Goal: Task Accomplishment & Management: Use online tool/utility

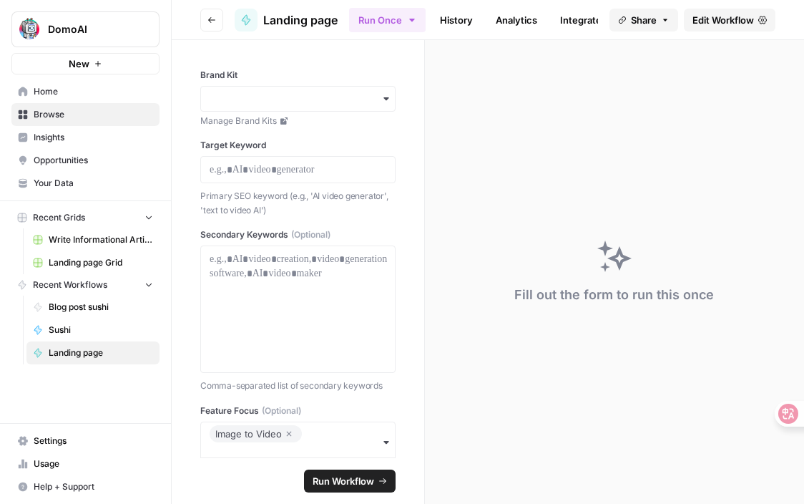
click at [88, 19] on button "DomoAI" at bounding box center [85, 29] width 148 height 36
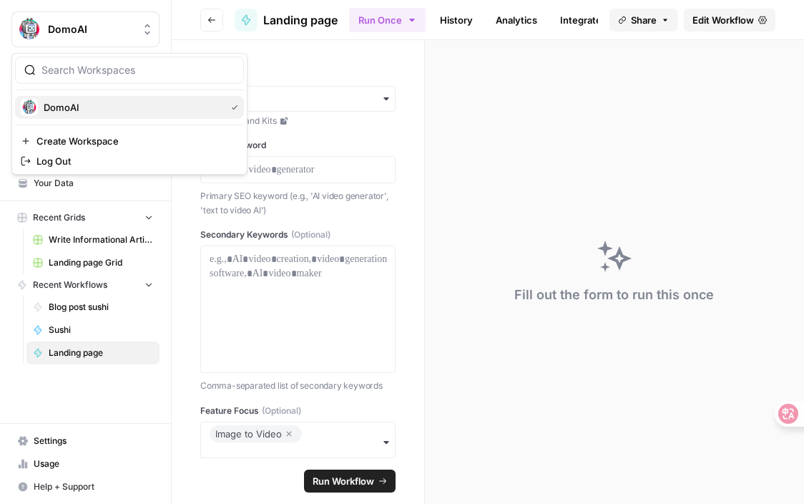
click at [63, 103] on span "DomoAI" at bounding box center [132, 107] width 176 height 14
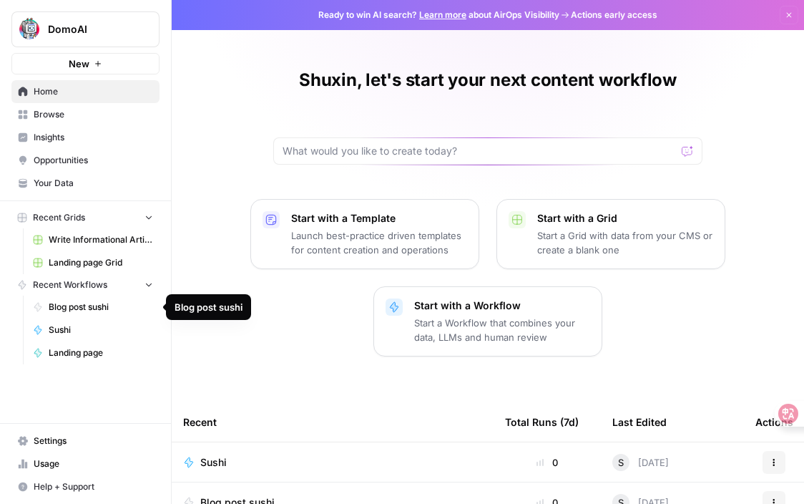
click at [72, 306] on span "Blog post sushi" at bounding box center [101, 307] width 104 height 13
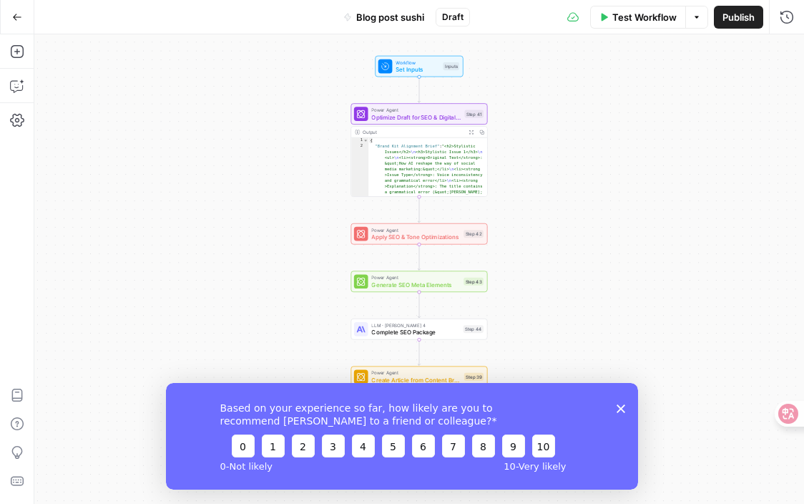
click at [619, 412] on div "Based on your experience so far, how likely are you to recommend AirOps to a fr…" at bounding box center [402, 435] width 472 height 107
click at [621, 404] on icon "Close survey" at bounding box center [621, 408] width 9 height 9
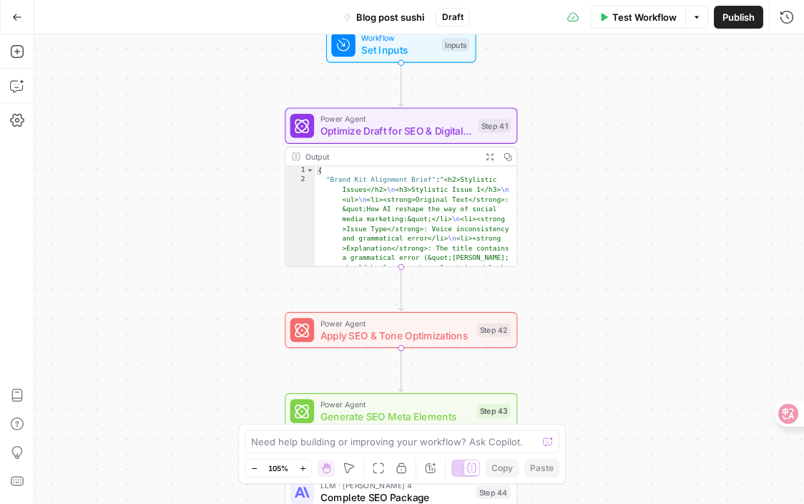
click at [19, 21] on icon "button" at bounding box center [17, 17] width 10 height 10
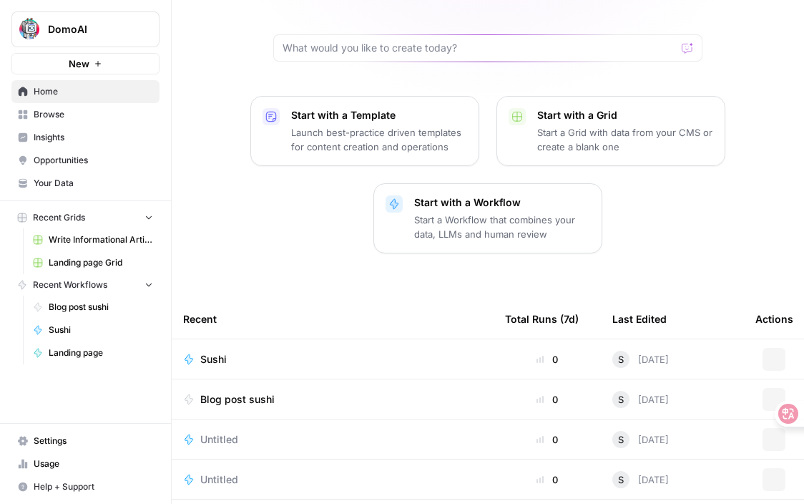
scroll to position [242, 0]
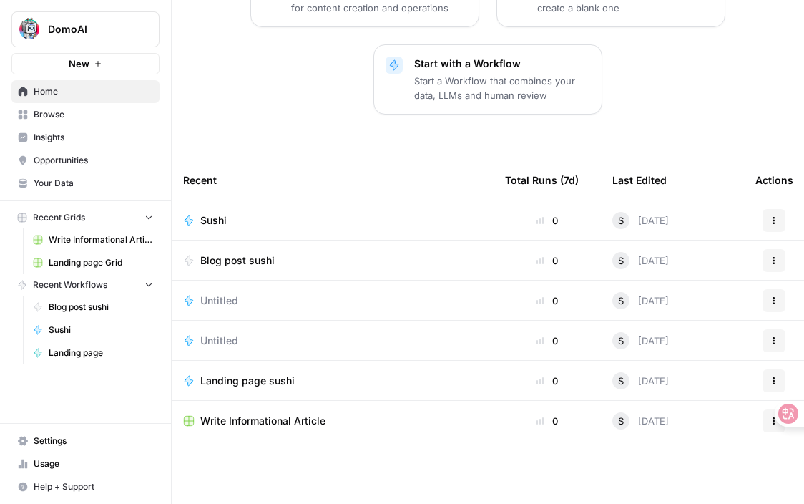
click at [254, 258] on span "Blog post sushi" at bounding box center [237, 260] width 74 height 14
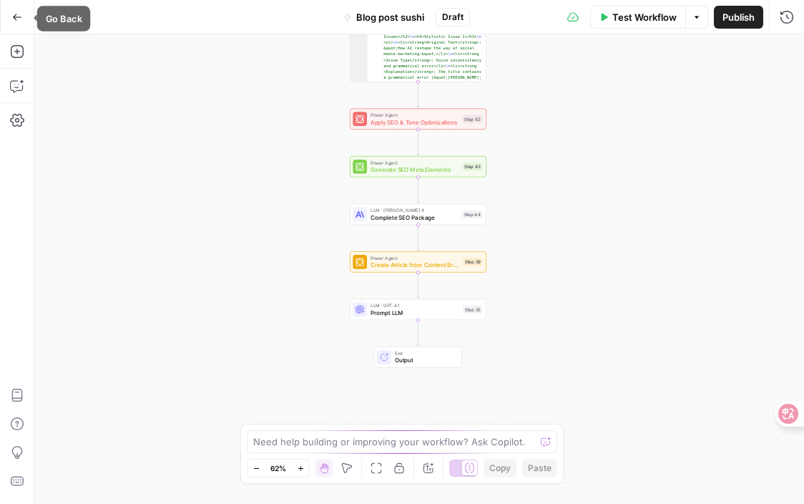
click at [21, 19] on icon "button" at bounding box center [17, 17] width 10 height 10
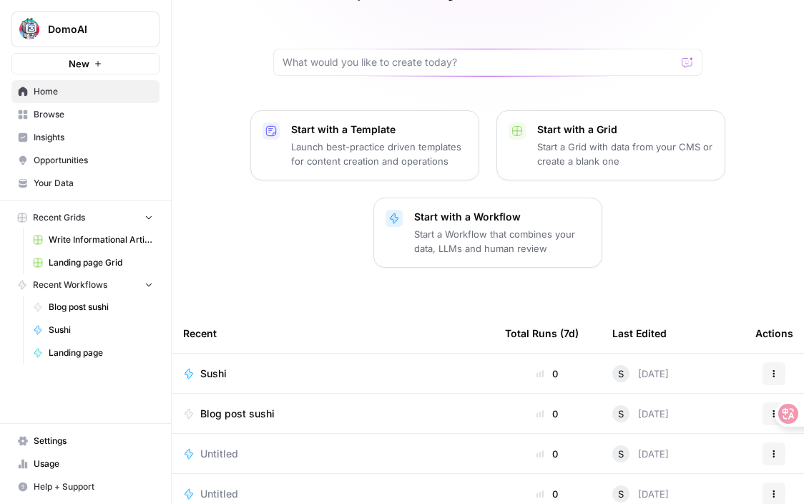
scroll to position [103, 0]
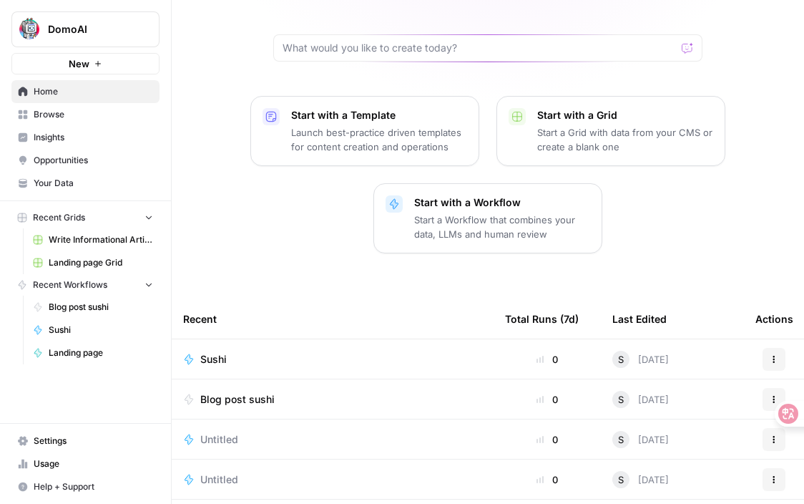
click at [420, 204] on p "Start with a Workflow" at bounding box center [502, 202] width 176 height 14
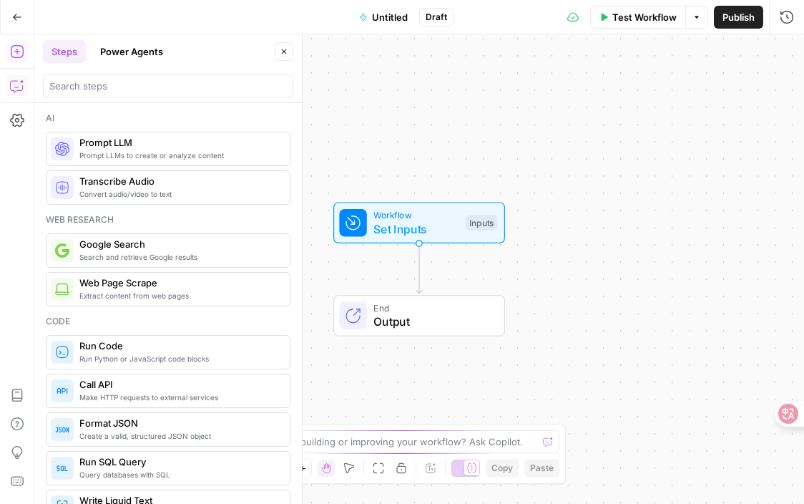
click at [21, 84] on icon "button" at bounding box center [17, 86] width 14 height 14
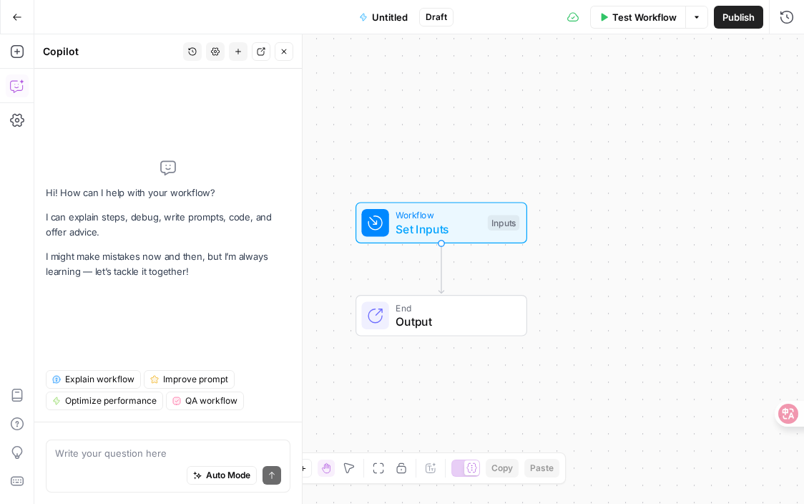
click at [84, 461] on div "Auto Mode Send" at bounding box center [168, 475] width 226 height 31
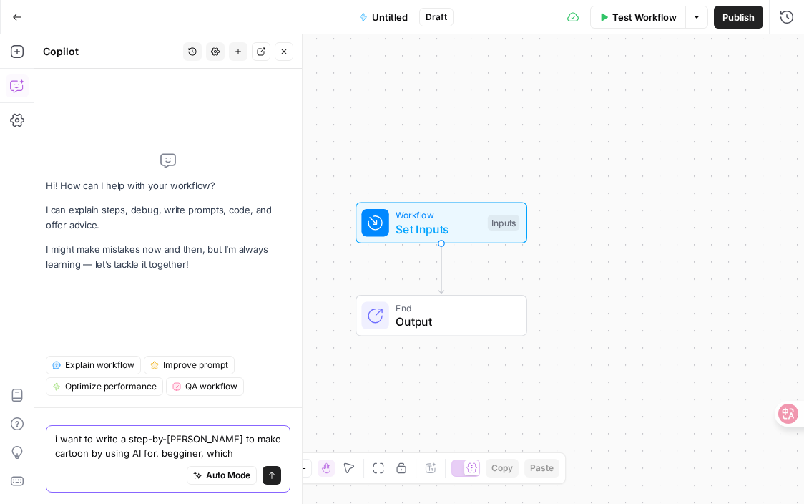
click at [180, 455] on textarea "i want to write a step-by-step guide to make cartoon by using AI for. begginer,…" at bounding box center [168, 446] width 226 height 29
click at [170, 456] on textarea "i want to write a step-by-step guide to make cartoon by using AI for. begginer,…" at bounding box center [168, 446] width 226 height 29
click at [181, 456] on textarea "i want to write a step-by-step guide to make cartoon by using AI for. begginer,…" at bounding box center [168, 446] width 226 height 29
click at [239, 453] on textarea "i want to write a step-by-step guide to make cartoon by using AI for. beginner,…" at bounding box center [168, 446] width 226 height 29
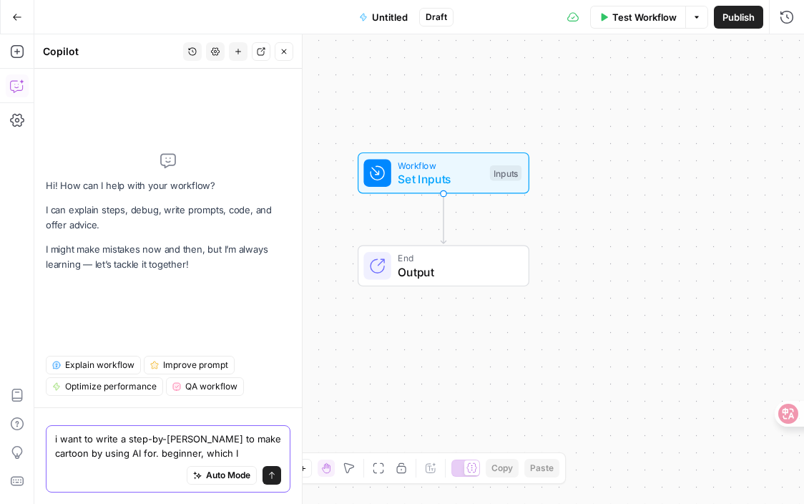
click at [251, 439] on textarea "i want to write a step-by-step guide to make cartoon by using AI for. beginner,…" at bounding box center [168, 446] width 226 height 29
click at [166, 447] on textarea "i want to write a step-by-step guide to make cartoon by using AI for. beginner,…" at bounding box center [168, 446] width 226 height 29
click at [154, 452] on textarea "i want to write a step-by-step guide to make cartoon by using AI for. beginner,…" at bounding box center [168, 446] width 226 height 29
click at [161, 457] on textarea "i want to write a step-by-step guide to make cartoon by using AI for. beginner,…" at bounding box center [168, 446] width 226 height 29
click at [208, 444] on textarea "i want to write a step-by-step guide to make cartoon by using AI for beginner, …" at bounding box center [168, 446] width 226 height 29
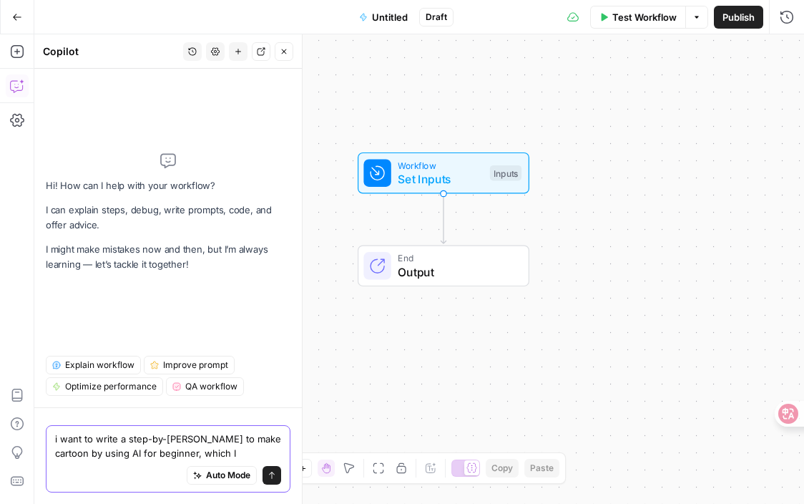
click at [243, 454] on textarea "i want to write a step-by-step guide to make cartoon by using AI for beginner, …" at bounding box center [168, 446] width 226 height 29
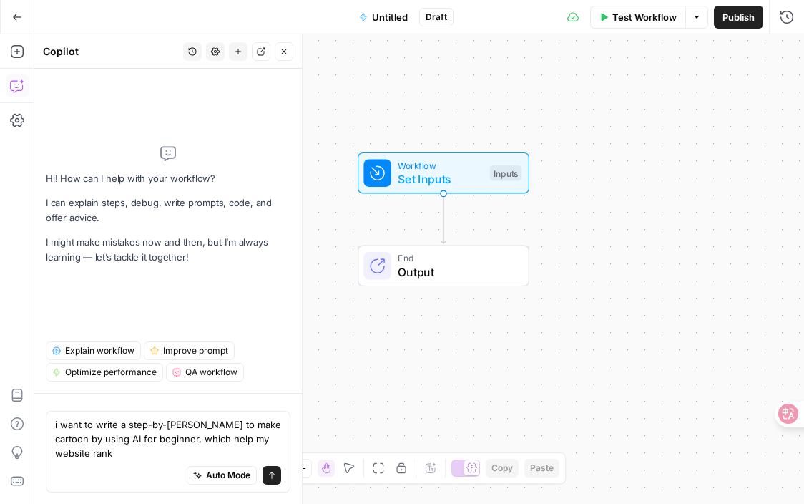
click at [54, 451] on div "i want to write a step-by-step guide to make cartoon by using AI for beginner, …" at bounding box center [168, 452] width 245 height 82
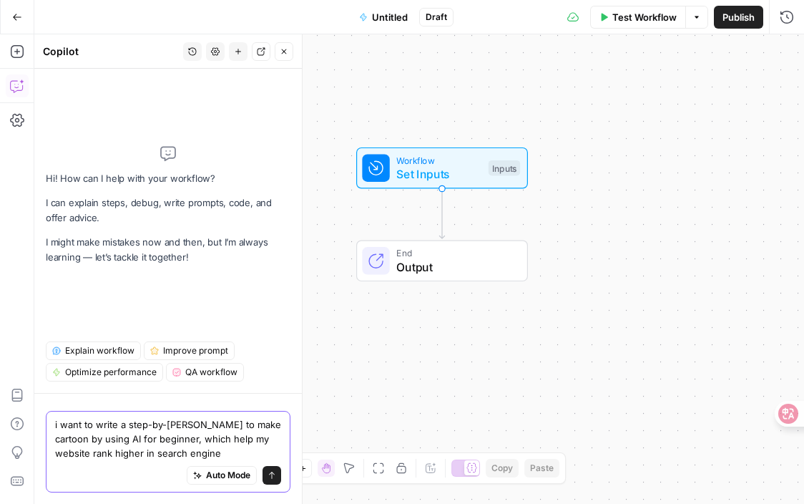
drag, startPoint x: 157, startPoint y: 454, endPoint x: 219, endPoint y: 454, distance: 61.6
click at [219, 454] on textarea "i want to write a step-by-step guide to make cartoon by using AI for beginner, …" at bounding box center [168, 438] width 226 height 43
type textarea "i want to write a step-by-[PERSON_NAME] to make cartoon by using AI for beginne…"
click at [270, 478] on icon "submit" at bounding box center [272, 475] width 9 height 9
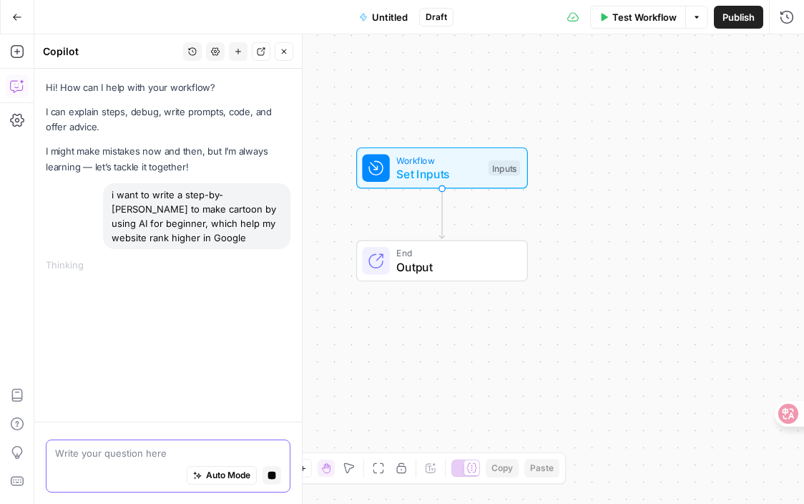
click at [130, 455] on textarea at bounding box center [168, 453] width 226 height 14
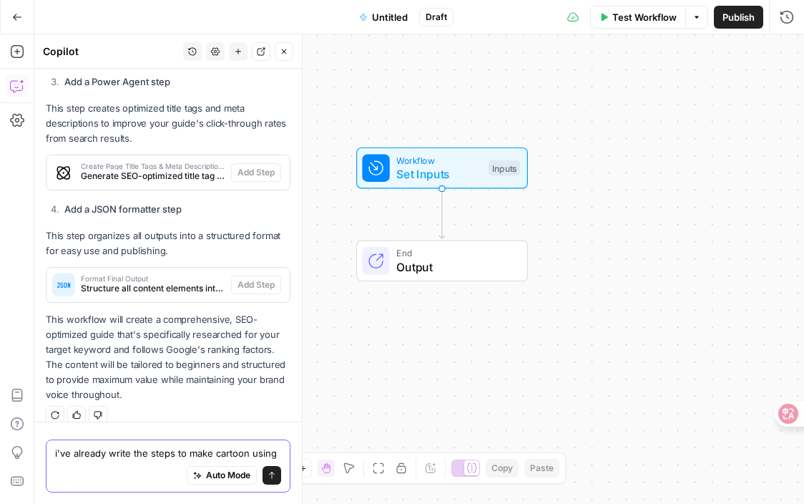
scroll to position [1088, 0]
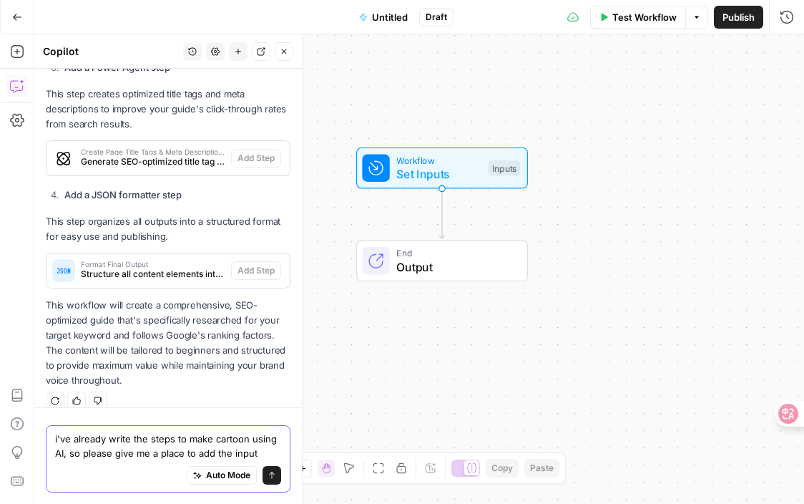
type textarea "i've already write the steps to make cartoon using AI, so please give me a plac…"
click at [271, 477] on icon "submit" at bounding box center [272, 475] width 9 height 9
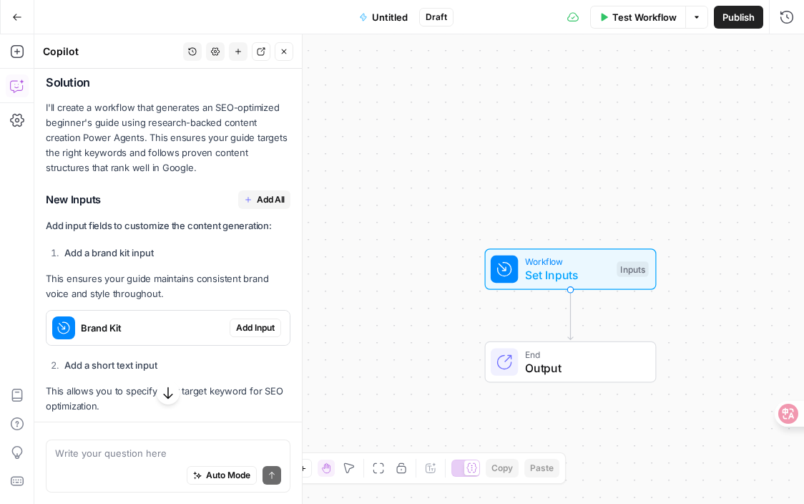
scroll to position [322, 0]
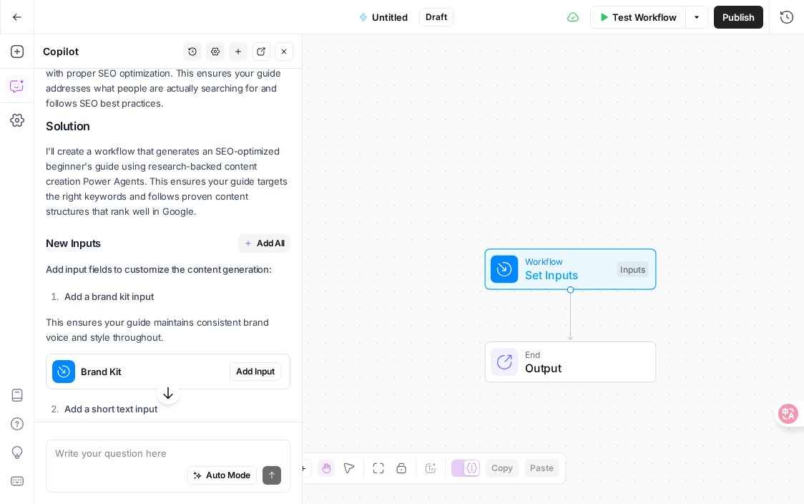
click at [258, 237] on span "Add All" at bounding box center [271, 243] width 28 height 13
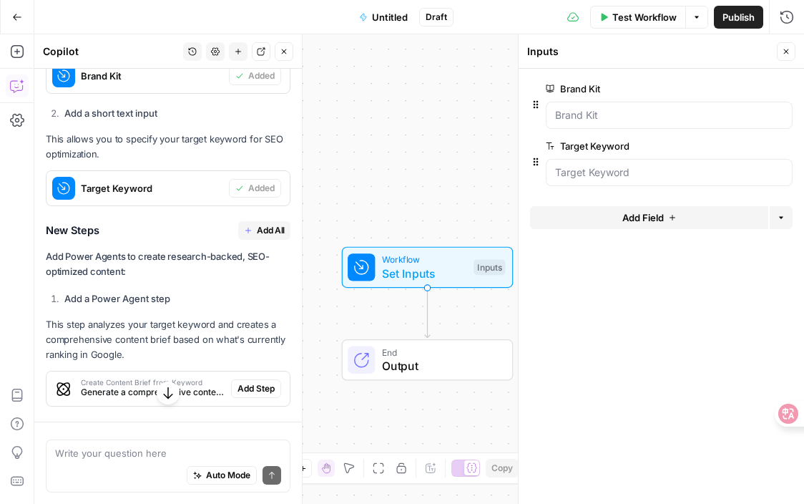
scroll to position [658, 0]
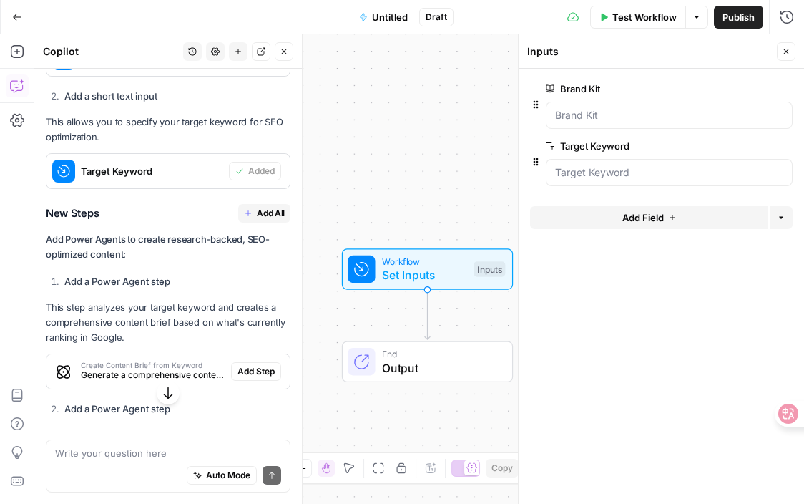
click at [260, 207] on span "Add All" at bounding box center [271, 213] width 28 height 13
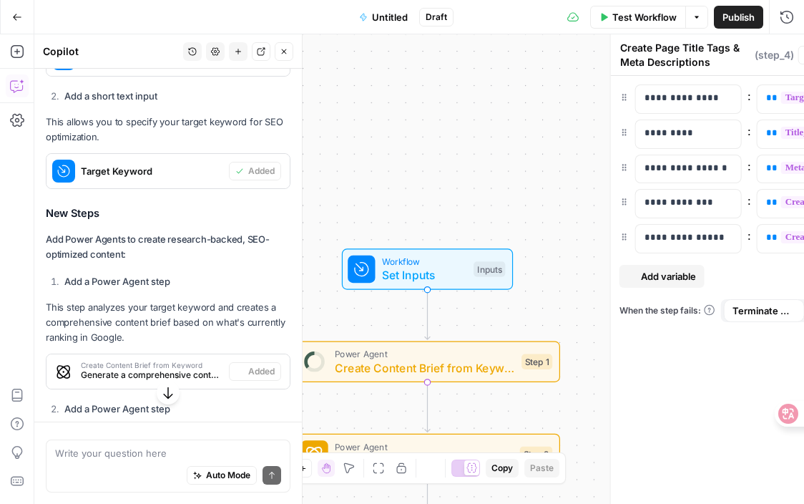
type textarea "Format Final Output"
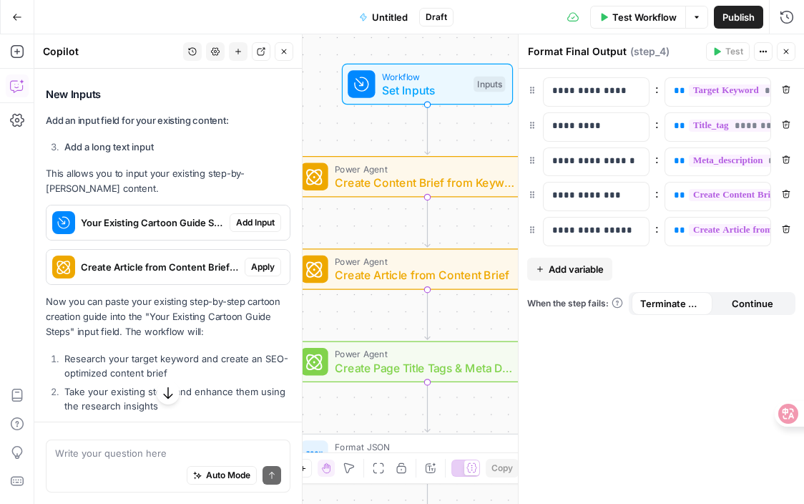
scroll to position [1647, 0]
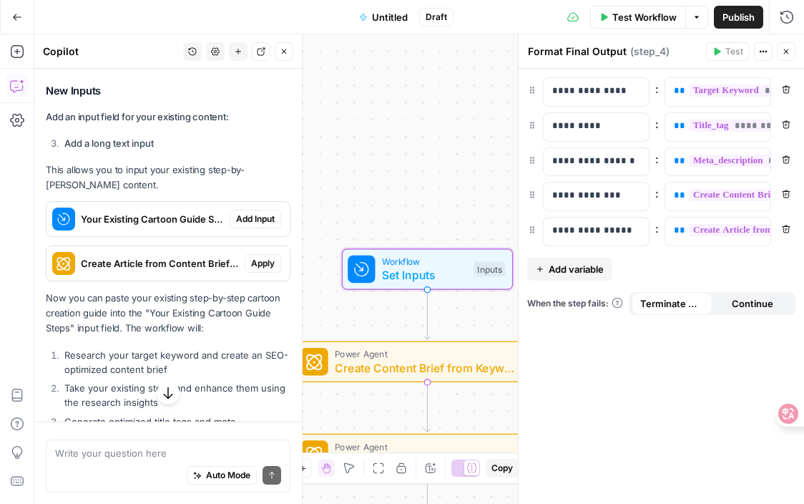
click at [250, 213] on span "Add Input" at bounding box center [255, 219] width 39 height 13
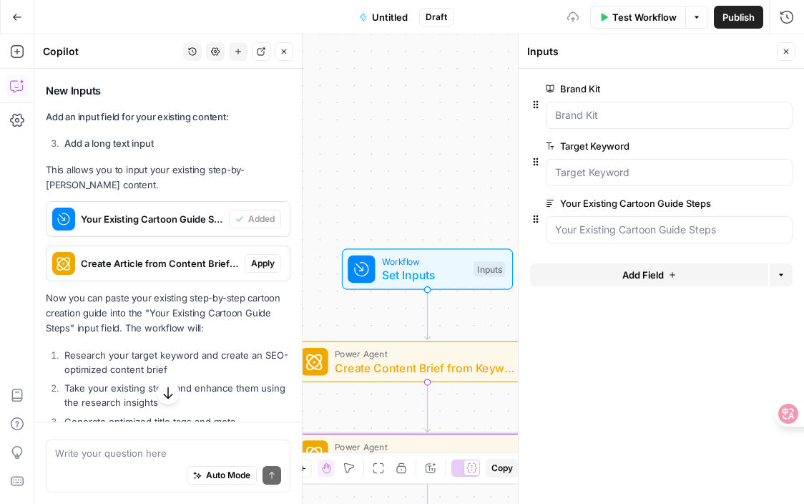
scroll to position [1672, 0]
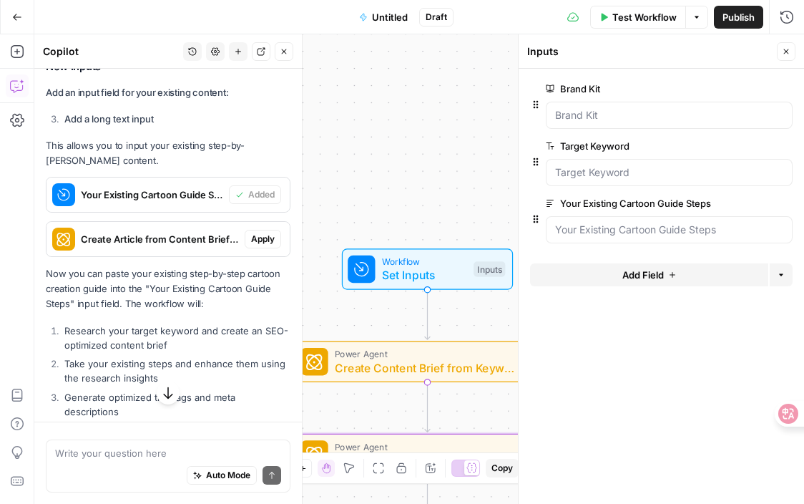
click at [255, 233] on span "Apply" at bounding box center [263, 239] width 24 height 13
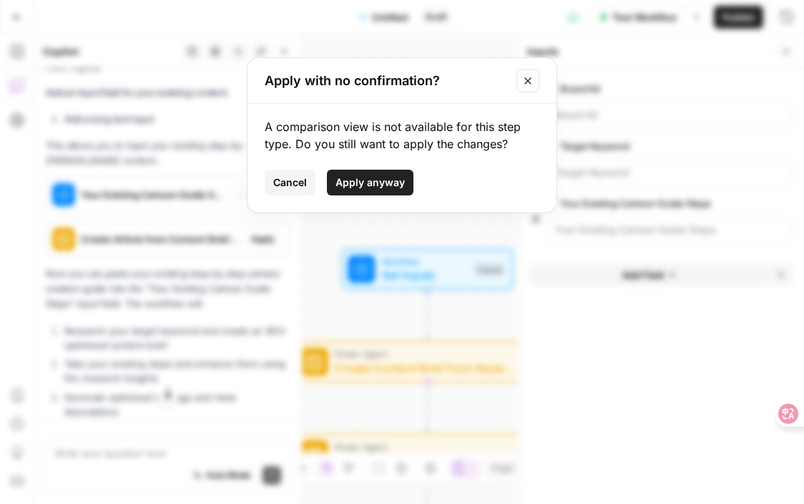
click at [363, 187] on span "Apply anyway" at bounding box center [370, 182] width 69 height 14
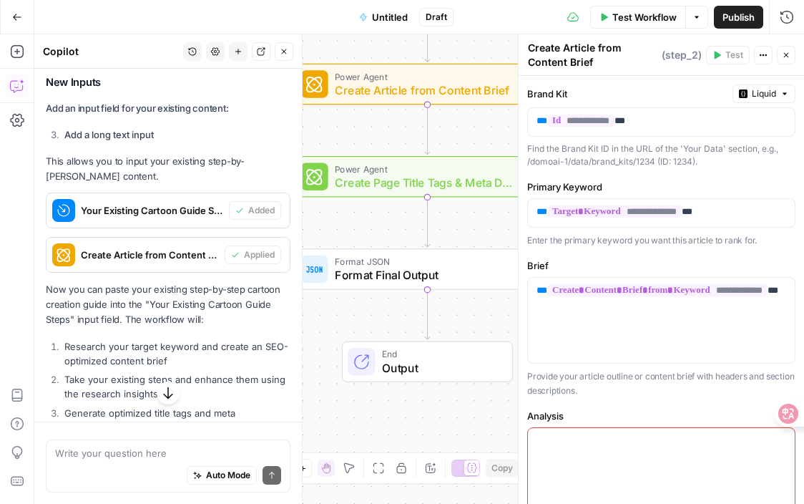
scroll to position [1763, 0]
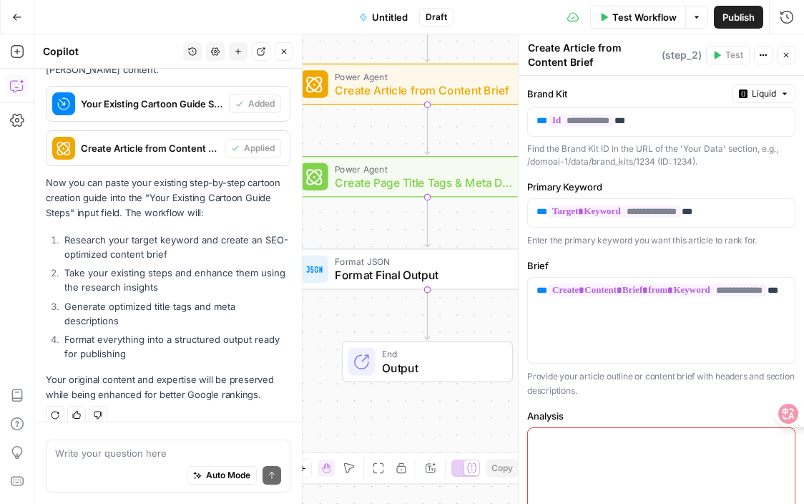
click at [787, 58] on icon "button" at bounding box center [786, 55] width 9 height 9
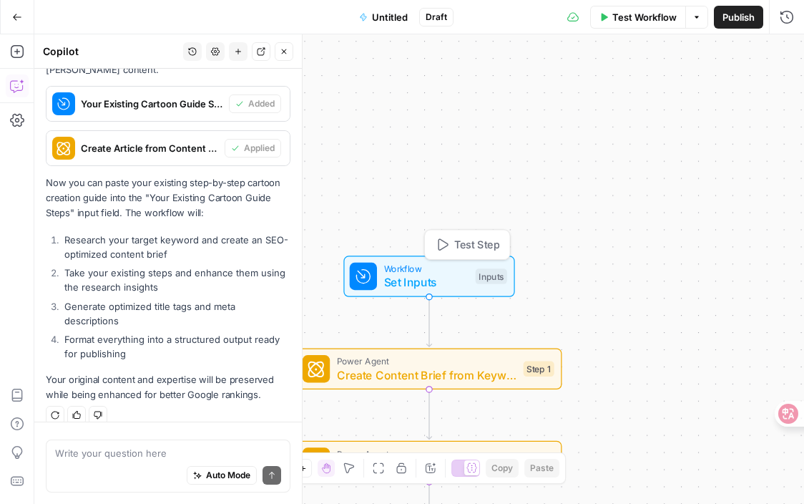
click at [483, 275] on div "Inputs" at bounding box center [491, 276] width 31 height 16
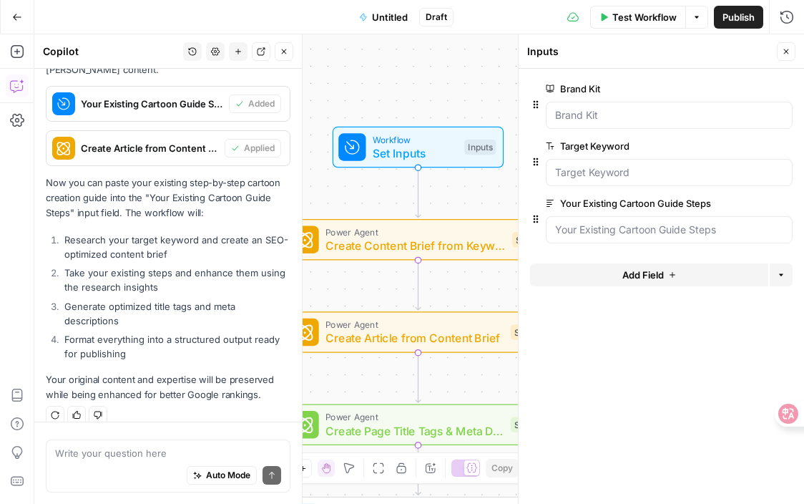
click at [658, 130] on div "Brand Kit edit field Delete group" at bounding box center [661, 108] width 263 height 57
click at [641, 119] on Kit "Brand Kit" at bounding box center [669, 115] width 228 height 14
click at [605, 121] on Kit "Brand Kit" at bounding box center [669, 115] width 228 height 14
click at [675, 109] on Kit "Brand Kit" at bounding box center [669, 115] width 228 height 14
click at [494, 204] on div "Workflow Set Inputs Inputs Power Agent Create Content Brief from Keyword Step 1…" at bounding box center [419, 268] width 770 height 469
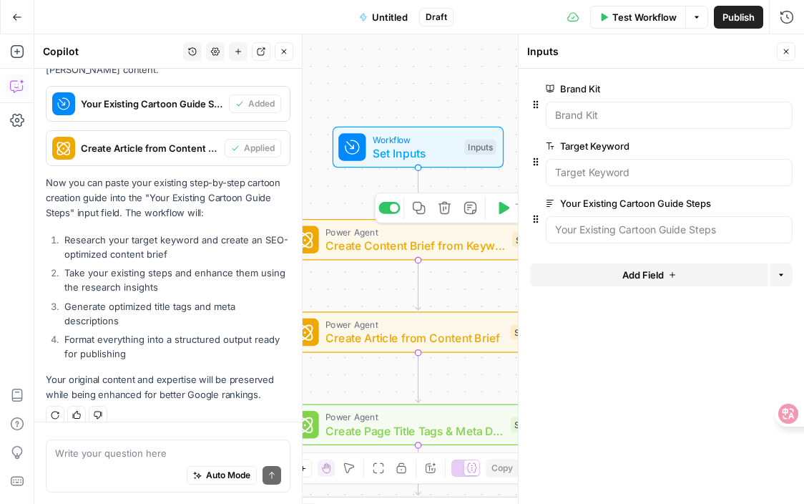
click at [468, 251] on span "Create Content Brief from Keyword" at bounding box center [416, 245] width 180 height 17
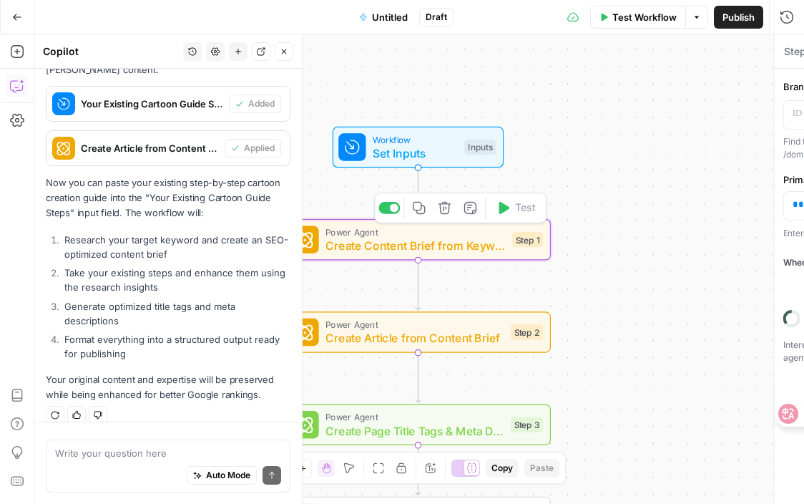
type textarea "Create Content Brief from Keyword"
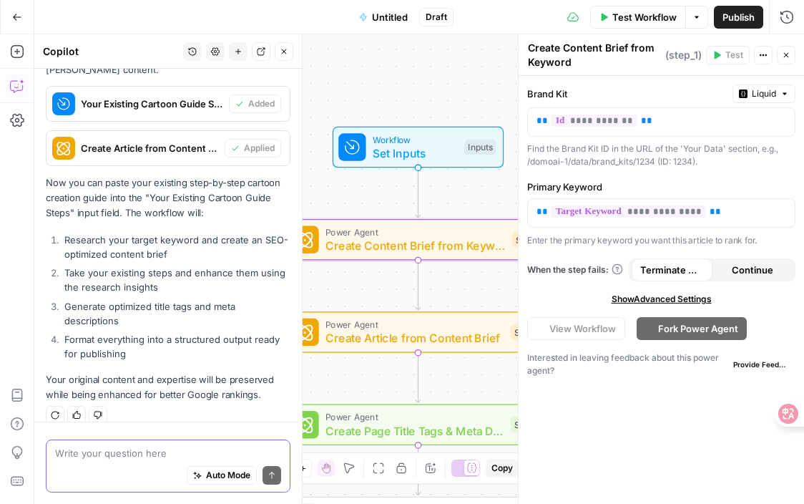
click at [158, 449] on textarea at bounding box center [168, 453] width 226 height 14
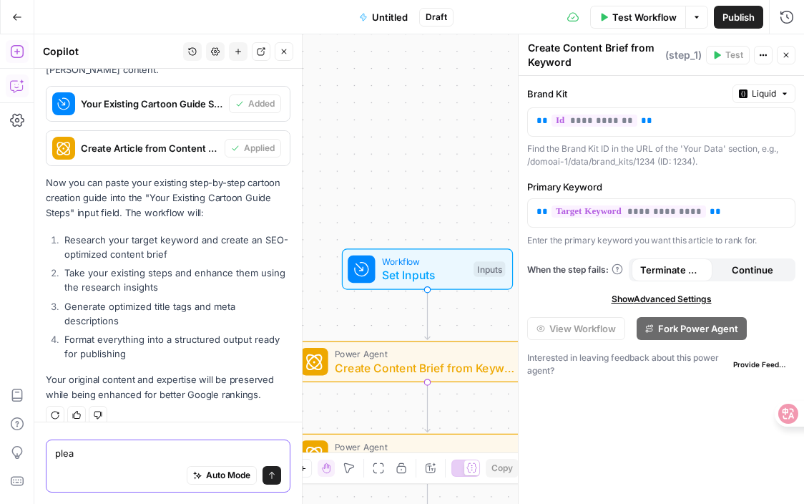
type textarea "plea"
click at [21, 49] on icon "button" at bounding box center [17, 51] width 14 height 14
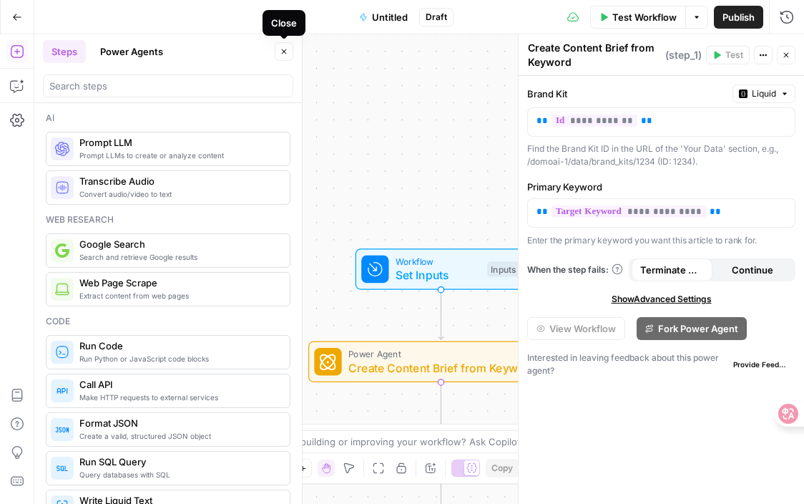
click at [288, 54] on button "Close" at bounding box center [284, 51] width 19 height 19
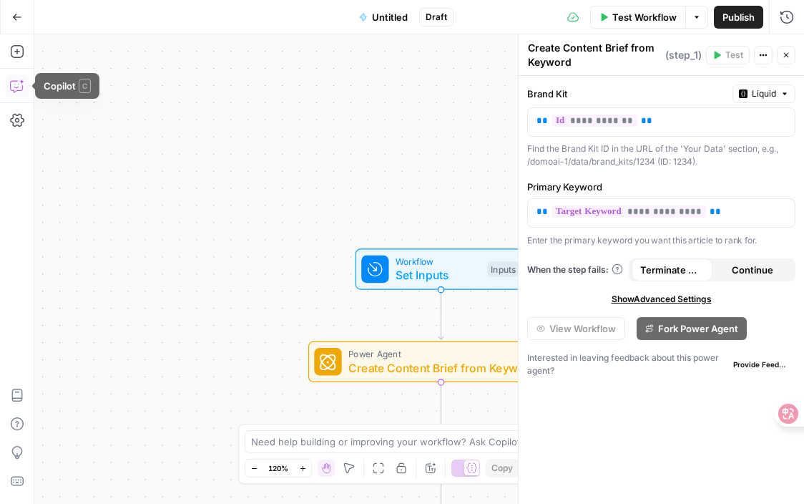
click at [17, 80] on icon "button" at bounding box center [17, 86] width 14 height 14
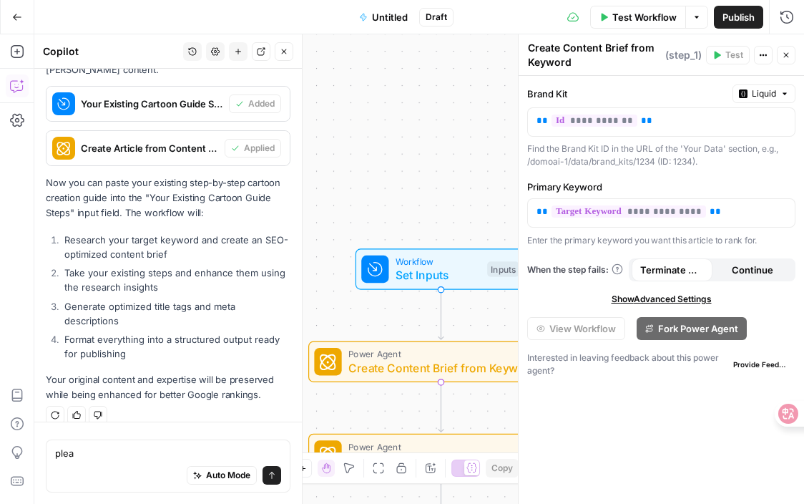
click at [95, 451] on textarea "plea" at bounding box center [168, 453] width 226 height 14
type textarea "please replace all Power Agent with"
click at [16, 52] on icon "button" at bounding box center [17, 51] width 14 height 14
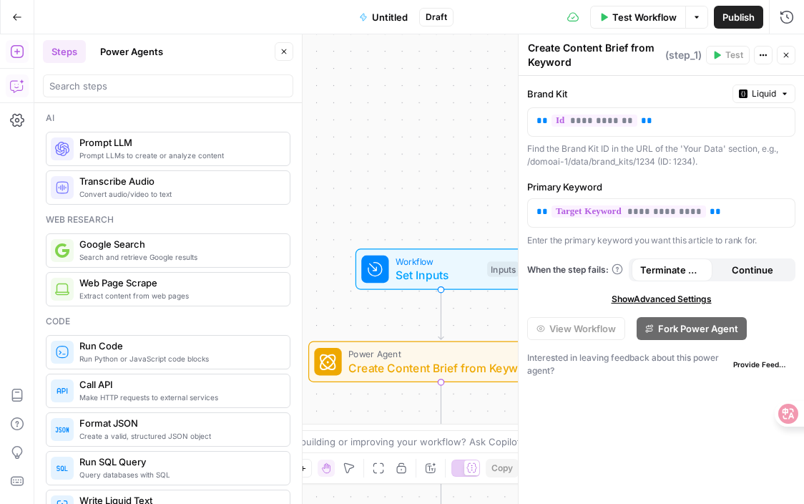
click at [16, 88] on icon "button" at bounding box center [17, 86] width 14 height 14
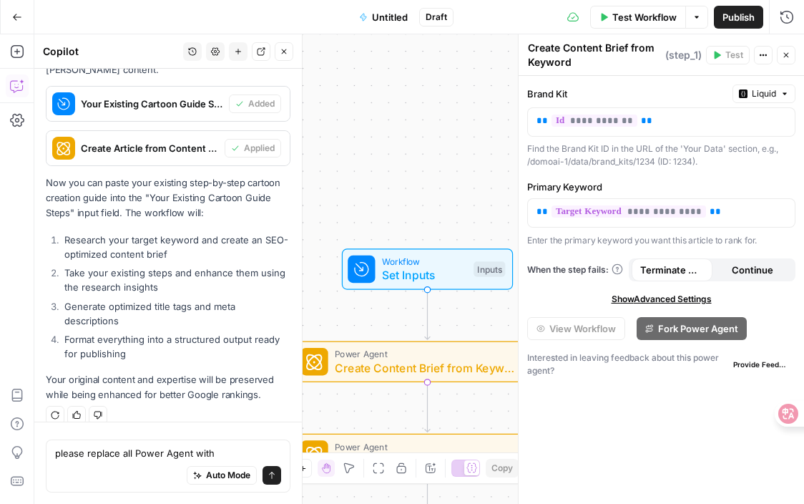
click at [236, 452] on textarea "please replace all Power Agent with" at bounding box center [168, 453] width 226 height 14
type textarea "please replace all Power Agent with Prompt LLm"
click at [270, 479] on button "Send" at bounding box center [272, 475] width 19 height 19
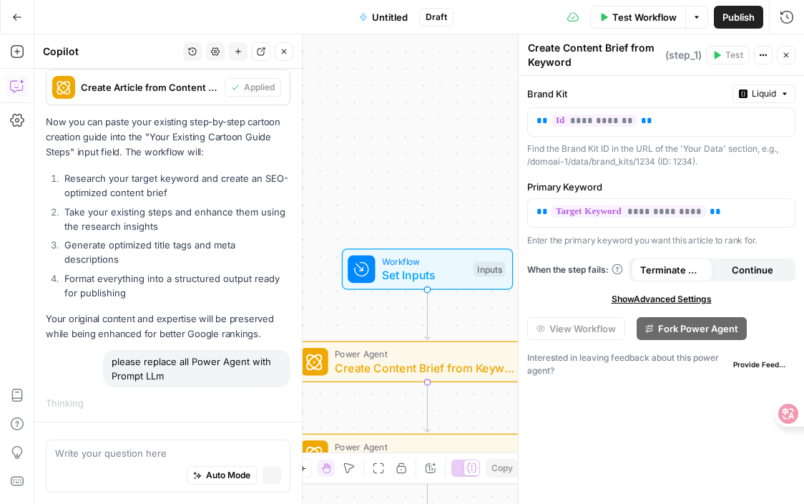
scroll to position [1747, 0]
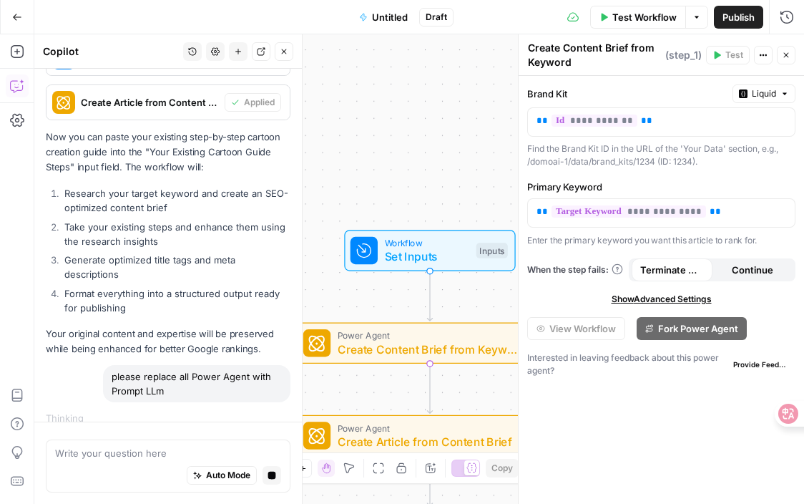
click at [387, 147] on div "Workflow Set Inputs Inputs Power Agent Create Content Brief from Keyword Step 1…" at bounding box center [419, 268] width 770 height 469
click at [784, 60] on button "Close" at bounding box center [786, 55] width 19 height 19
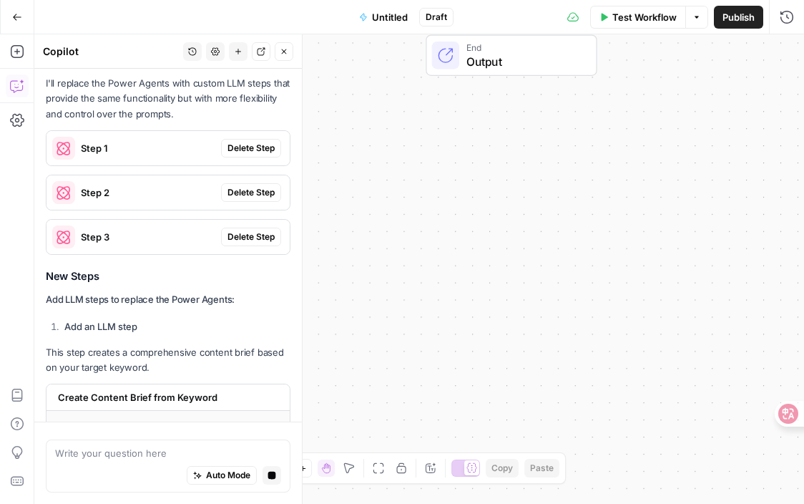
scroll to position [2095, 0]
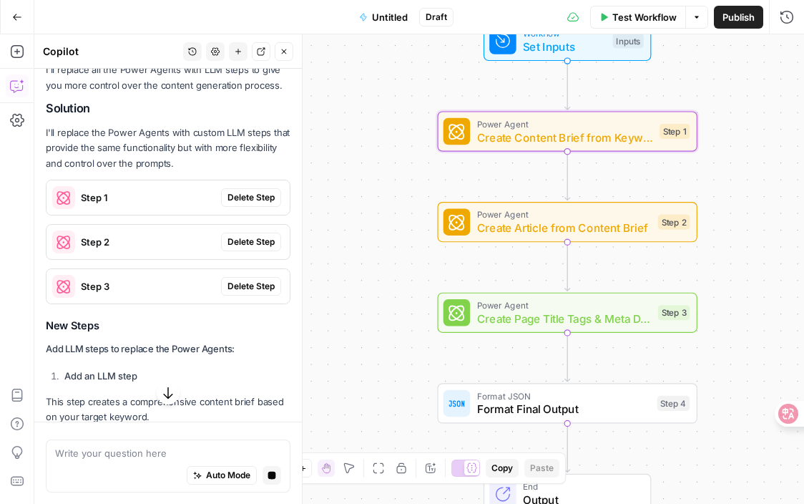
click at [274, 191] on span "Delete Step" at bounding box center [251, 197] width 47 height 13
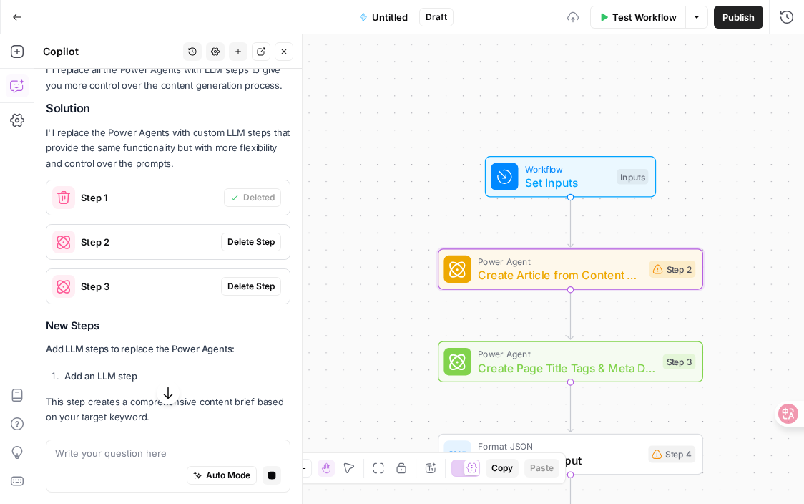
click at [259, 235] on span "Delete Step" at bounding box center [251, 241] width 47 height 13
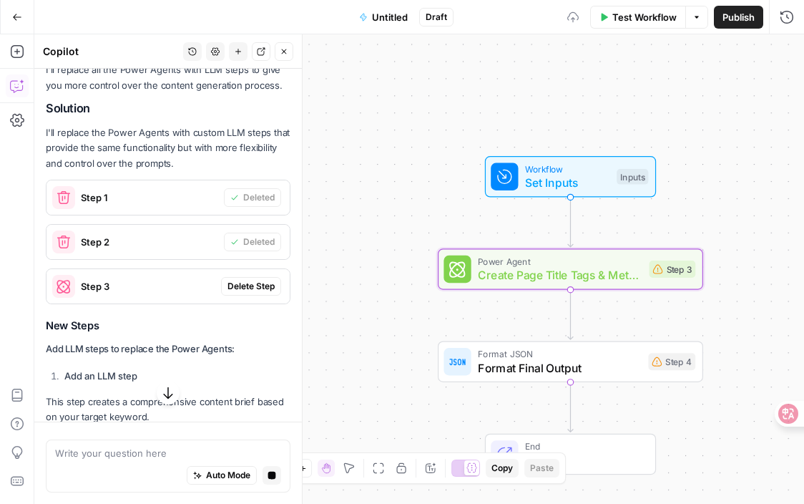
click at [258, 280] on span "Delete Step" at bounding box center [251, 286] width 47 height 13
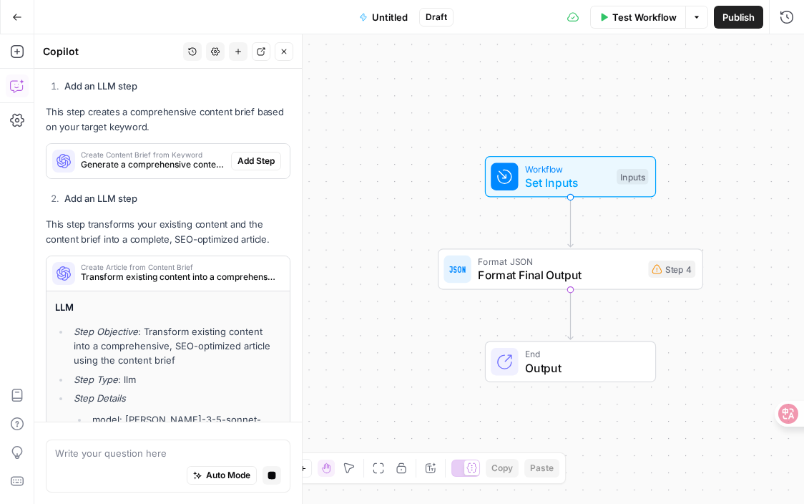
scroll to position [2286, 0]
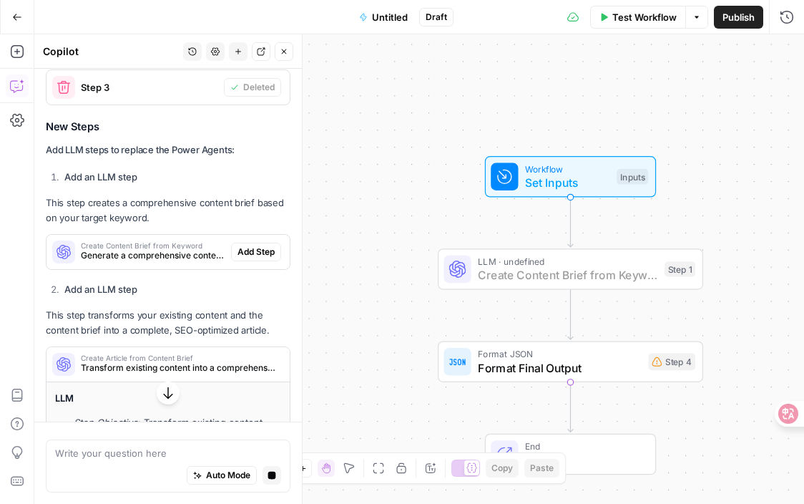
click at [264, 245] on span "Add Step" at bounding box center [256, 251] width 37 height 13
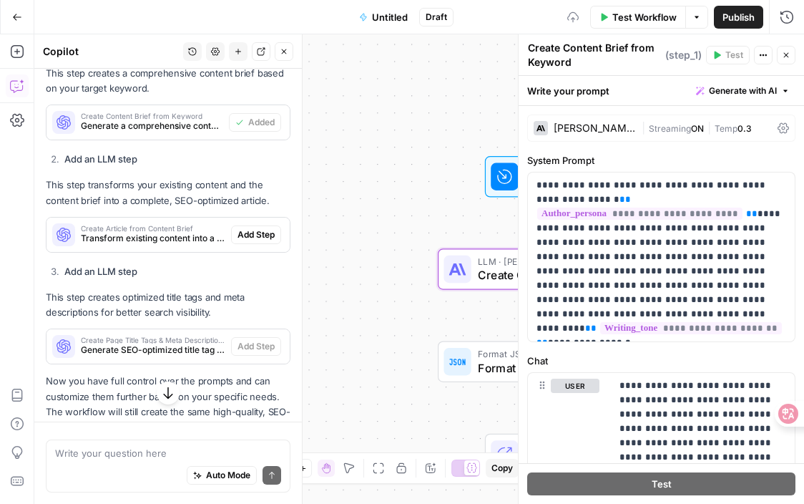
scroll to position [2514, 0]
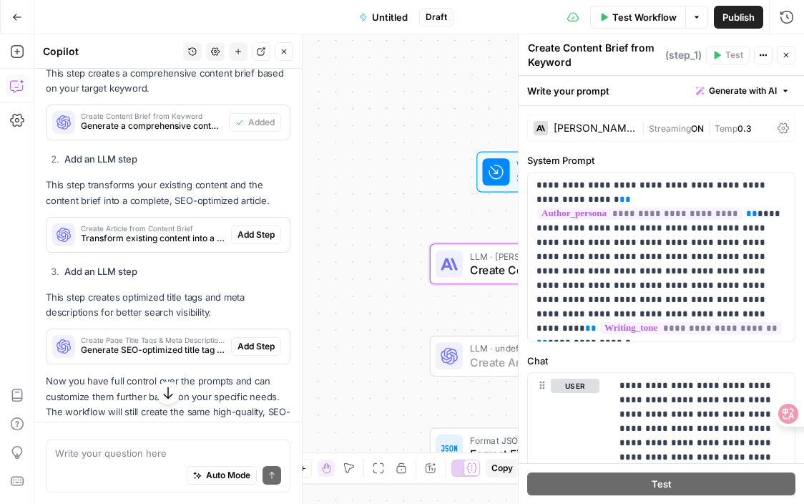
click at [257, 228] on span "Add Step" at bounding box center [256, 234] width 37 height 13
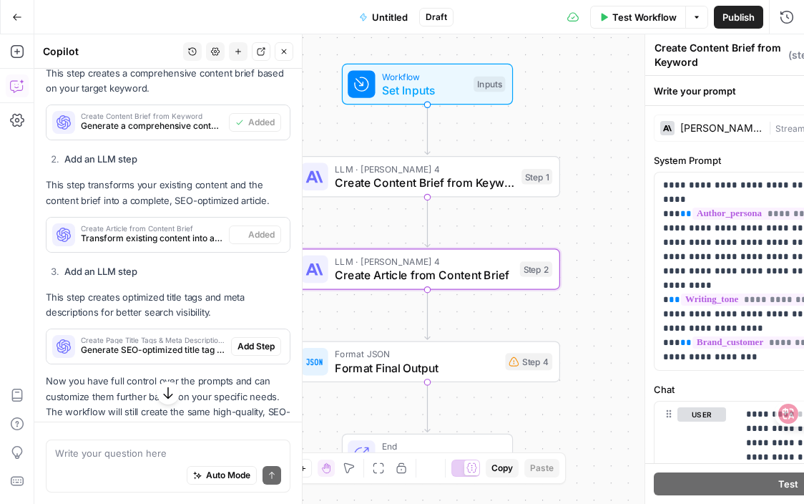
type textarea "Create Article from Content Brief"
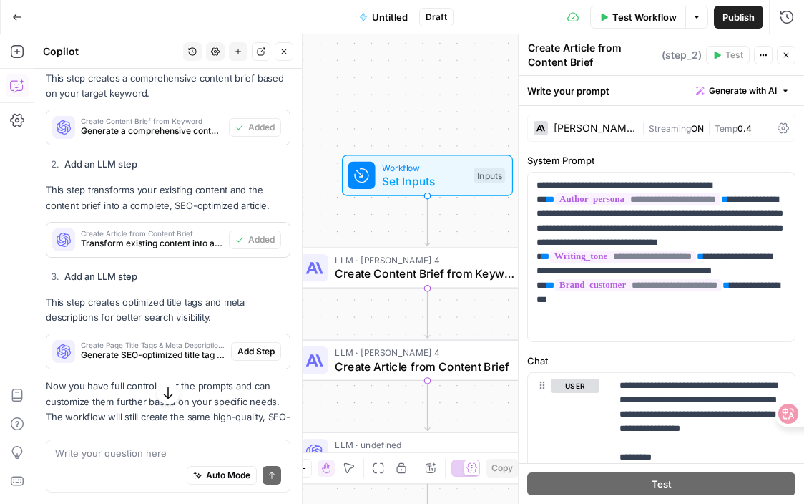
click at [250, 345] on span "Add Step" at bounding box center [256, 351] width 37 height 13
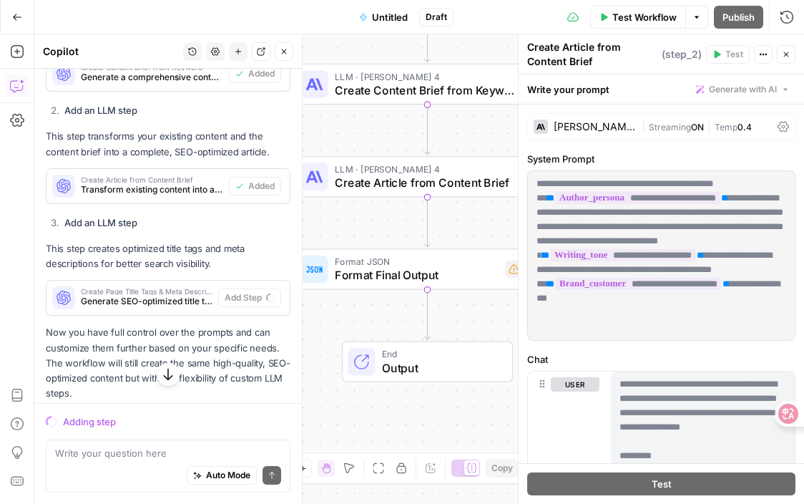
scroll to position [2511, 0]
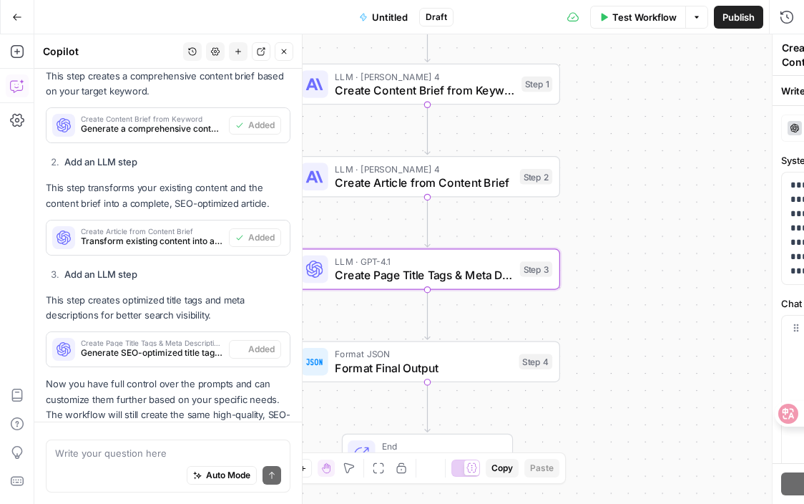
type textarea "Create Page Title Tags & Meta Descriptions"
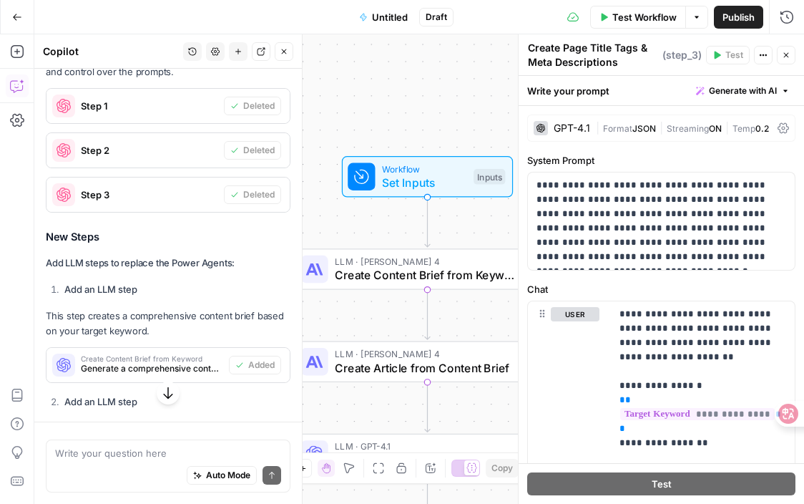
scroll to position [2561, 0]
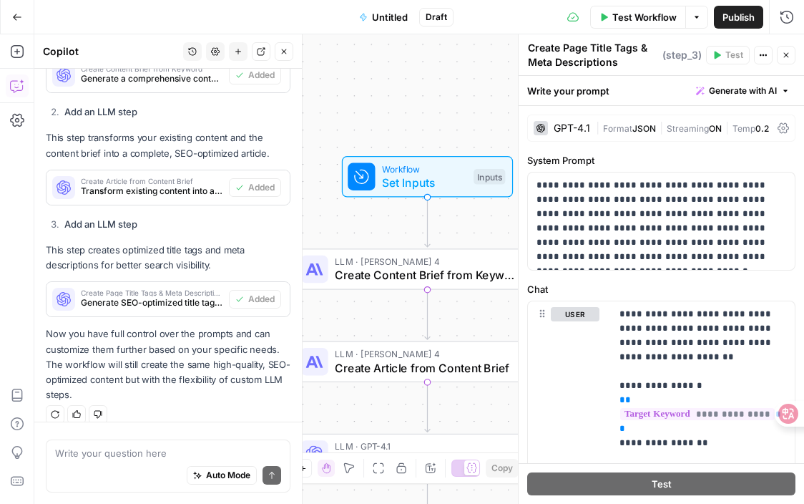
click at [455, 104] on div "Workflow Set Inputs Inputs LLM · Claude Sonnet 4 Create Content Brief from Keyw…" at bounding box center [419, 268] width 770 height 469
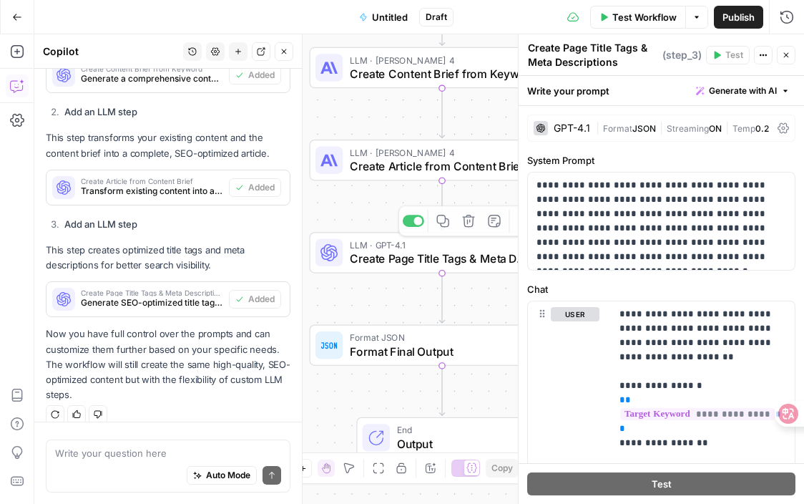
click at [412, 274] on div "Workflow Set Inputs Inputs LLM · Claude Sonnet 4 Create Content Brief from Keyw…" at bounding box center [419, 268] width 770 height 469
click at [404, 359] on div "Format JSON Format Final Output Step 4 Copy step Delete step Add Note Test" at bounding box center [443, 344] width 266 height 41
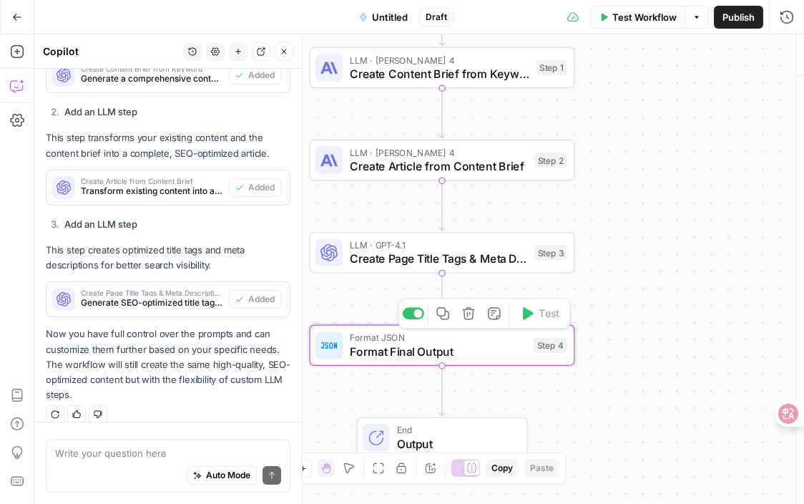
type textarea "Format Final Output"
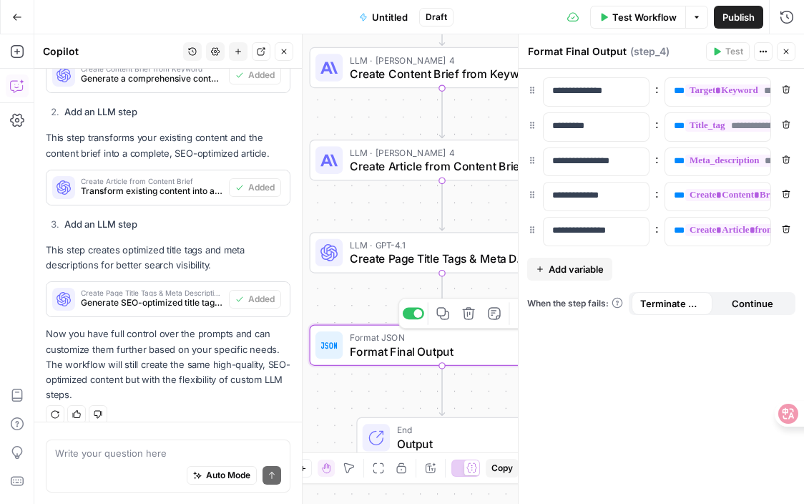
click at [438, 253] on span "Create Page Title Tags & Meta Descriptions" at bounding box center [439, 258] width 178 height 17
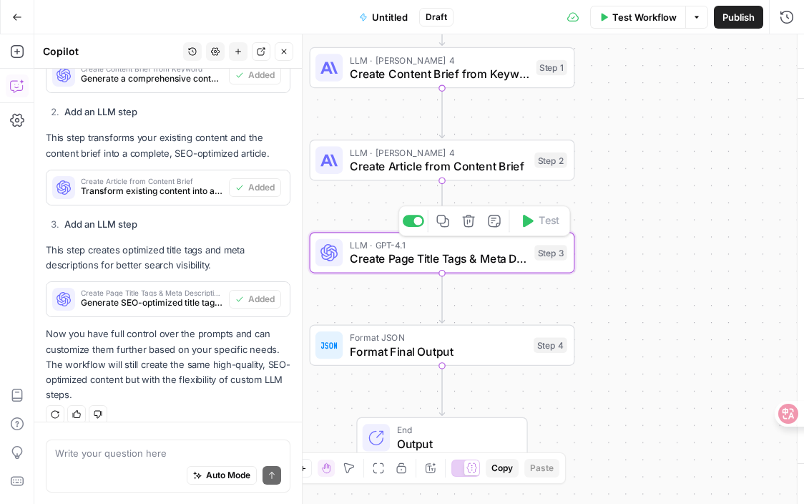
type textarea "Create Page Title Tags & Meta Descriptions"
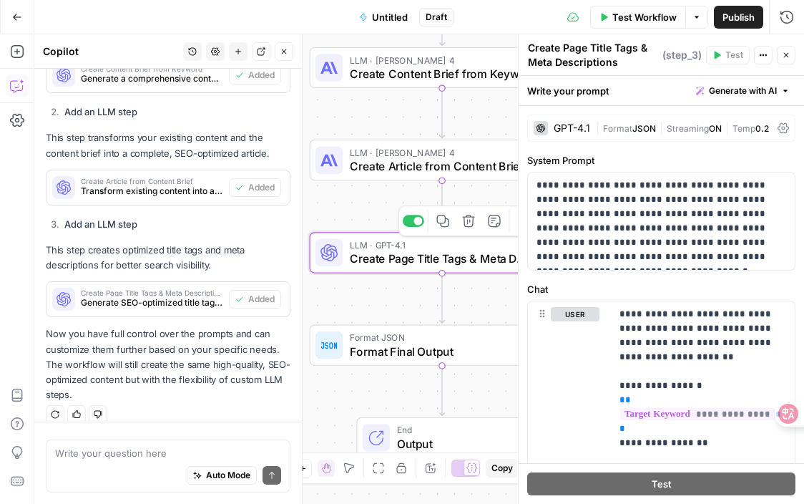
click at [439, 253] on span "Create Page Title Tags & Meta Descriptions" at bounding box center [439, 258] width 178 height 17
click at [787, 59] on icon "button" at bounding box center [786, 55] width 9 height 9
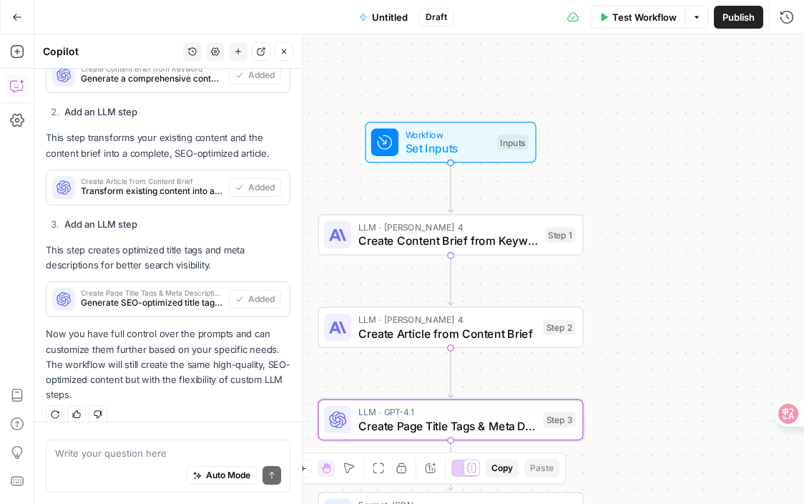
click at [489, 238] on span "Create Content Brief from Keyword" at bounding box center [449, 240] width 180 height 17
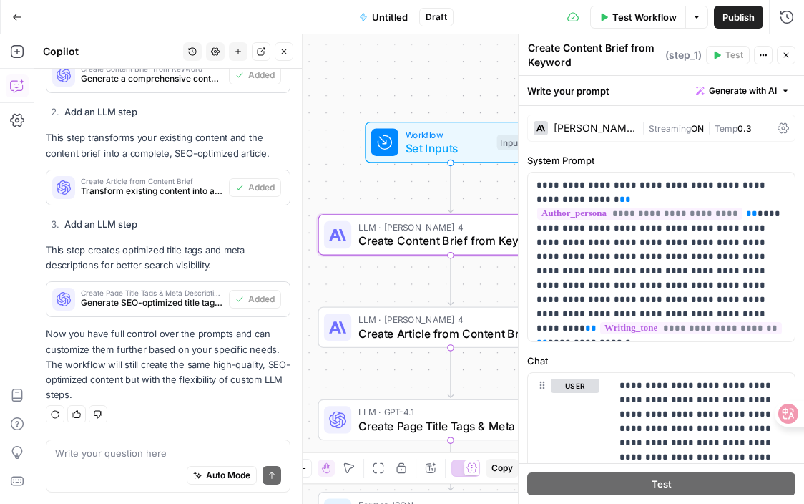
click at [464, 156] on span "Set Inputs" at bounding box center [448, 148] width 84 height 17
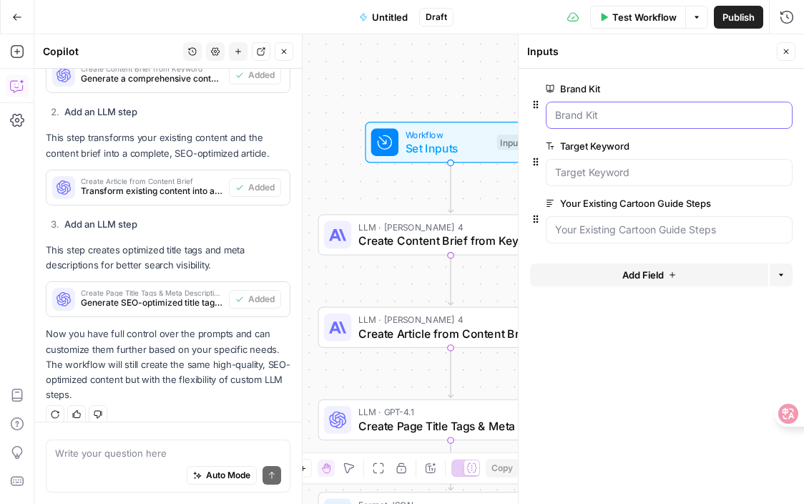
click at [585, 118] on Kit "Brand Kit" at bounding box center [669, 115] width 228 height 14
click at [581, 179] on Keyword "Target Keyword" at bounding box center [669, 172] width 228 height 14
click at [191, 462] on div "Auto Mode Send" at bounding box center [168, 475] width 226 height 31
type textarea "I want to target several keywords"
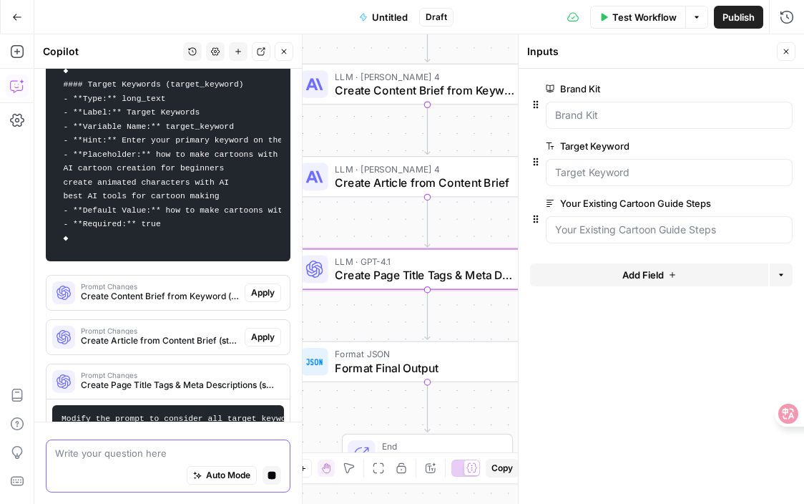
scroll to position [3058, 0]
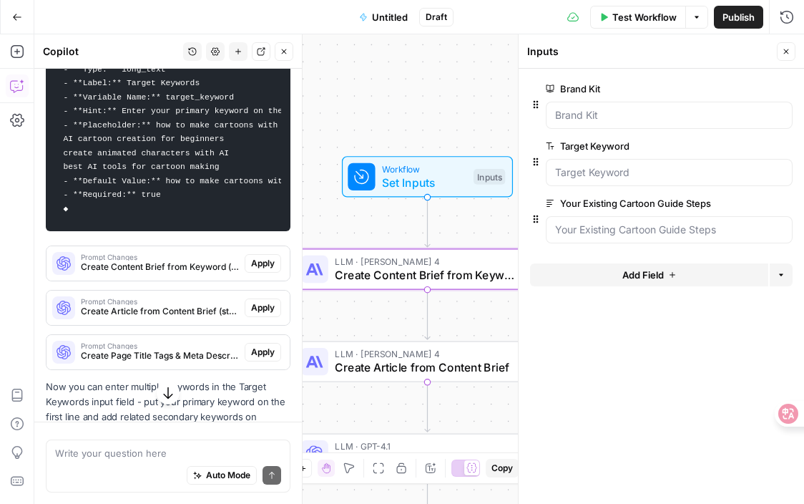
click at [245, 254] on button "Apply" at bounding box center [263, 263] width 36 height 19
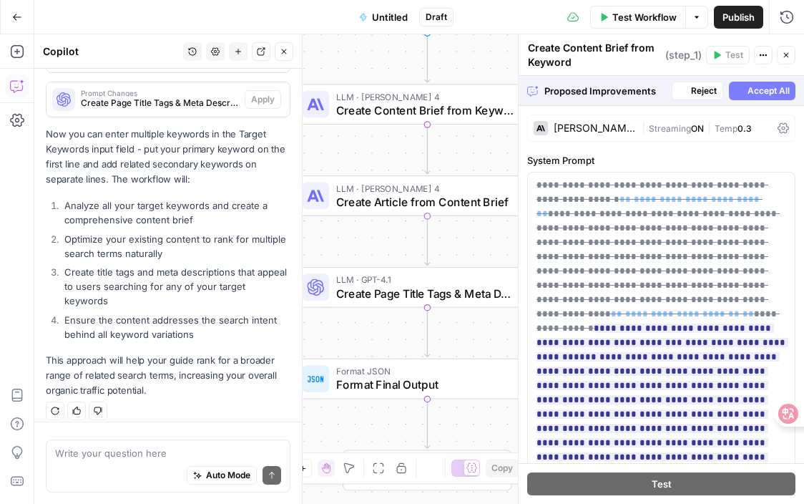
scroll to position [3329, 0]
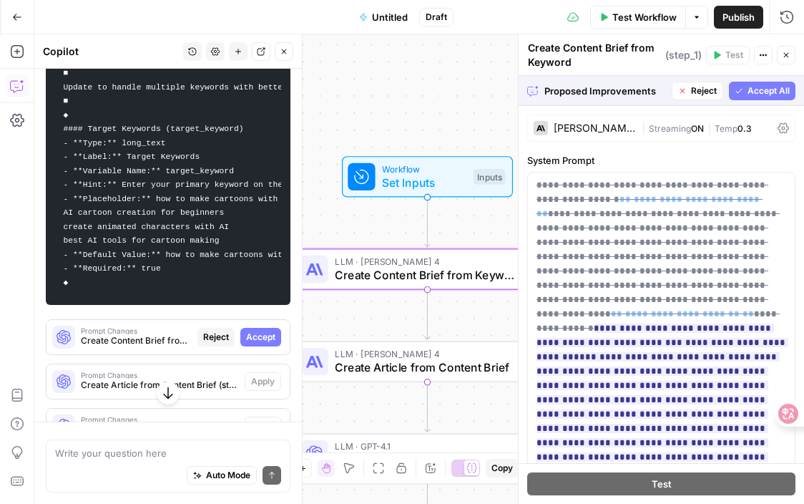
click at [256, 331] on span "Accept" at bounding box center [260, 337] width 29 height 13
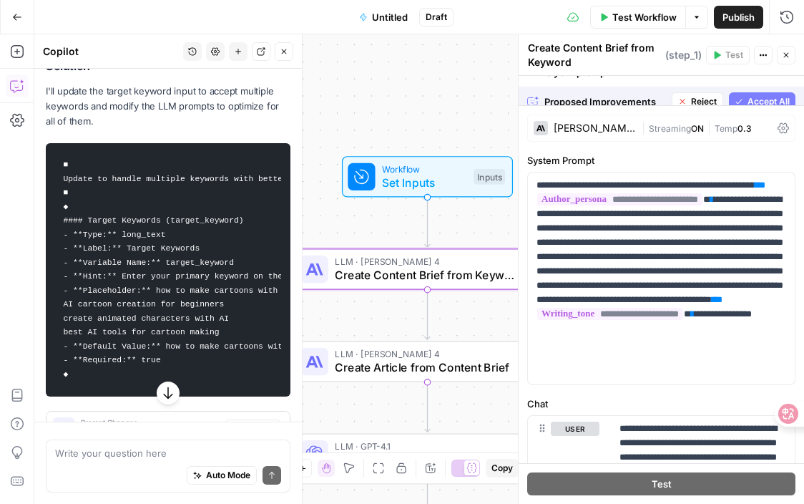
scroll to position [3112, 0]
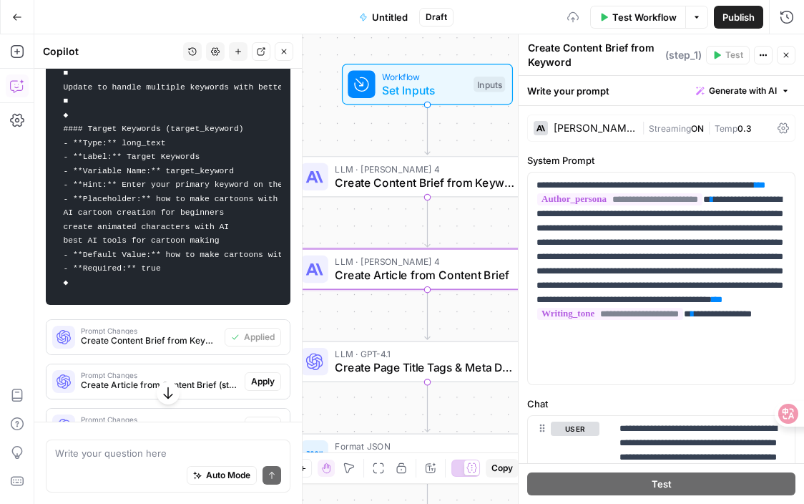
click at [258, 375] on span "Apply" at bounding box center [263, 381] width 24 height 13
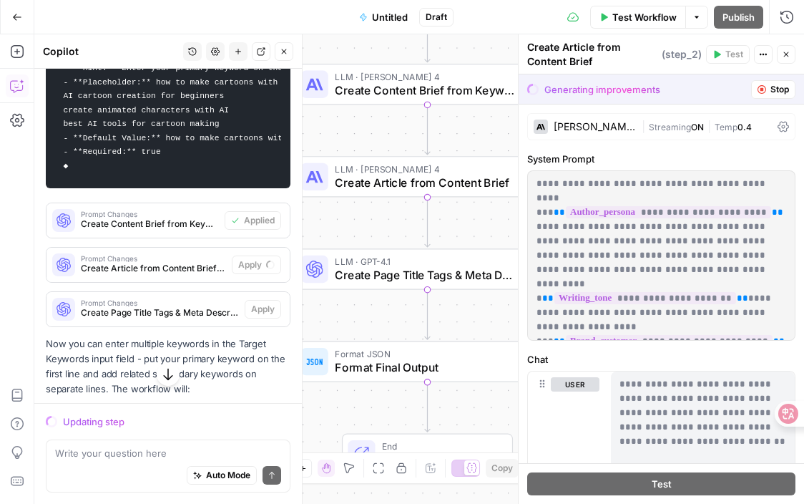
scroll to position [3159, 0]
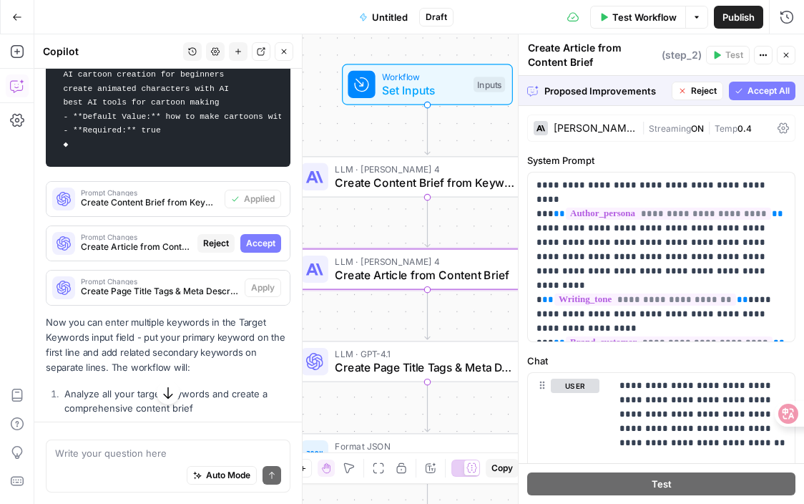
click at [255, 237] on span "Accept" at bounding box center [260, 243] width 29 height 13
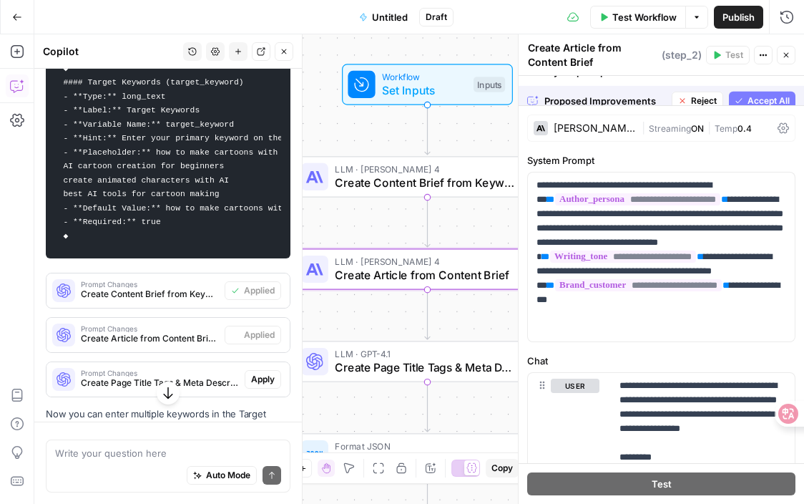
scroll to position [3251, 0]
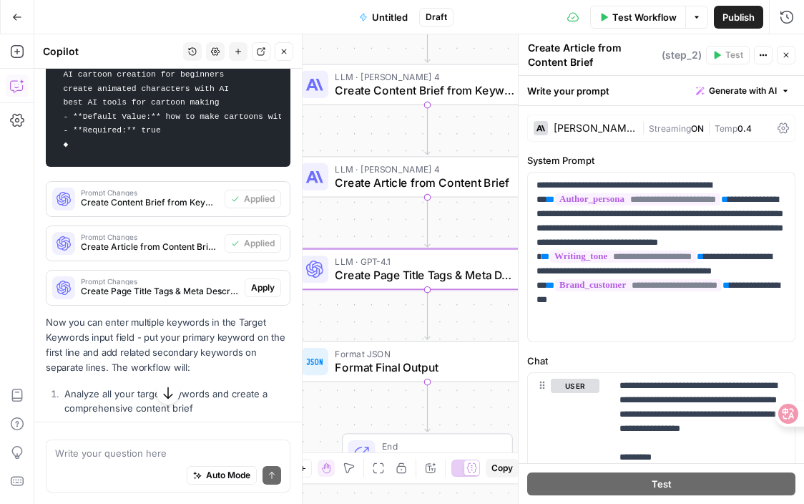
click at [254, 281] on span "Apply" at bounding box center [263, 287] width 24 height 13
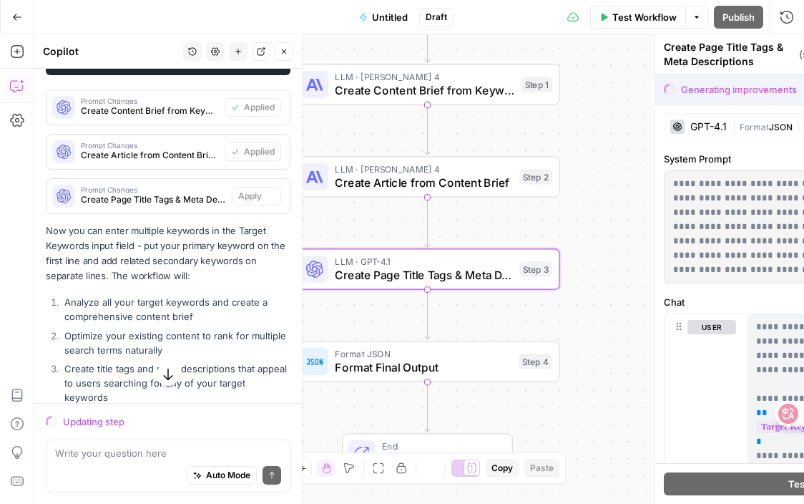
scroll to position [3159, 0]
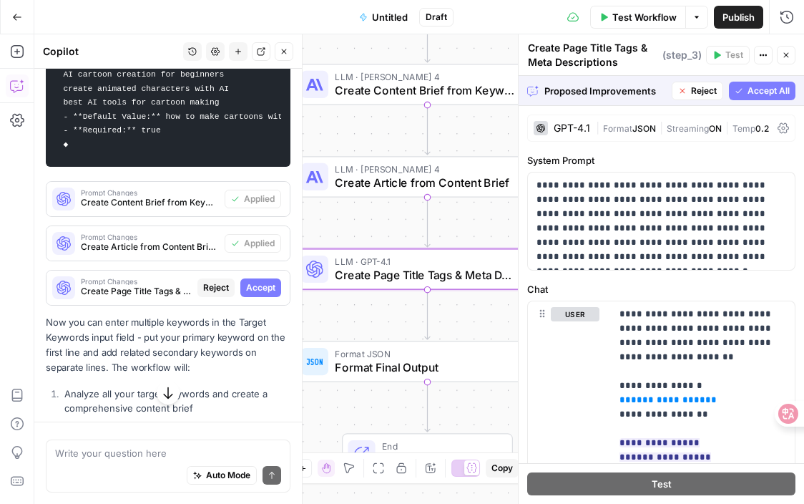
click at [261, 279] on button "Accept" at bounding box center [260, 287] width 41 height 19
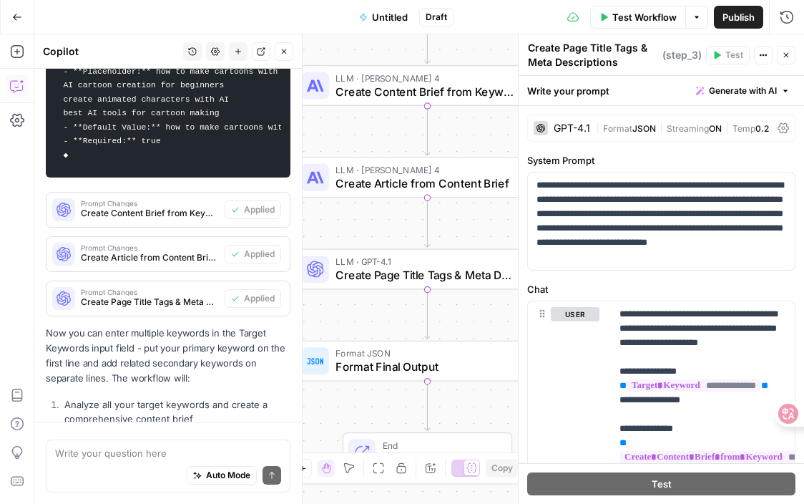
scroll to position [3091, 0]
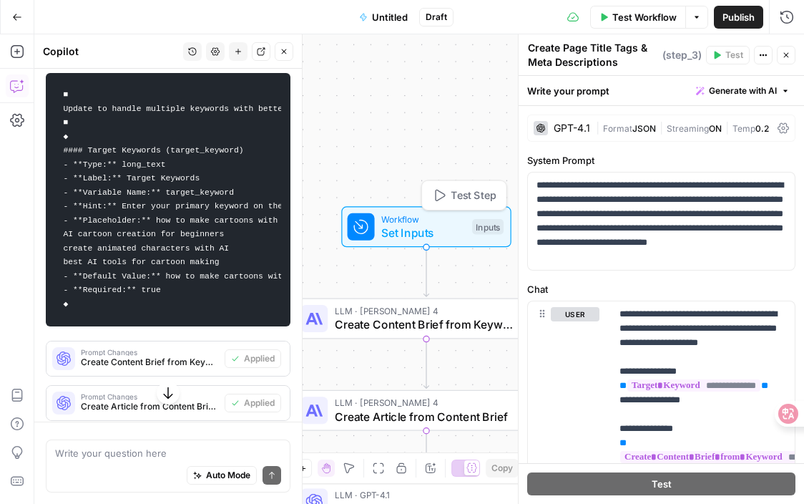
click at [396, 227] on span "Set Inputs" at bounding box center [423, 232] width 84 height 17
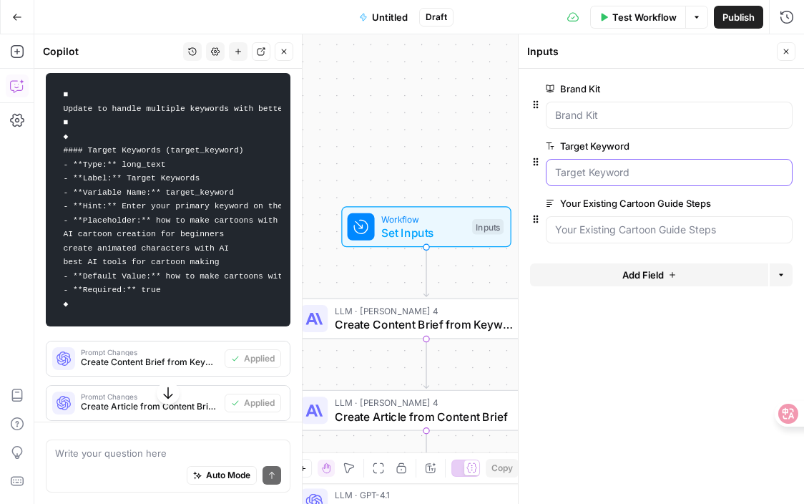
click at [651, 178] on Keyword "Target Keyword" at bounding box center [669, 172] width 228 height 14
click at [613, 175] on Keyword "Target Keyword" at bounding box center [669, 172] width 228 height 14
click at [622, 172] on Keyword "Target Keyword" at bounding box center [669, 172] width 228 height 14
click at [588, 170] on Keyword "Target Keyword" at bounding box center [669, 172] width 228 height 14
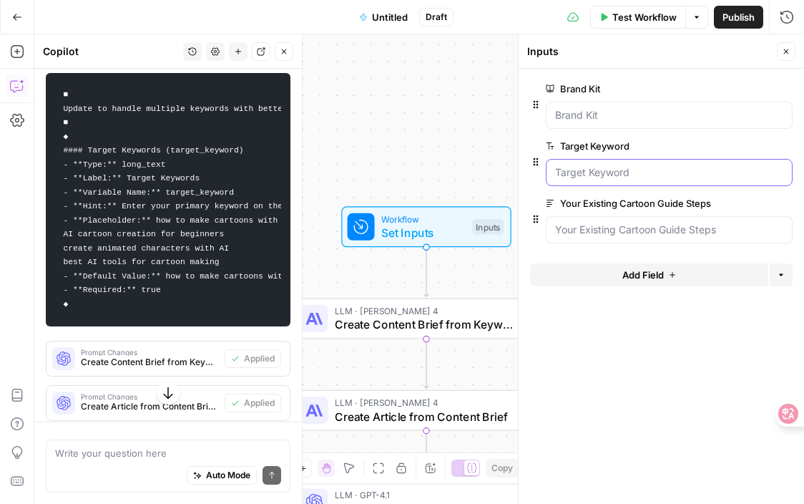
click at [584, 170] on Keyword "Target Keyword" at bounding box center [669, 172] width 228 height 14
click at [584, 140] on label "Target Keyword" at bounding box center [629, 146] width 166 height 14
click at [584, 165] on Keyword "Target Keyword" at bounding box center [669, 172] width 228 height 14
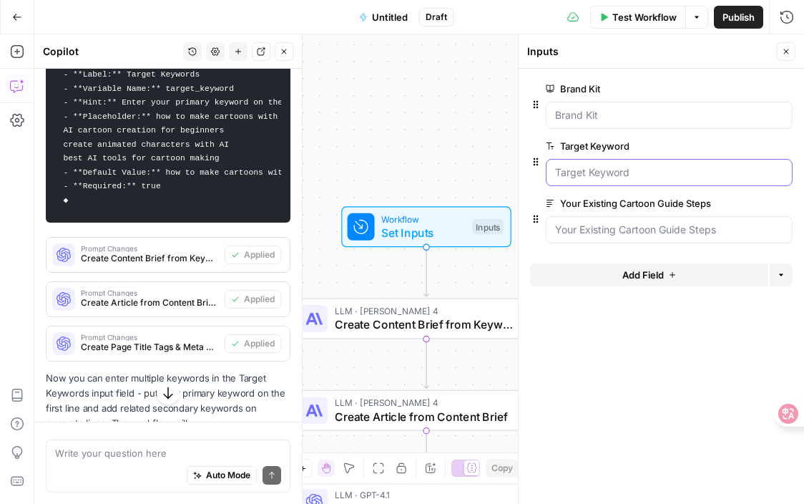
scroll to position [3288, 0]
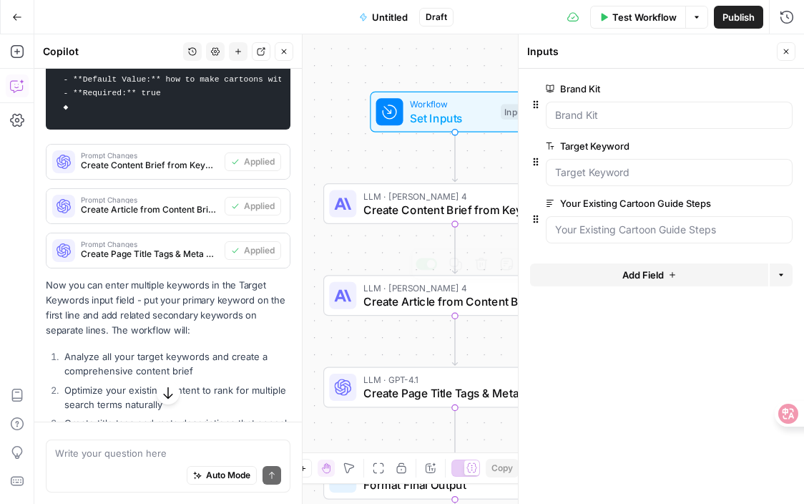
click at [371, 217] on span "Create Content Brief from Keyword" at bounding box center [453, 209] width 178 height 17
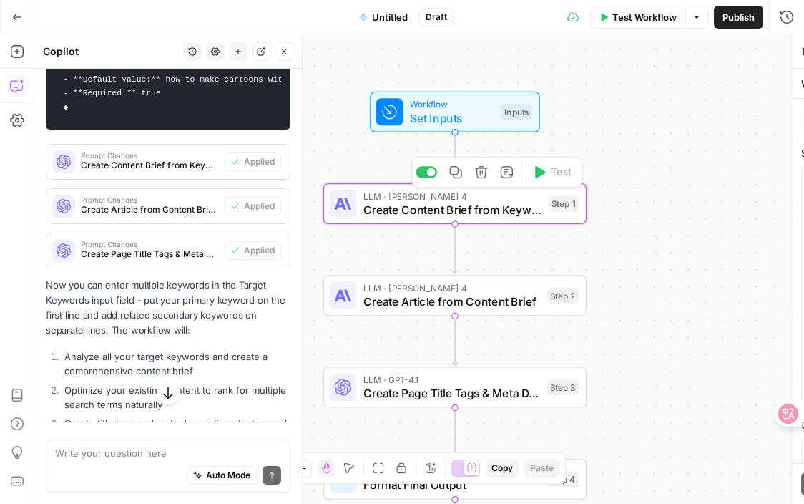
type textarea "Create Content Brief from Keyword"
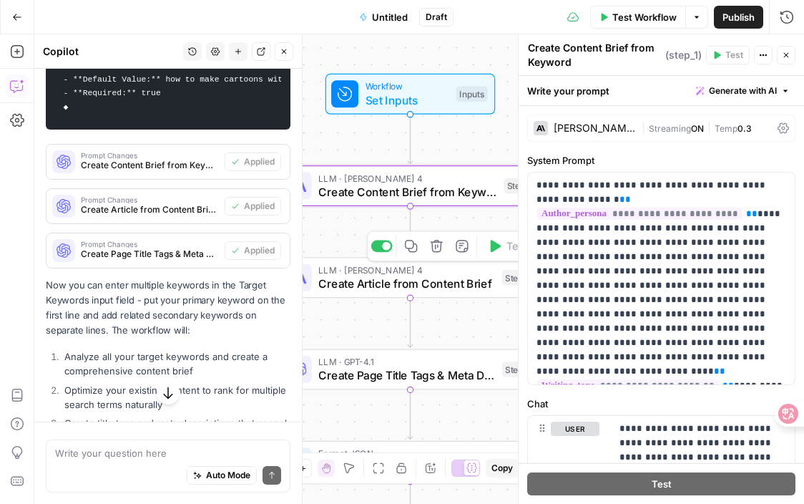
click at [427, 268] on span "LLM · Claude Sonnet 4" at bounding box center [406, 270] width 177 height 14
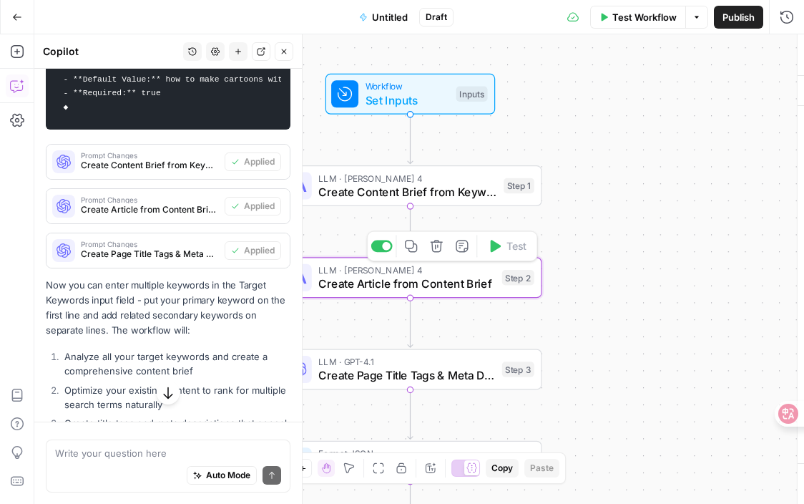
type textarea "Create Article from Content Brief"
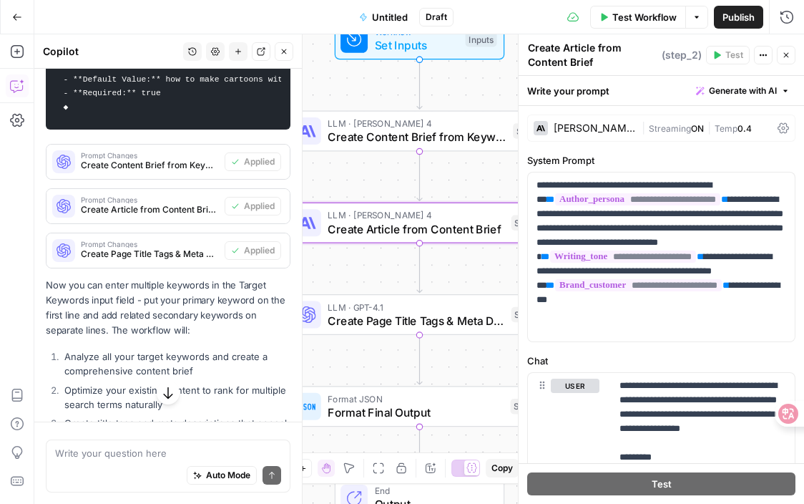
click at [402, 319] on span "Create Page Title Tags & Meta Descriptions" at bounding box center [416, 320] width 177 height 17
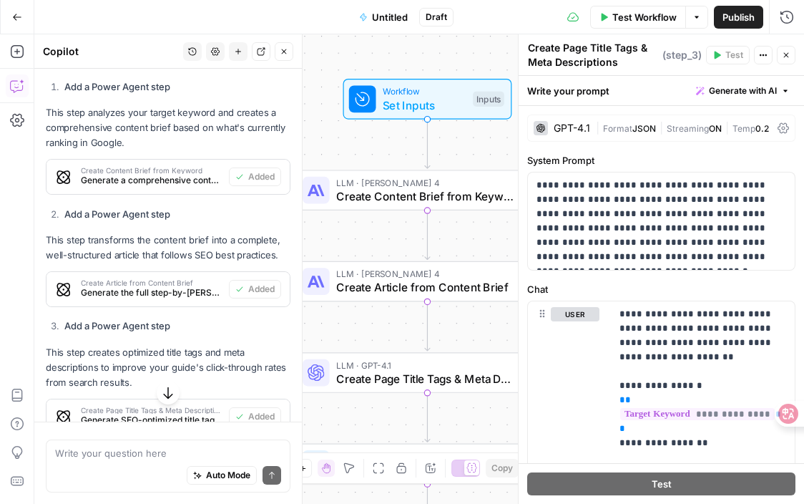
scroll to position [625, 0]
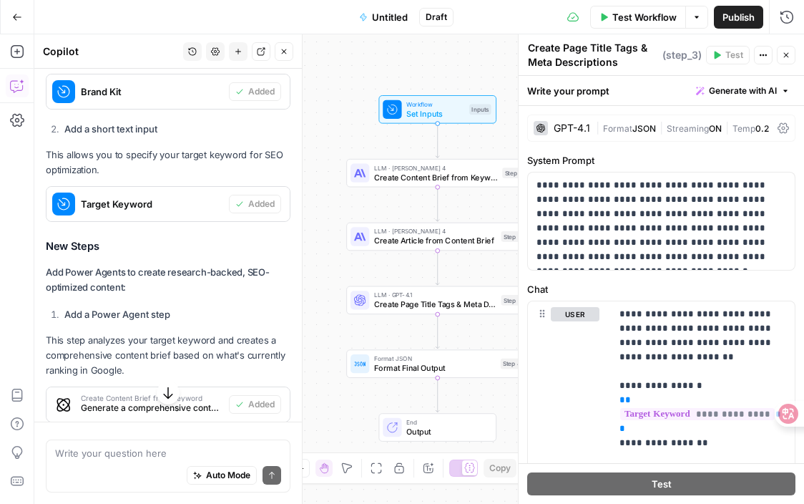
click at [790, 56] on icon "button" at bounding box center [786, 55] width 9 height 9
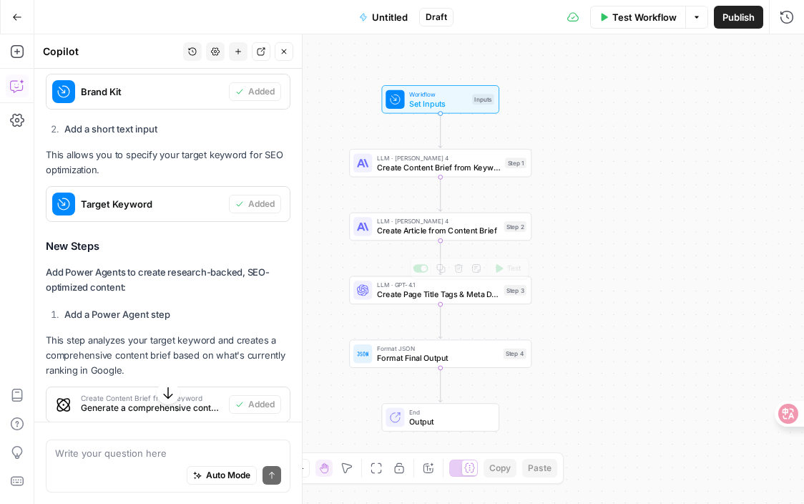
click at [481, 241] on div "Workflow Set Inputs Inputs LLM · Claude Sonnet 4 Create Content Brief from Keyw…" at bounding box center [419, 268] width 770 height 469
click at [472, 233] on span "Create Article from Content Brief" at bounding box center [438, 230] width 122 height 11
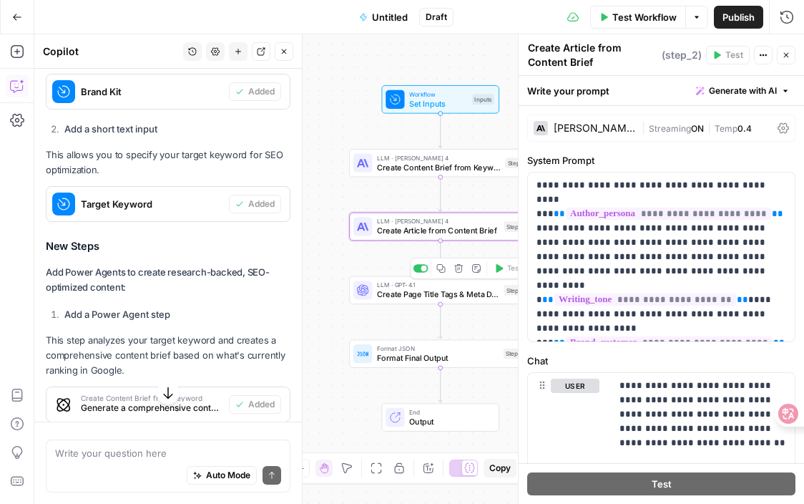
click at [465, 297] on span "Create Page Title Tags & Meta Descriptions" at bounding box center [438, 293] width 122 height 11
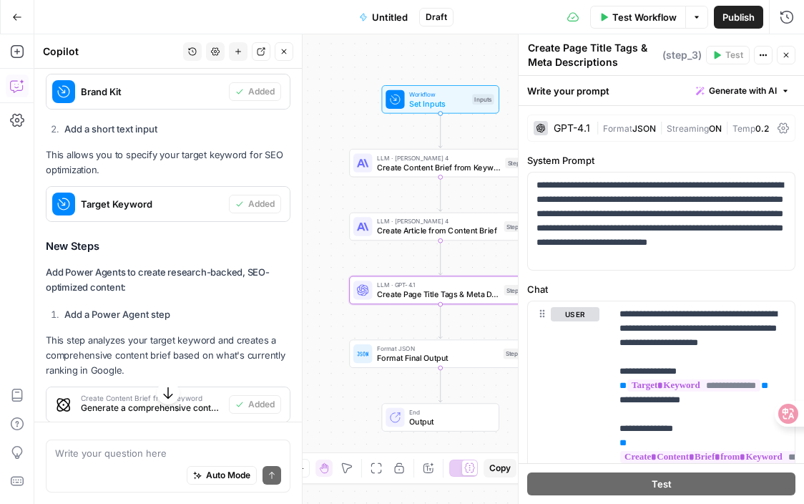
click at [479, 229] on span "Create Article from Content Brief" at bounding box center [438, 230] width 122 height 11
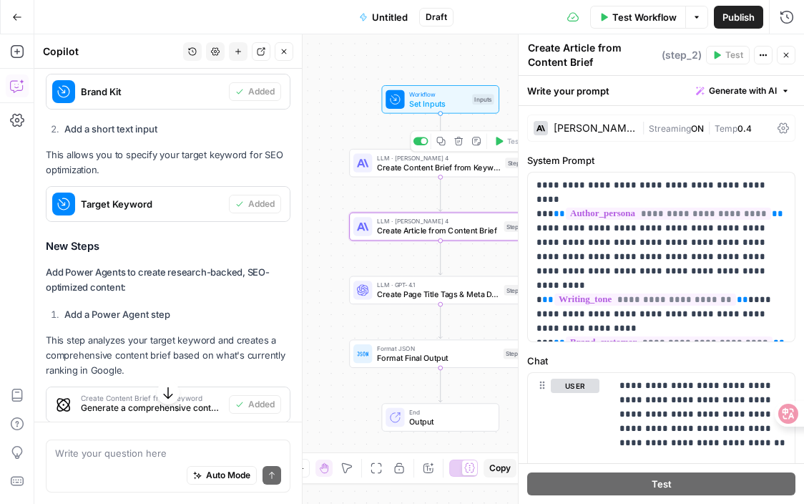
click at [481, 163] on span "Create Content Brief from Keyword" at bounding box center [439, 166] width 124 height 11
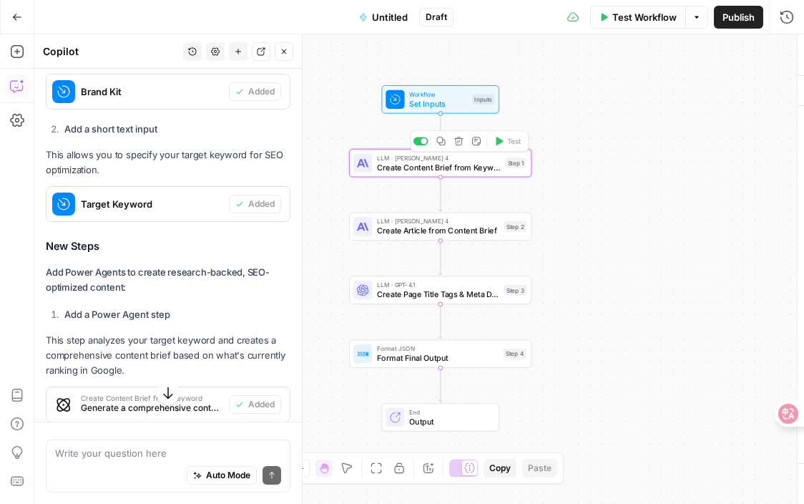
type textarea "Create Content Brief from Keyword"
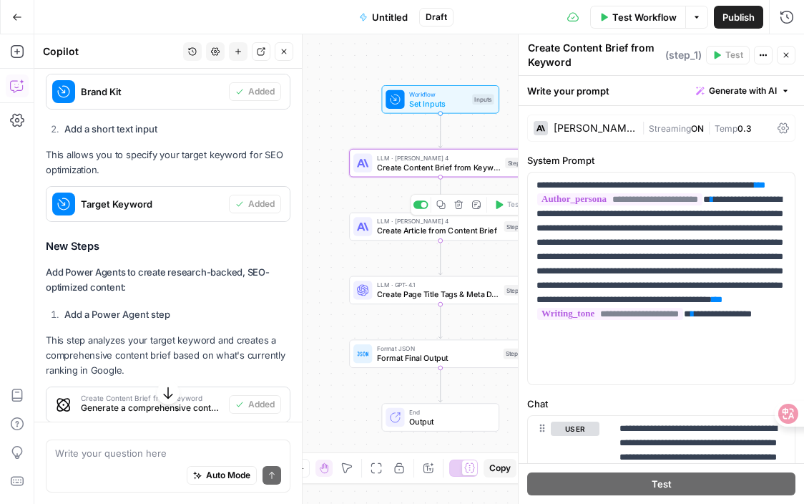
click at [476, 229] on span "Create Article from Content Brief" at bounding box center [438, 230] width 122 height 11
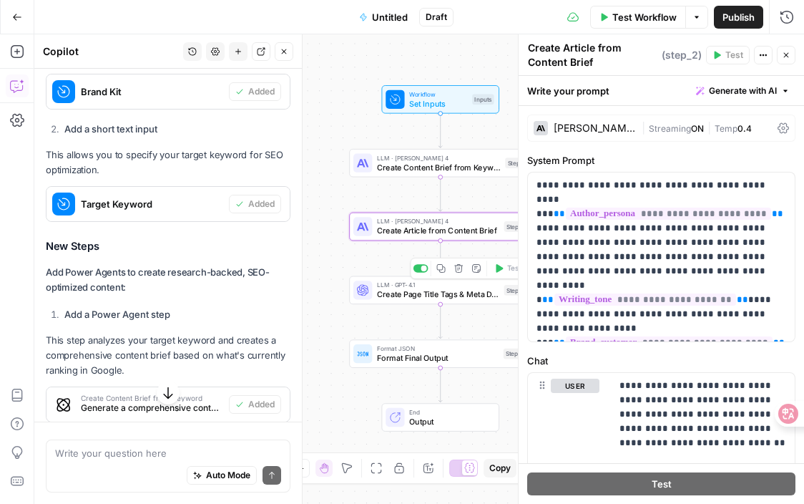
click at [469, 298] on span "Create Page Title Tags & Meta Descriptions" at bounding box center [438, 293] width 122 height 11
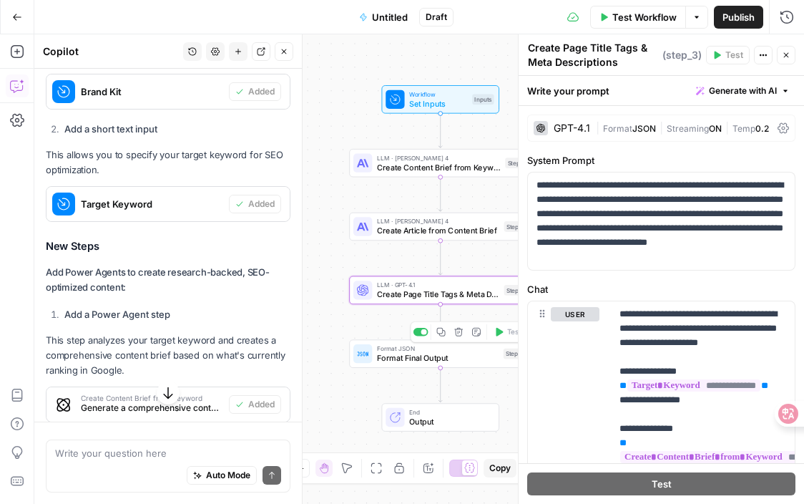
click at [454, 354] on span "Format Final Output" at bounding box center [438, 357] width 122 height 11
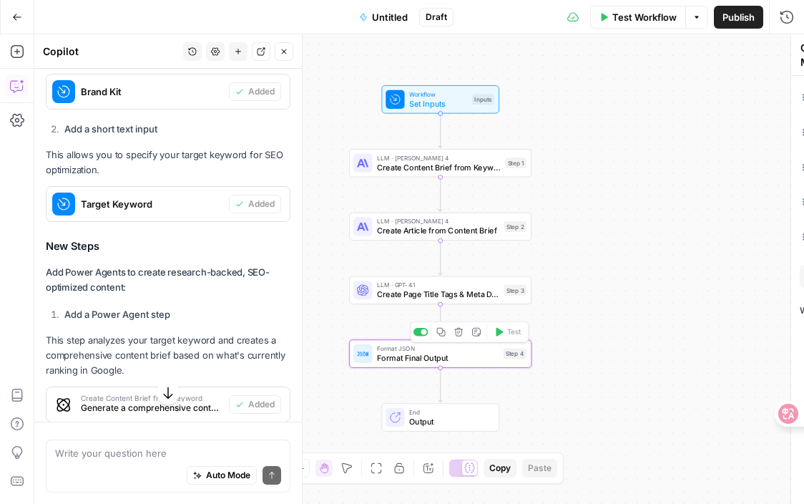
type textarea "Format Final Output"
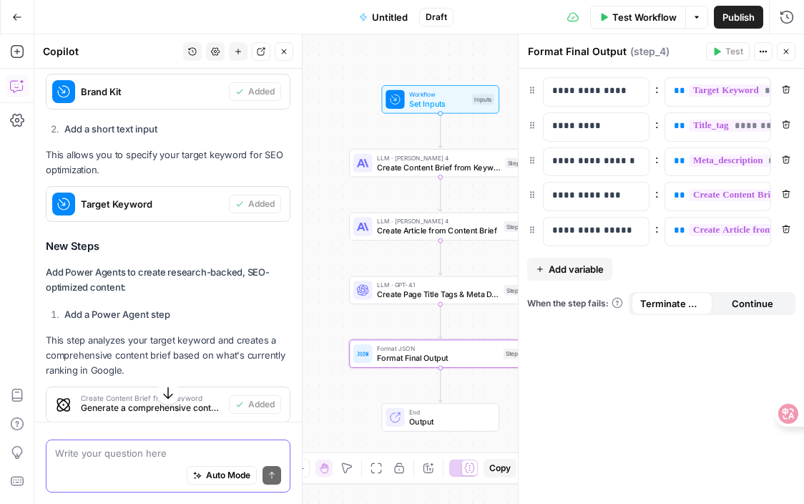
click at [162, 457] on textarea at bounding box center [168, 453] width 226 height 14
type textarea "i want a step to require the style of words"
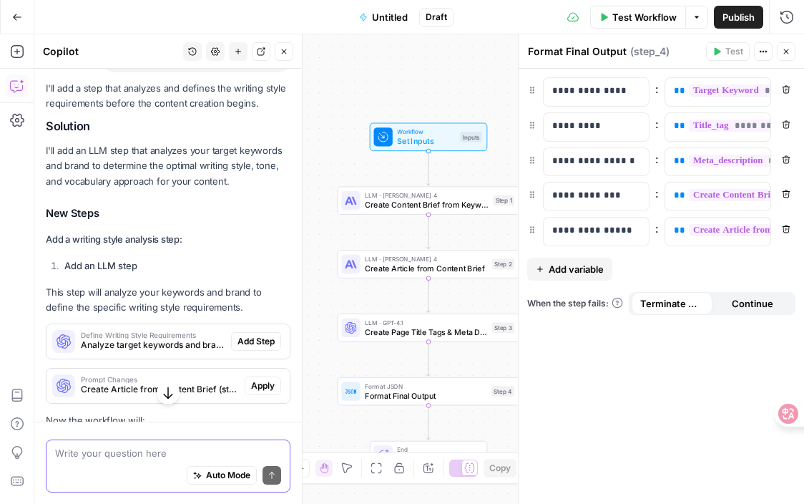
scroll to position [3812, 0]
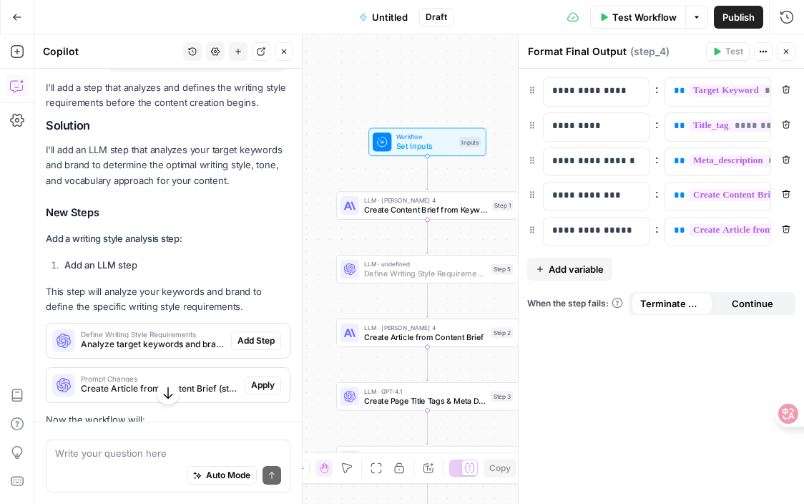
click at [255, 331] on button "Add Step" at bounding box center [256, 340] width 50 height 19
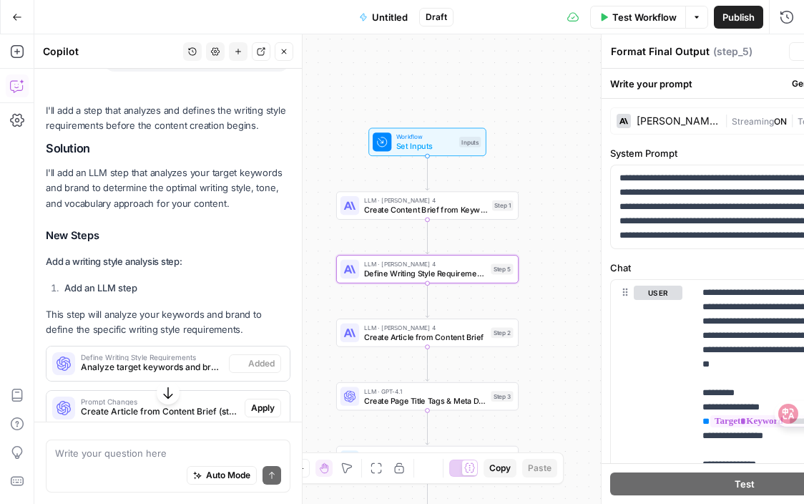
type textarea "Define Writing Style Requirements"
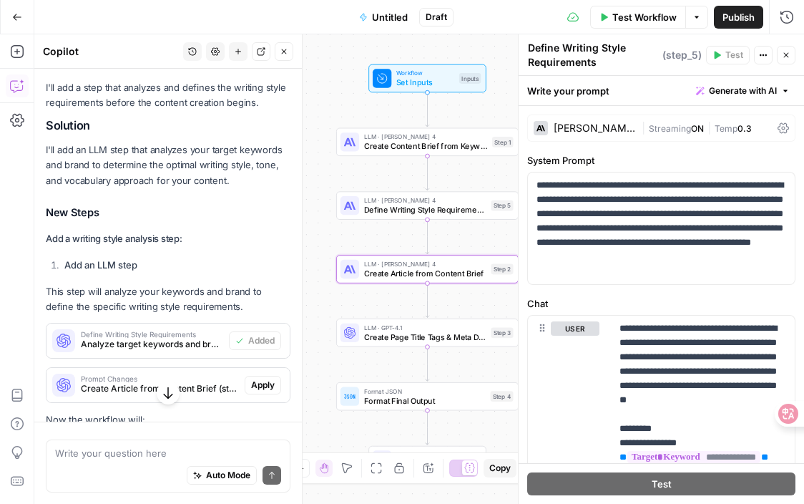
click at [258, 379] on span "Apply" at bounding box center [263, 385] width 24 height 13
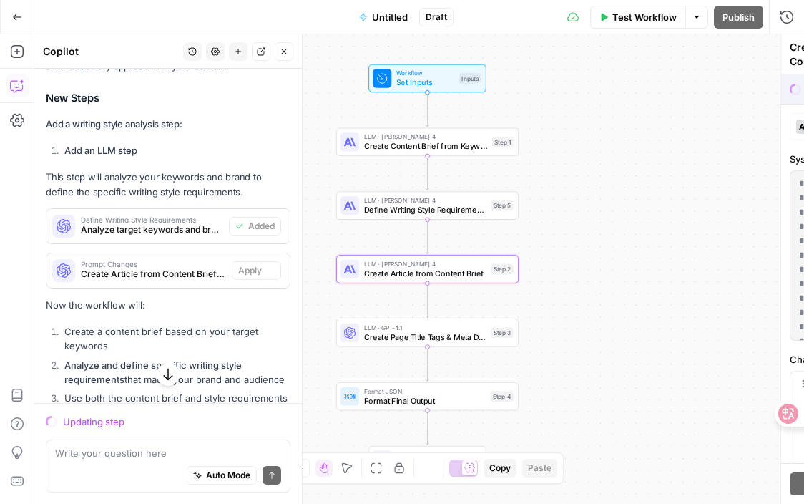
scroll to position [3720, 0]
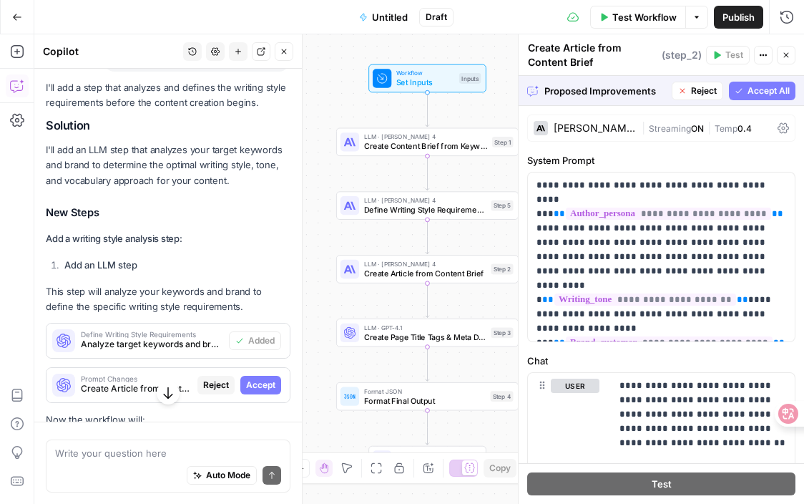
click at [750, 97] on button "Accept All" at bounding box center [762, 91] width 67 height 19
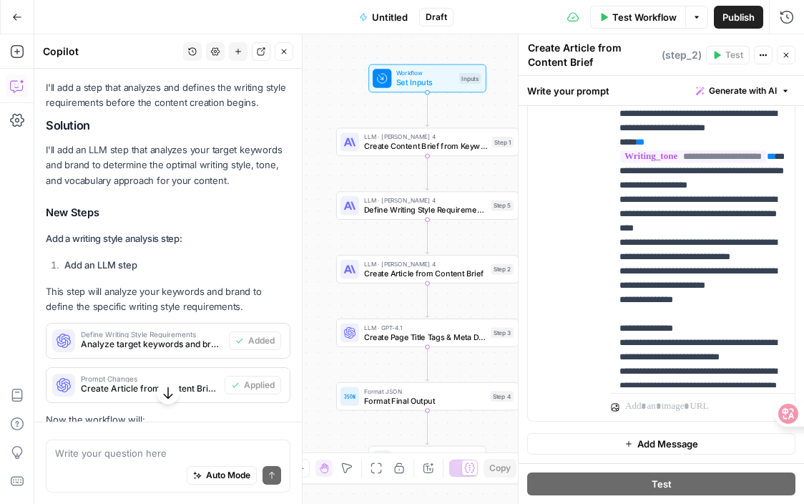
scroll to position [1232, 0]
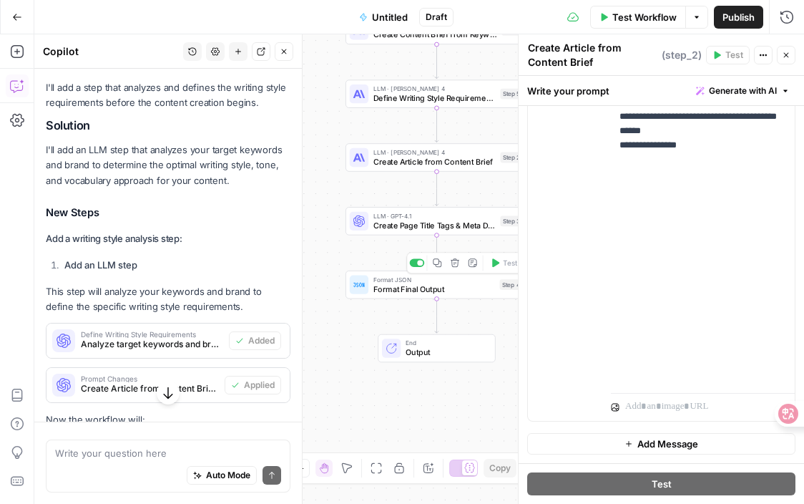
click at [403, 295] on div "Format JSON Format Final Output Step 4 Copy step Delete step Add Note Test" at bounding box center [437, 285] width 182 height 28
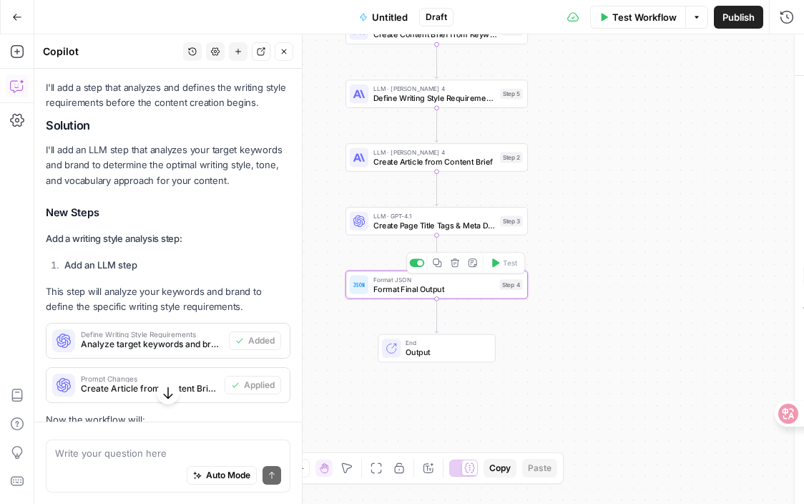
type textarea "Format Final Output"
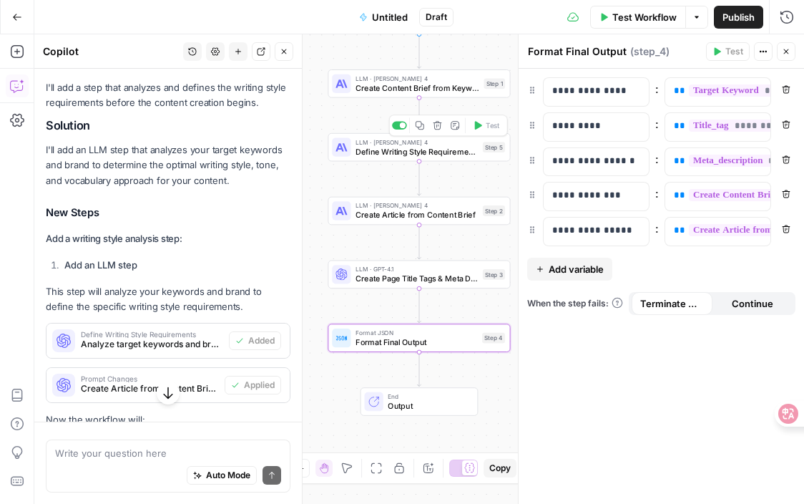
click at [416, 154] on span "Define Writing Style Requirements" at bounding box center [417, 150] width 122 height 11
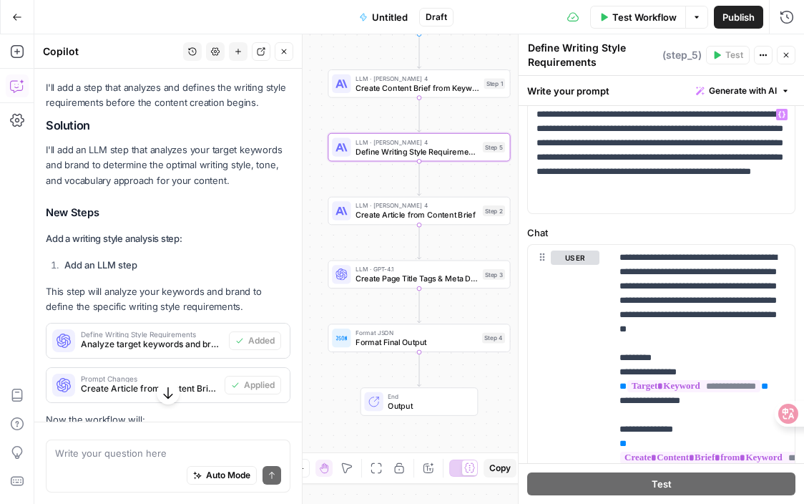
scroll to position [0, 0]
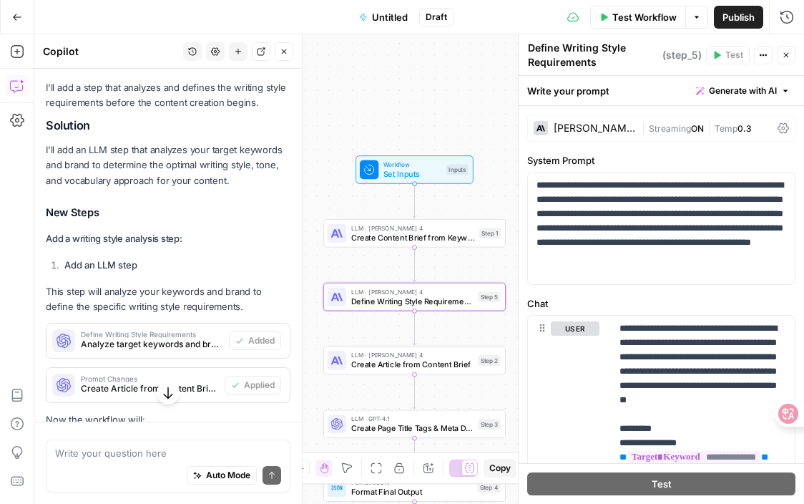
click at [447, 230] on span "LLM · Claude Sonnet 4" at bounding box center [413, 227] width 124 height 9
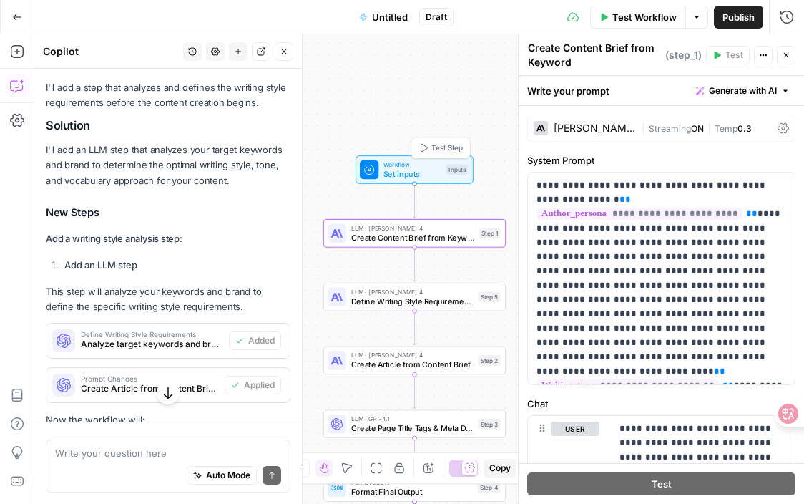
click at [434, 167] on span "Workflow" at bounding box center [413, 164] width 58 height 9
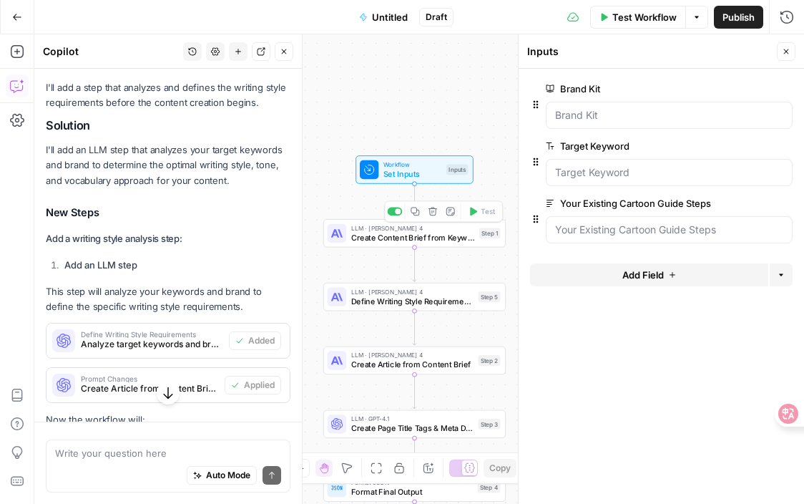
click at [424, 253] on div "Workflow Set Inputs Inputs LLM · Claude Sonnet 4 Create Content Brief from Keyw…" at bounding box center [419, 268] width 770 height 469
click at [428, 240] on span "Create Content Brief from Keyword" at bounding box center [413, 236] width 124 height 11
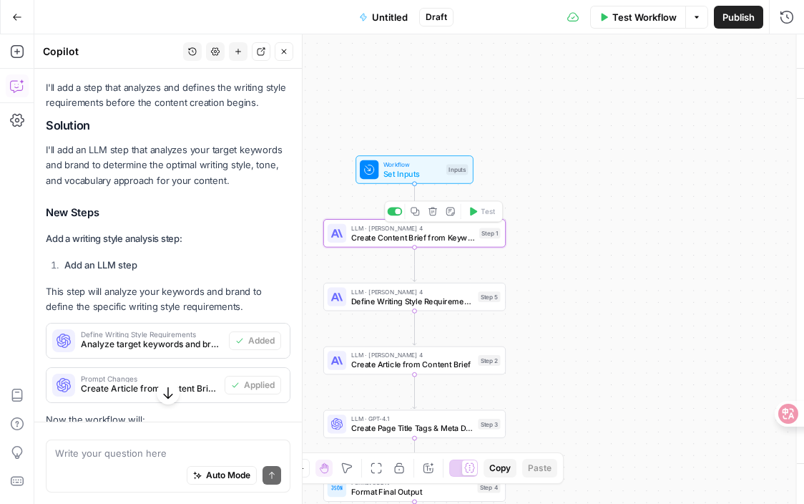
type textarea "Create Content Brief from Keyword"
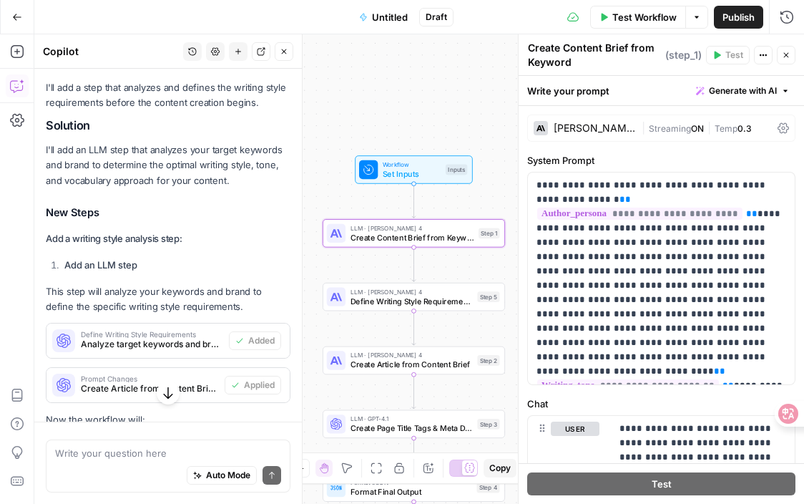
click at [414, 178] on span "Set Inputs" at bounding box center [412, 173] width 58 height 11
click at [396, 308] on div "LLM · Claude Sonnet 4 Define Writing Style Requirements Step 5 Copy step Delete…" at bounding box center [414, 297] width 182 height 28
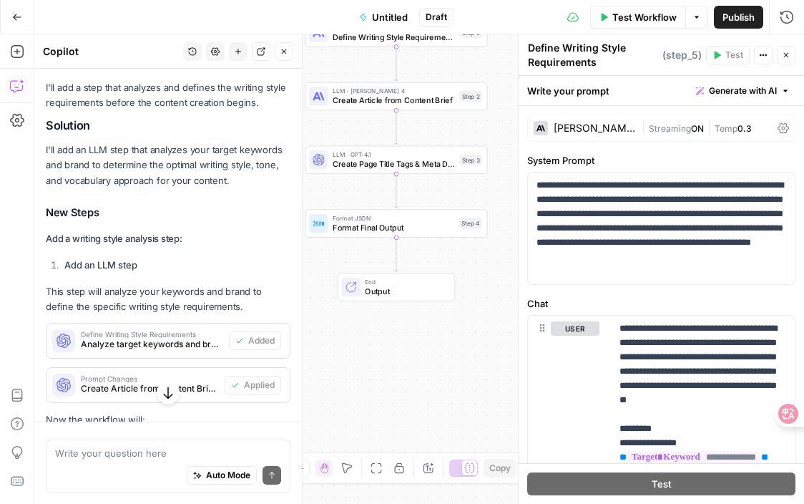
scroll to position [4077, 0]
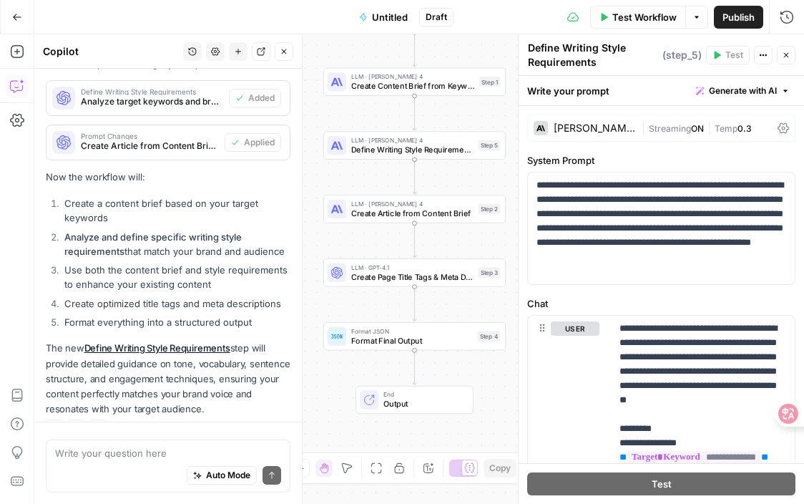
click at [784, 60] on button "Close" at bounding box center [786, 55] width 19 height 19
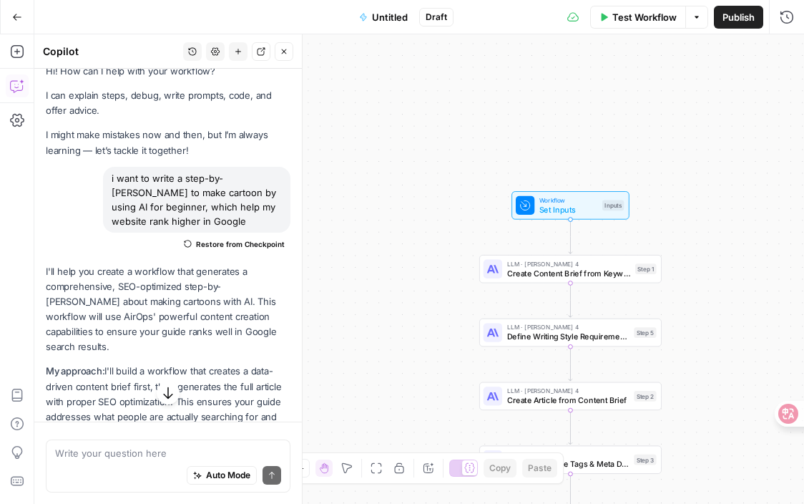
scroll to position [0, 0]
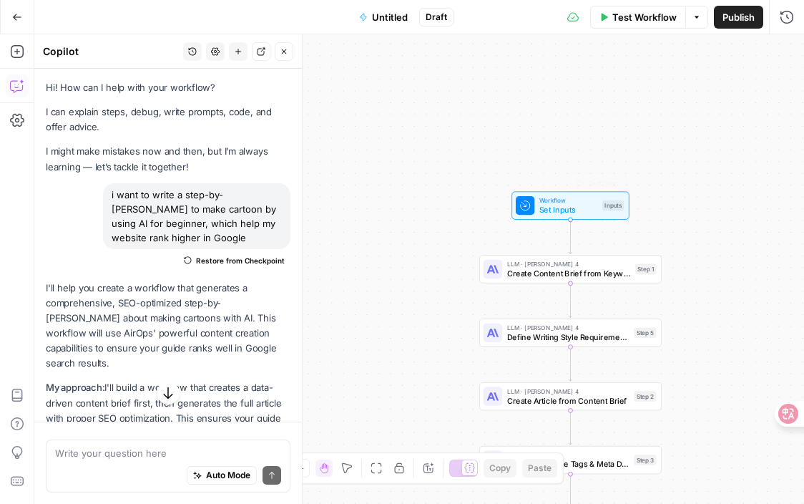
click at [555, 206] on span "Set Inputs" at bounding box center [569, 209] width 58 height 11
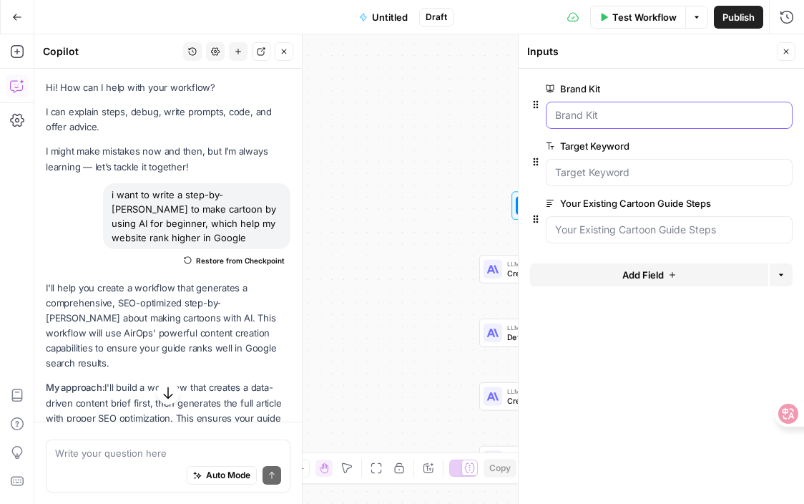
click at [625, 119] on Kit "Brand Kit" at bounding box center [669, 115] width 228 height 14
click at [583, 123] on div at bounding box center [669, 115] width 247 height 27
click at [627, 20] on span "Test Workflow" at bounding box center [645, 17] width 64 height 14
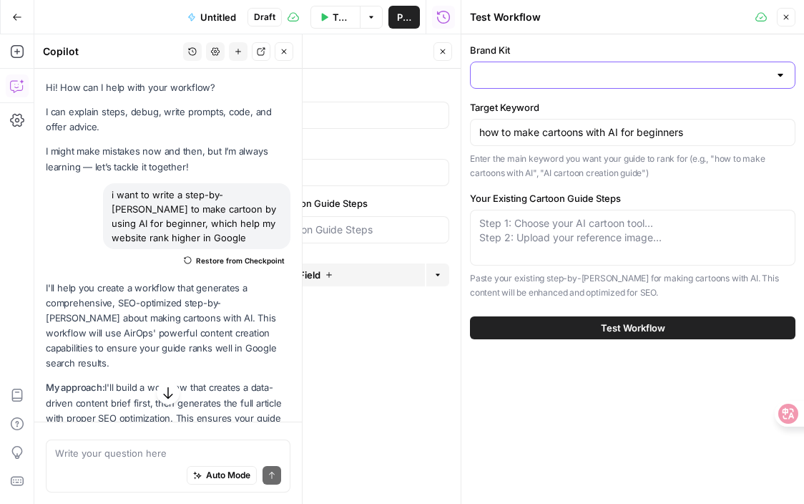
click at [575, 70] on input "Brand Kit" at bounding box center [624, 75] width 290 height 14
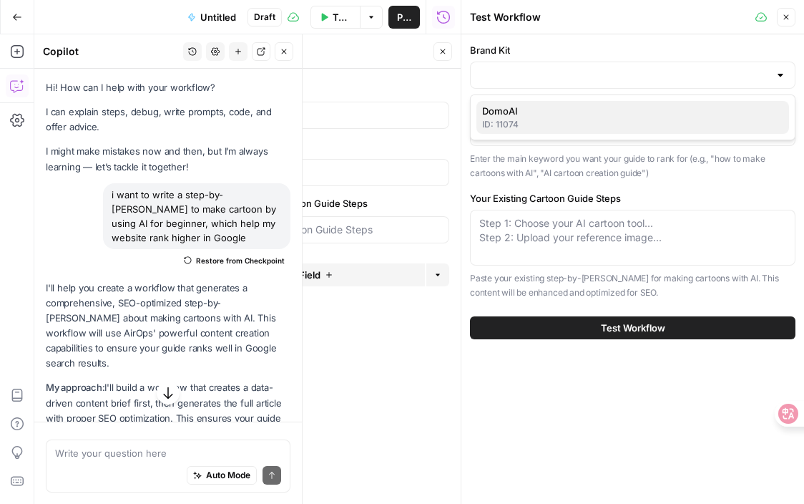
click at [523, 122] on div "ID: 11074" at bounding box center [632, 124] width 301 height 13
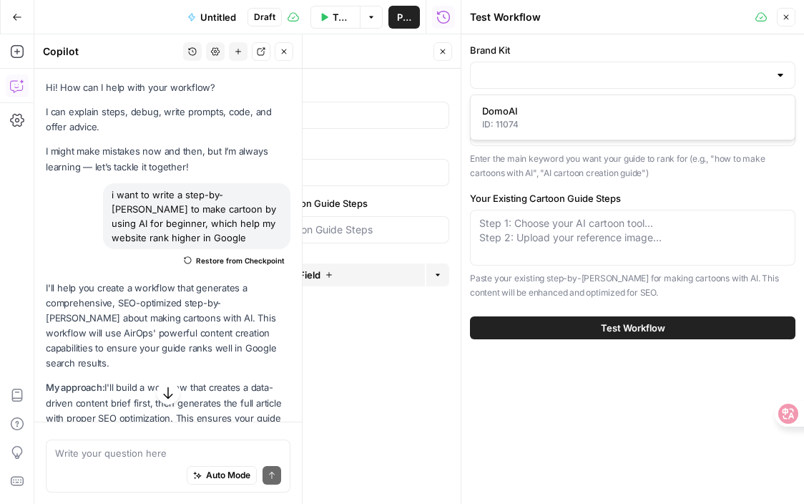
type input "DomoAI"
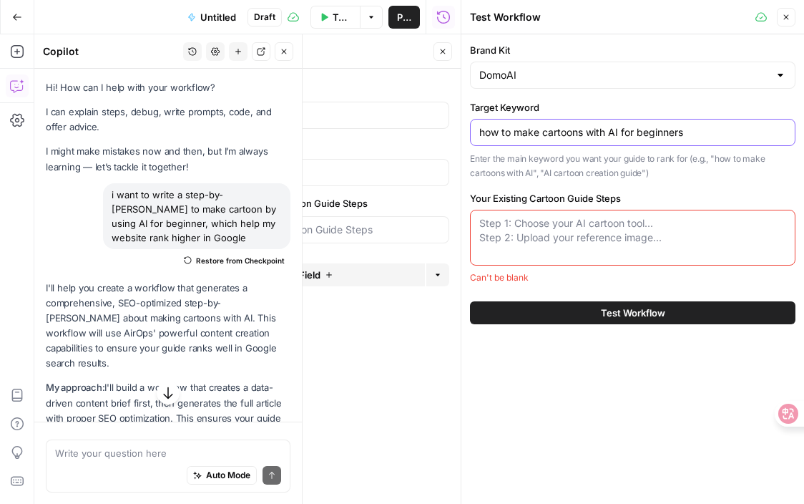
click at [522, 136] on input "how to make cartoons with AI for beginners" at bounding box center [632, 132] width 307 height 14
click at [723, 131] on input "how to make cartoons with AI for beginners" at bounding box center [632, 132] width 307 height 14
drag, startPoint x: 723, startPoint y: 131, endPoint x: 458, endPoint y: 125, distance: 264.9
click at [461, 125] on div "Test Workflow Close Brand Kit DomoAI Target Keyword how to make cartoons with A…" at bounding box center [633, 252] width 344 height 504
paste input "create cartoon with ai"
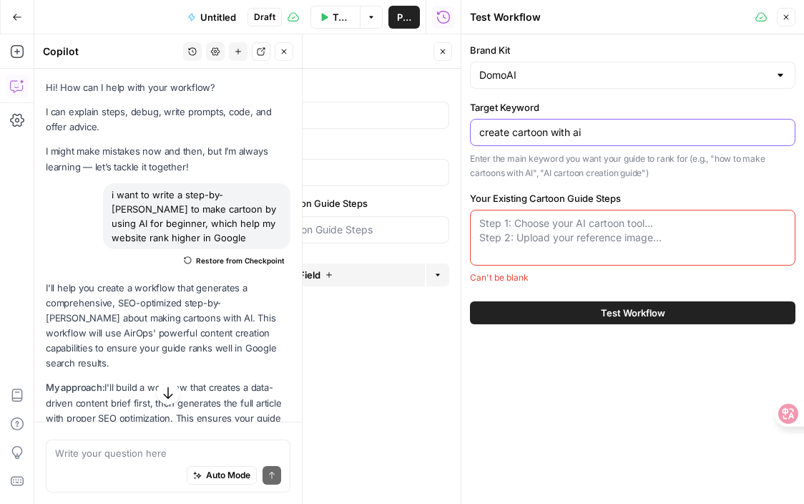
type input "create cartoon with ai"
click at [523, 237] on textarea "Your Existing Cartoon Guide Steps" at bounding box center [632, 230] width 307 height 29
click at [533, 242] on textarea "Your Existing Cartoon Guide Steps" at bounding box center [632, 230] width 307 height 29
paste textarea "1. Input my inspiration into ChatGPT and let it generate a script for me 2. Cha…"
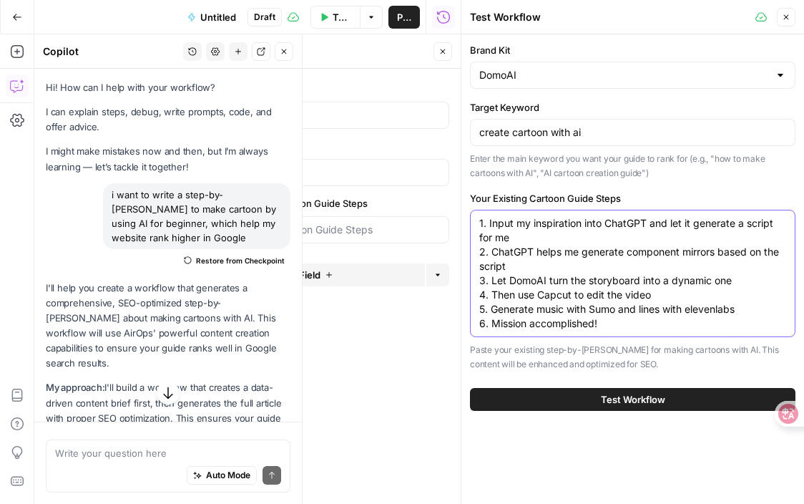
type textarea "1. Input my inspiration into ChatGPT and let it generate a script for me 2. Cha…"
click at [553, 401] on button "Test Workflow" at bounding box center [633, 399] width 326 height 23
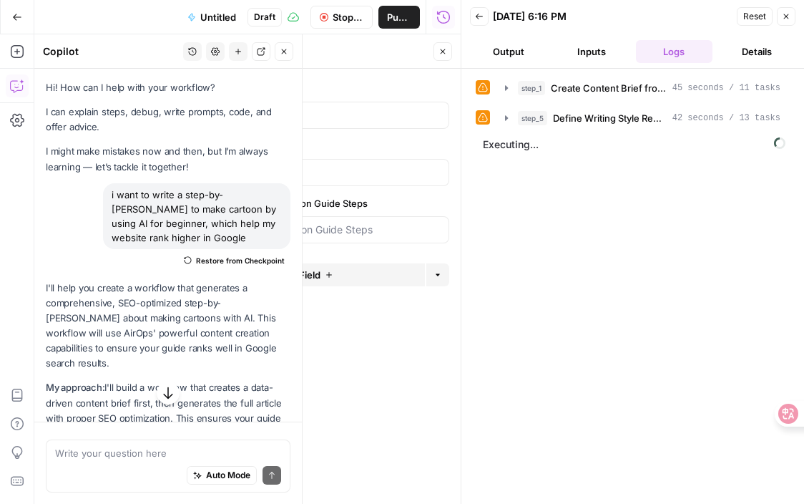
click at [452, 52] on header "Inputs Close" at bounding box center [318, 51] width 286 height 34
click at [449, 51] on button "Close" at bounding box center [443, 51] width 19 height 19
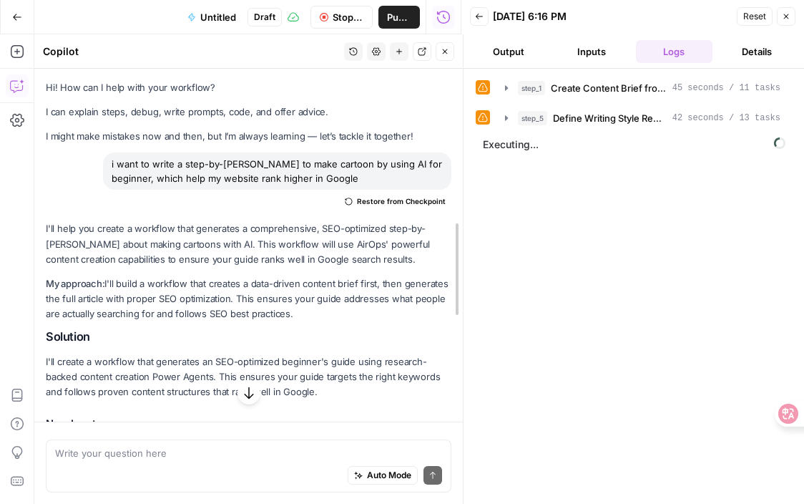
drag, startPoint x: 301, startPoint y: 176, endPoint x: 495, endPoint y: 160, distance: 194.6
click at [495, 160] on body "**********" at bounding box center [402, 252] width 804 height 504
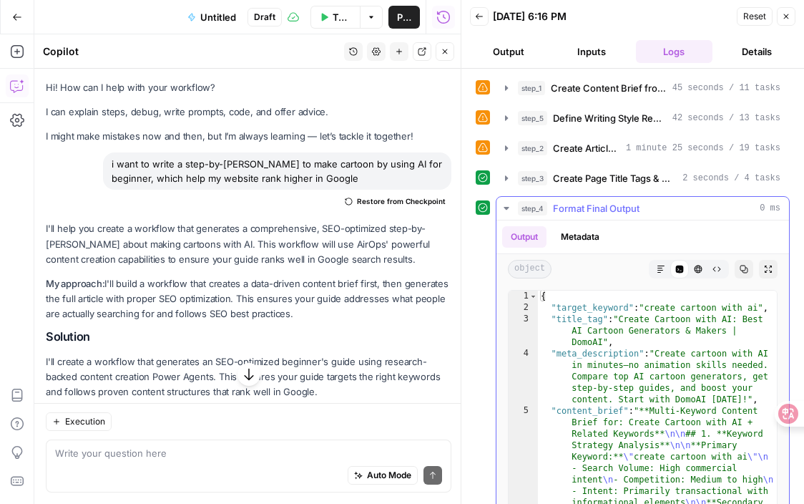
click at [666, 268] on button "Markdown" at bounding box center [661, 269] width 19 height 19
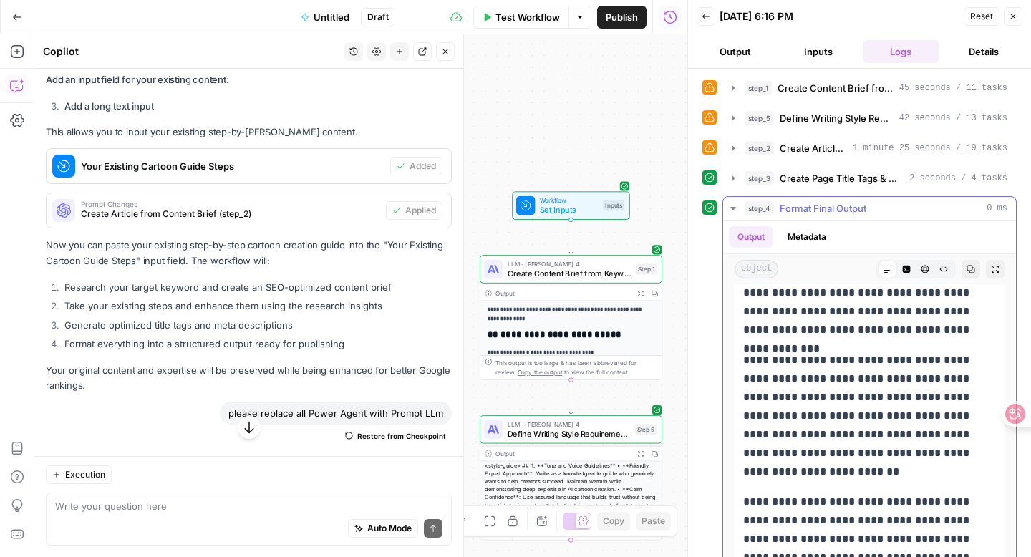
scroll to position [29, 0]
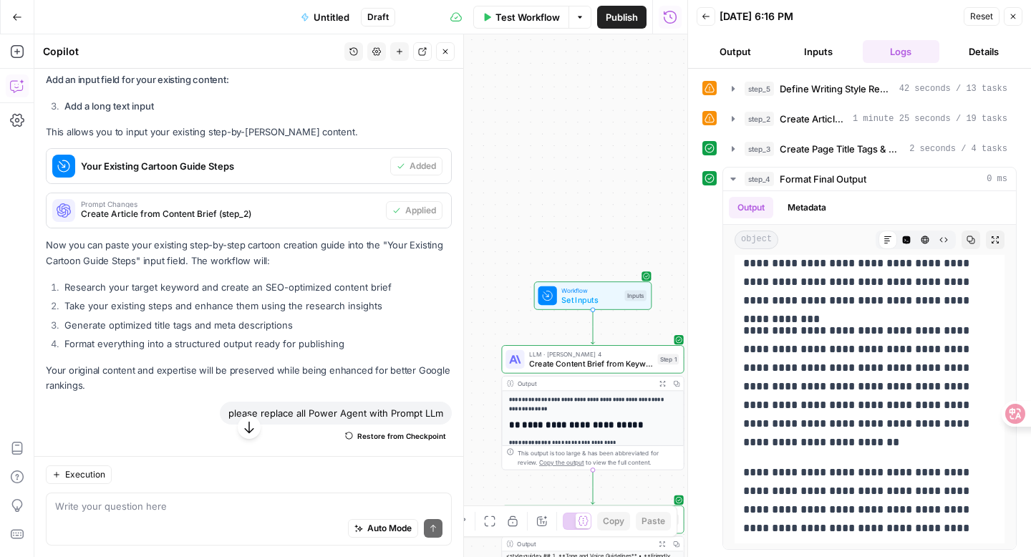
click at [804, 23] on button "Close" at bounding box center [1012, 16] width 19 height 19
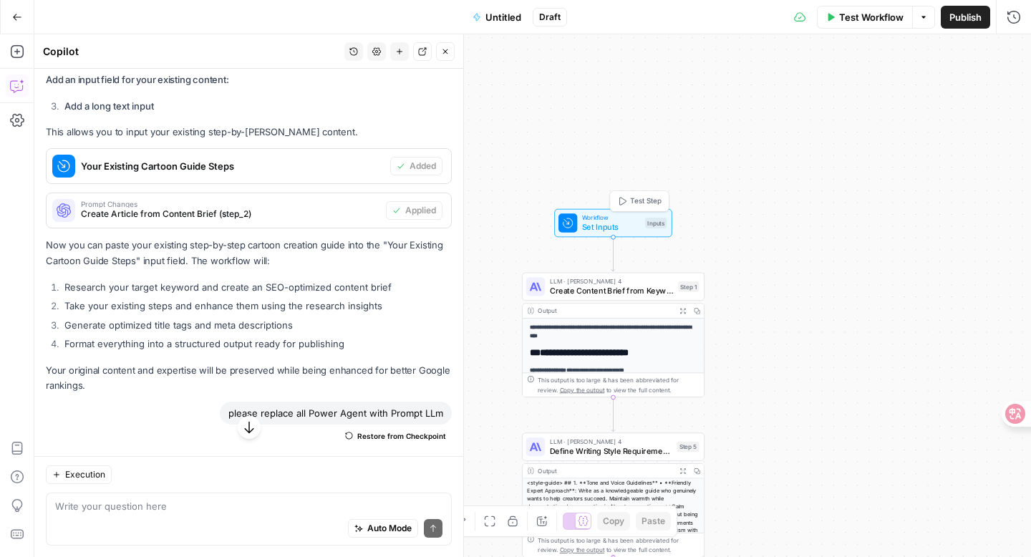
click at [617, 220] on span "Workflow" at bounding box center [611, 217] width 58 height 9
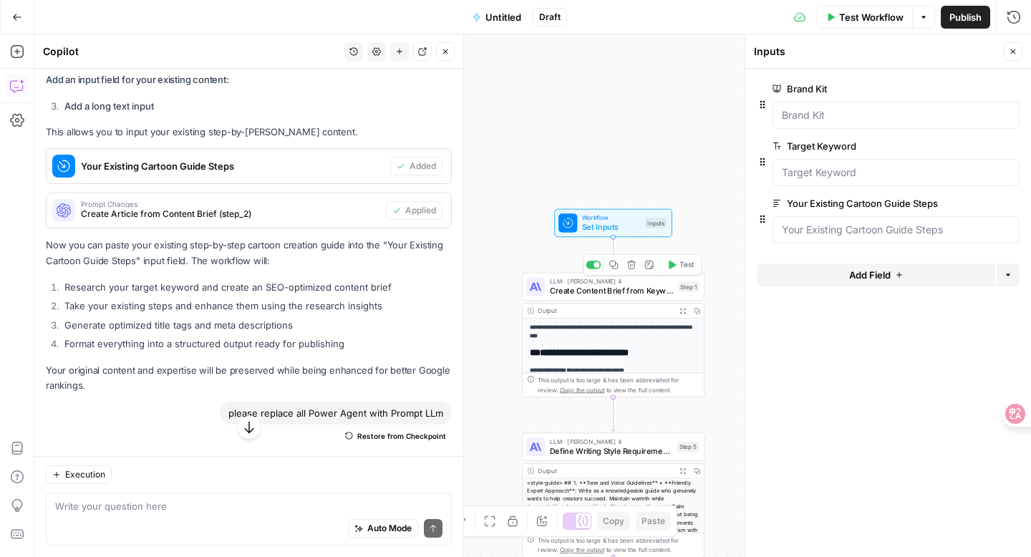
click at [598, 292] on span "Create Content Brief from Keyword" at bounding box center [612, 290] width 124 height 11
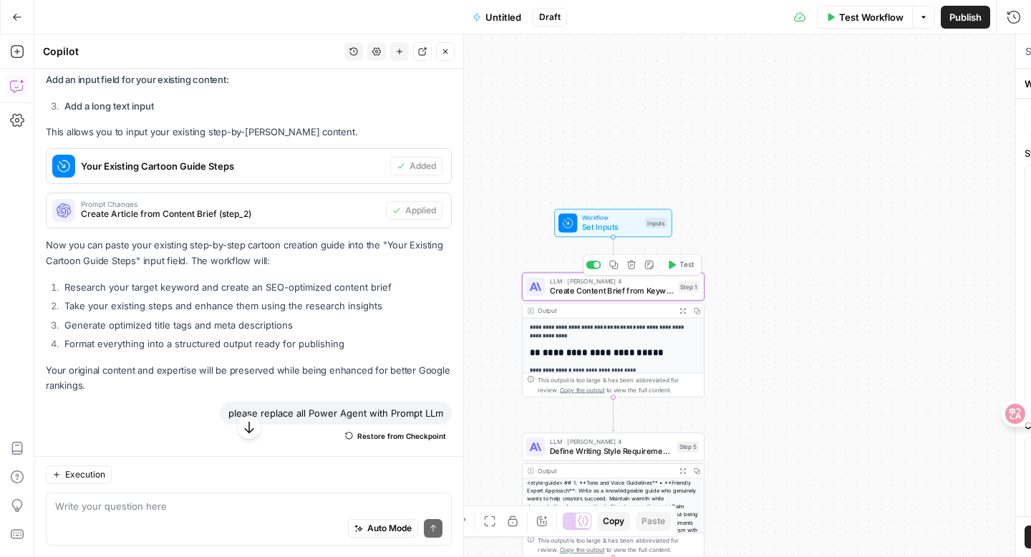
type textarea "Create Content Brief from Keyword"
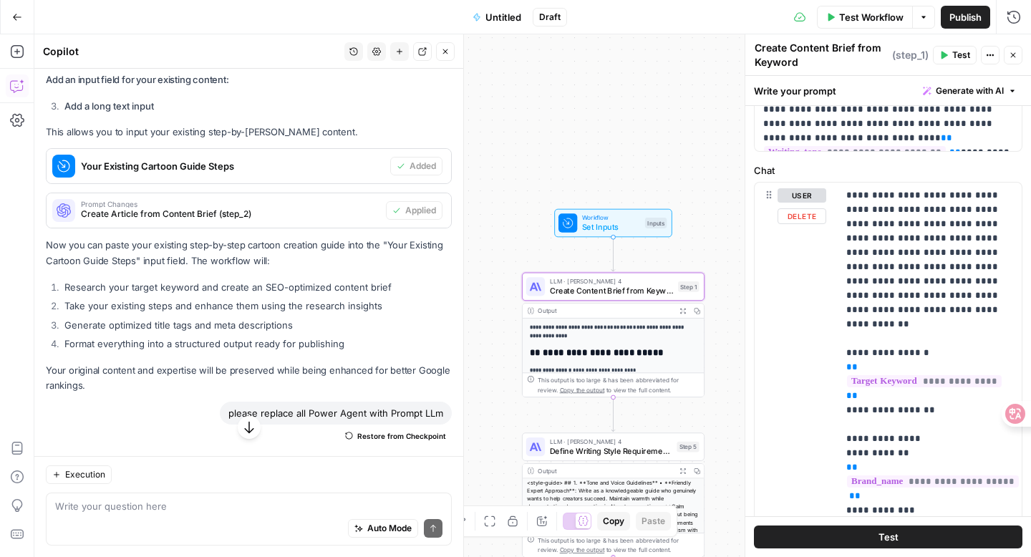
scroll to position [229, 0]
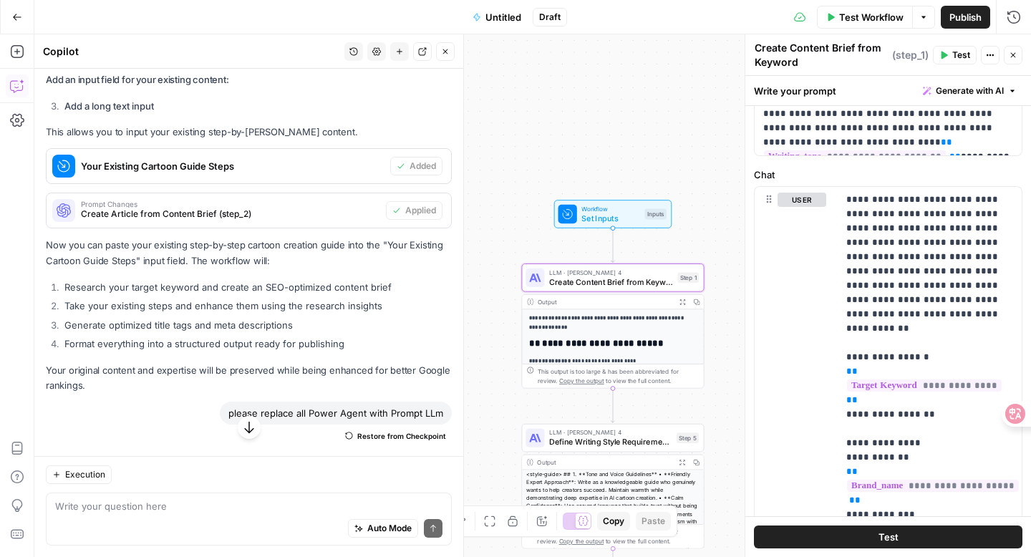
click at [682, 303] on icon "button" at bounding box center [682, 301] width 6 height 6
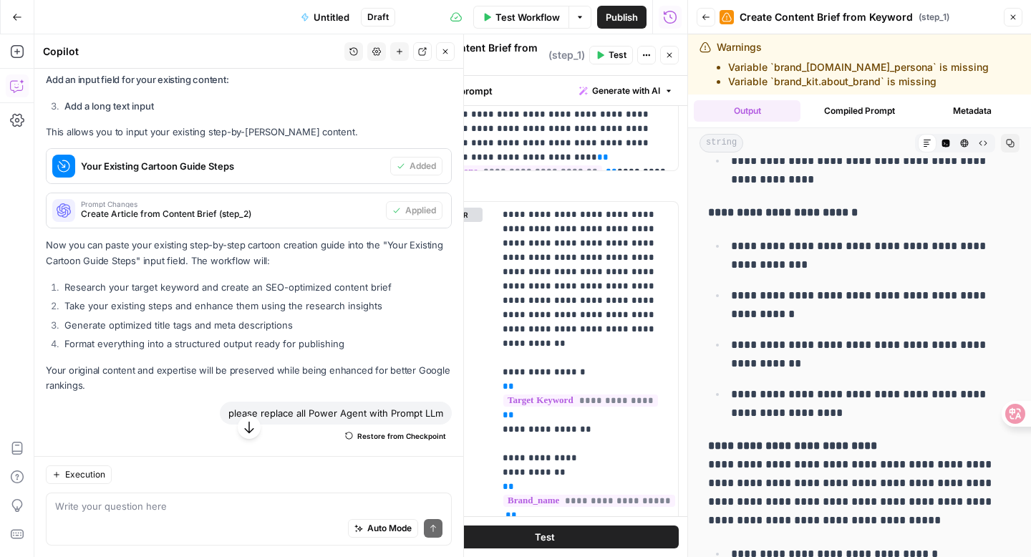
scroll to position [0, 0]
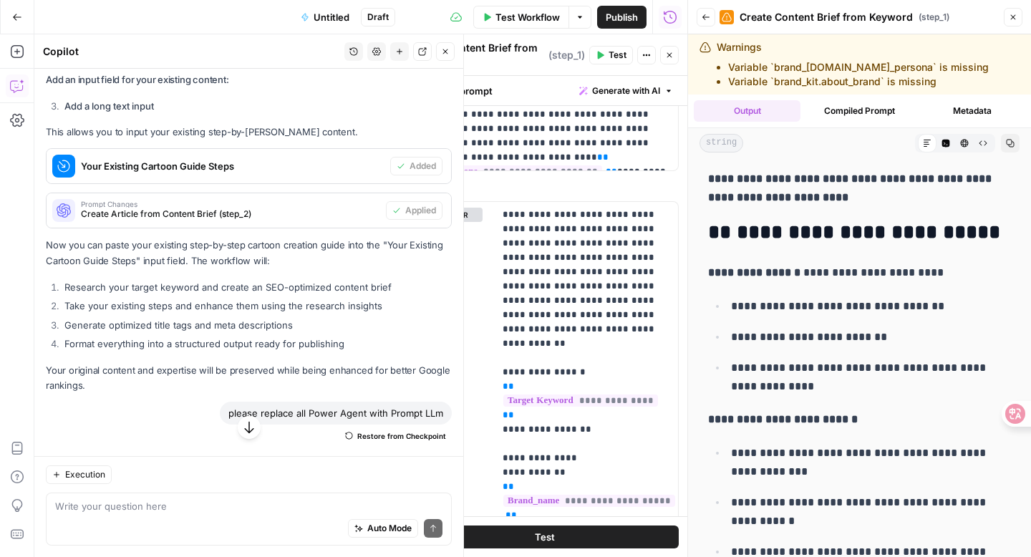
click at [708, 19] on icon "button" at bounding box center [705, 17] width 9 height 9
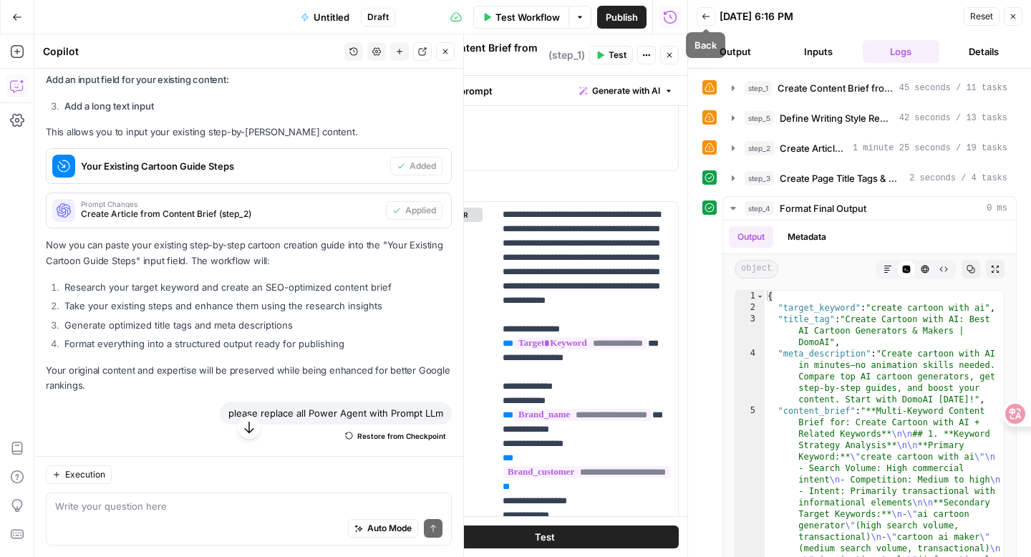
click at [706, 16] on icon "button" at bounding box center [705, 17] width 7 height 6
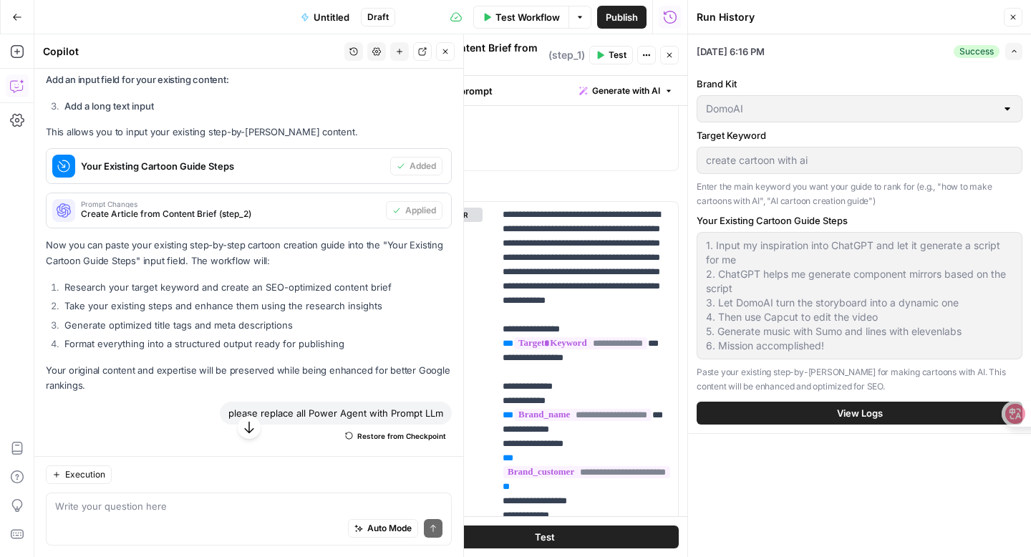
click at [670, 57] on icon "button" at bounding box center [669, 55] width 9 height 9
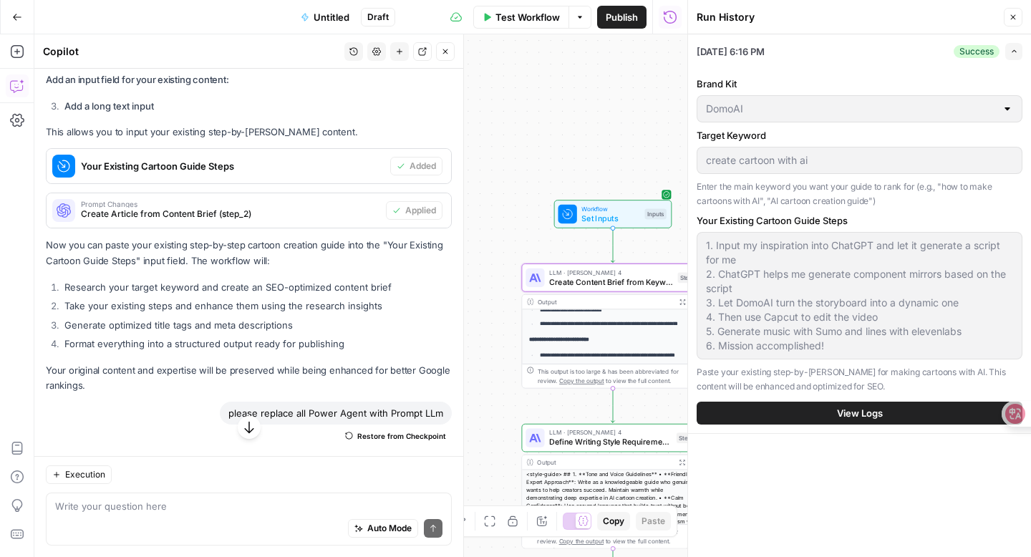
scroll to position [132, 0]
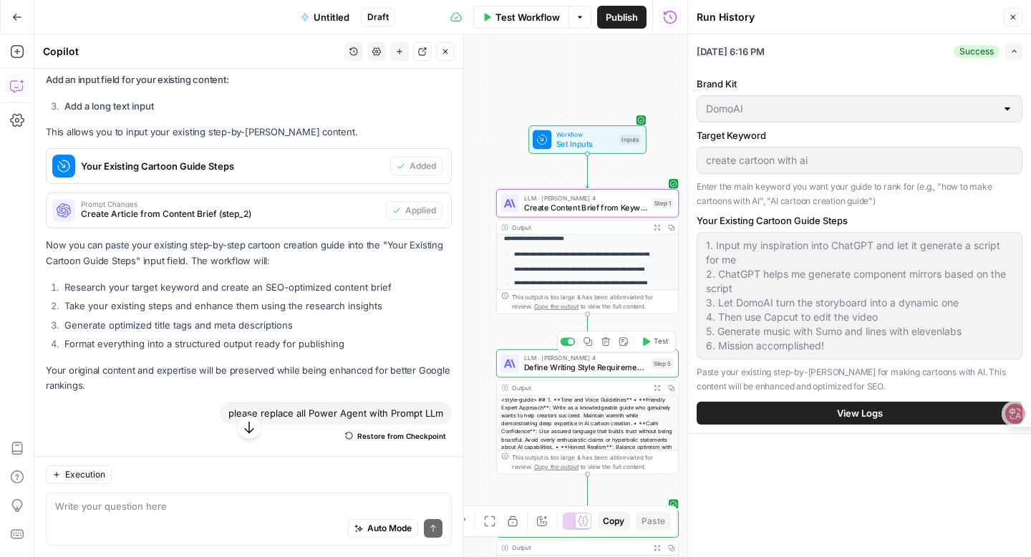
click at [558, 370] on span "Define Writing Style Requirements" at bounding box center [585, 366] width 122 height 11
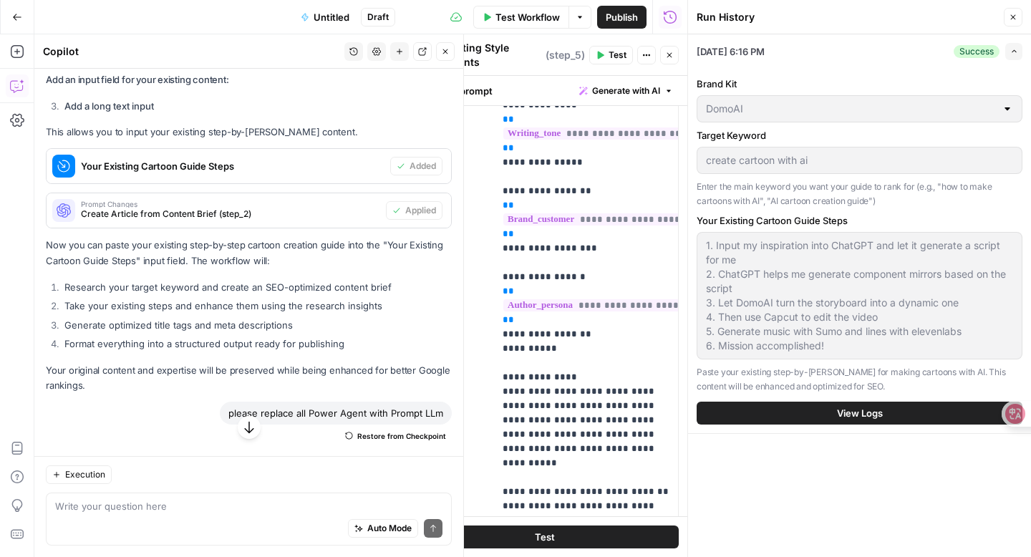
scroll to position [308, 0]
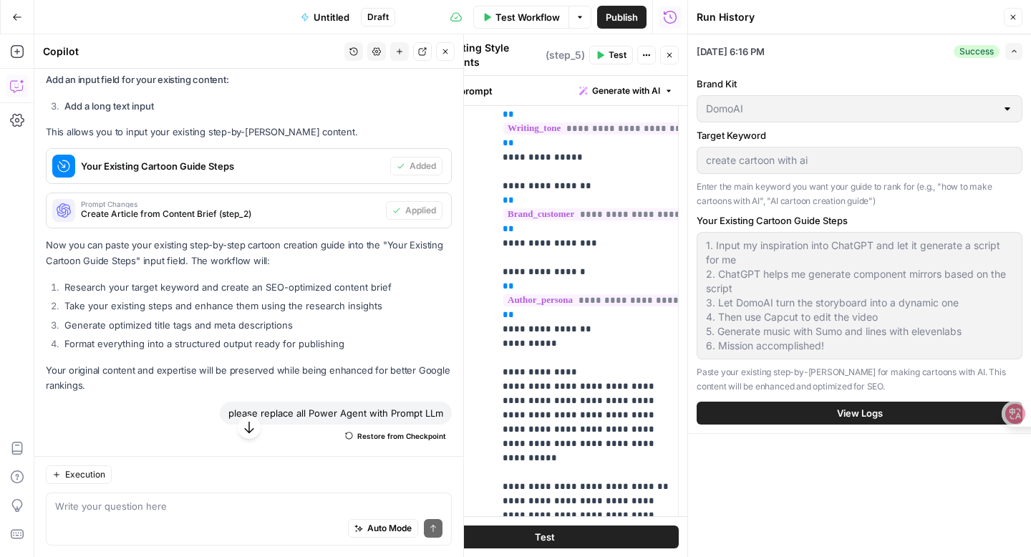
click at [804, 30] on header "Run History Close" at bounding box center [859, 17] width 343 height 34
click at [804, 23] on button "Close" at bounding box center [1012, 17] width 19 height 19
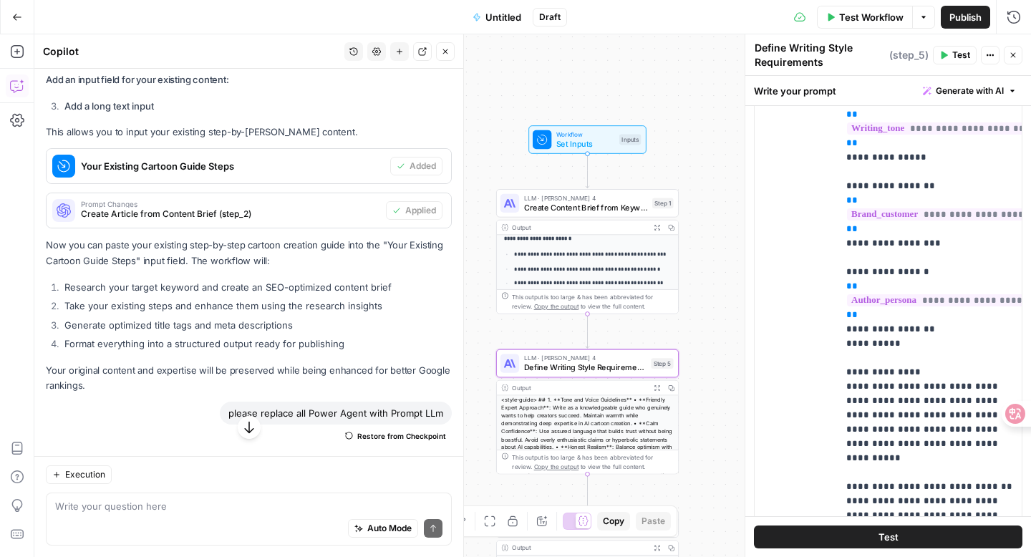
scroll to position [87, 0]
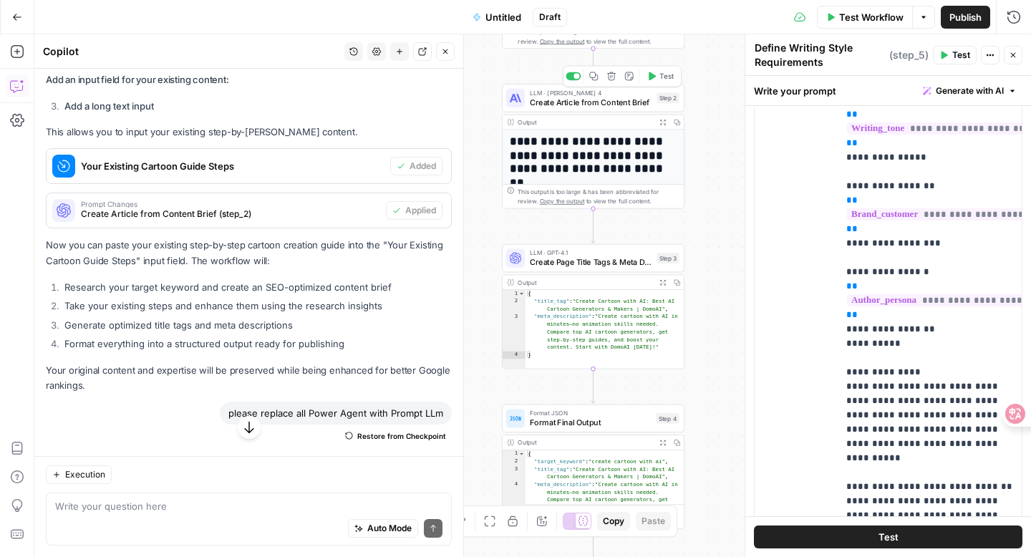
click at [643, 97] on span "Create Article from Content Brief" at bounding box center [591, 101] width 122 height 11
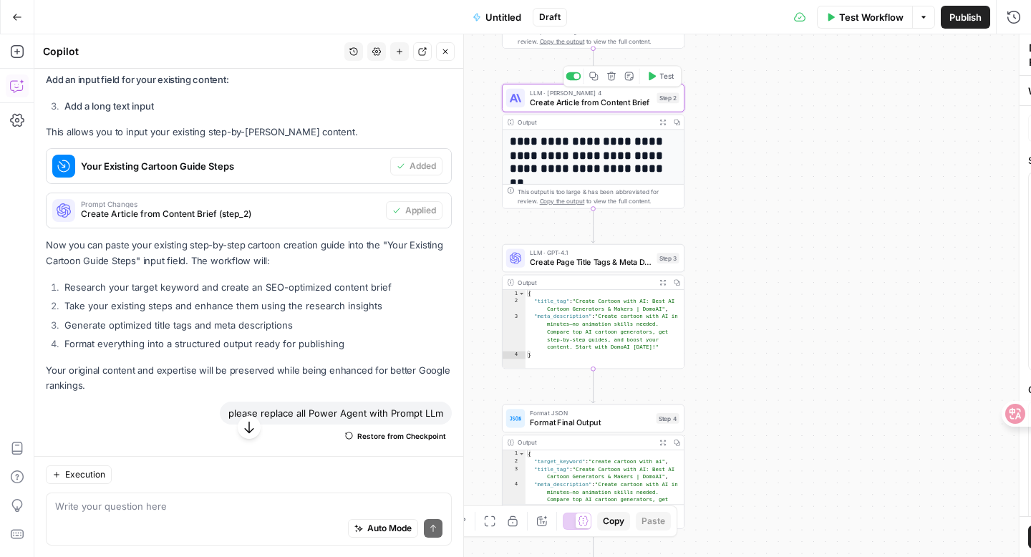
type textarea "Create Article from Content Brief"
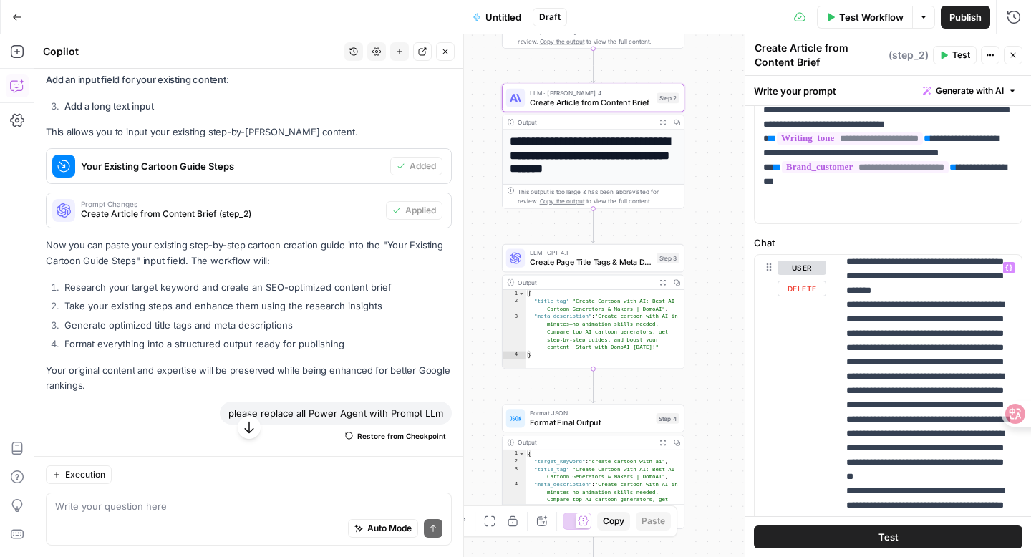
scroll to position [623, 0]
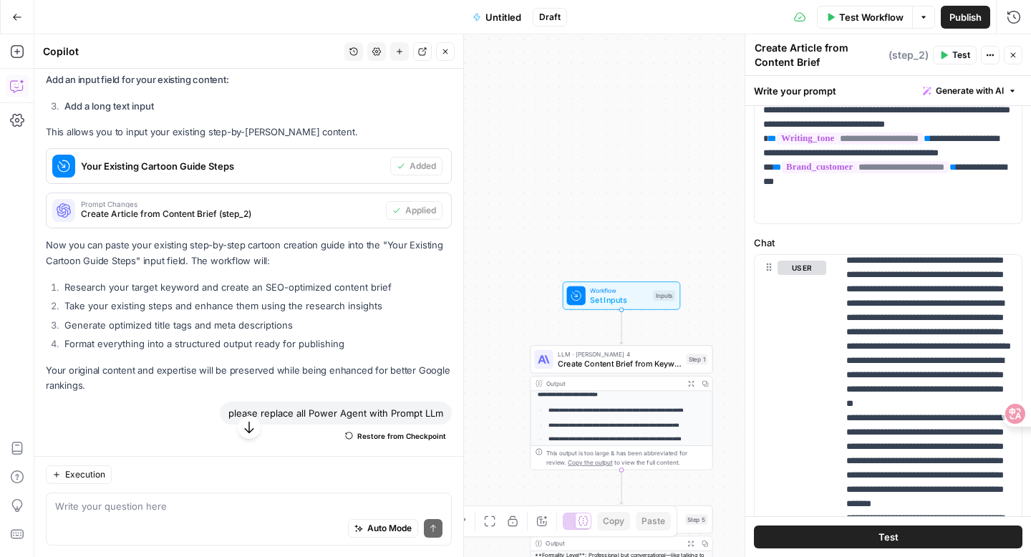
click at [452, 53] on button "Close" at bounding box center [445, 51] width 19 height 19
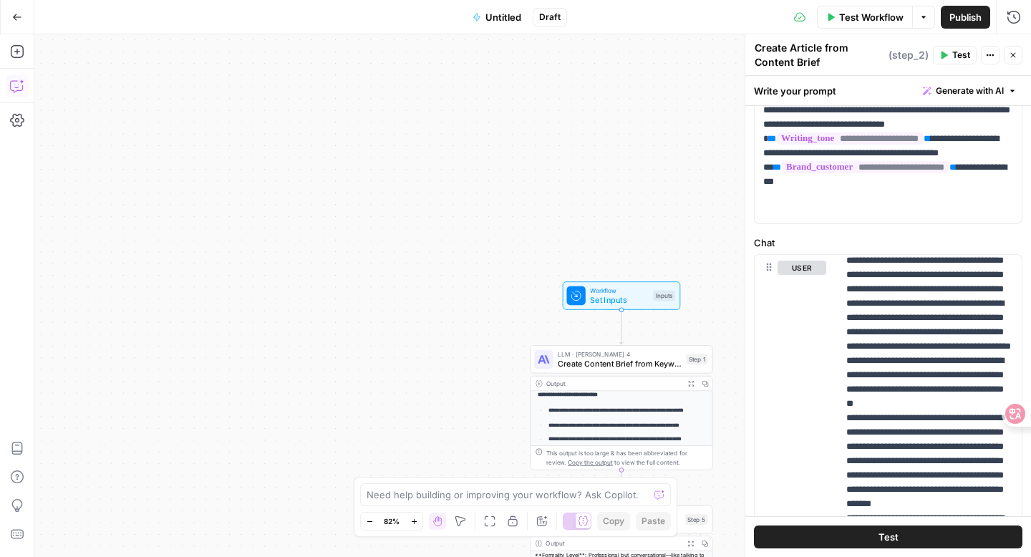
click at [12, 92] on icon "button" at bounding box center [17, 86] width 14 height 14
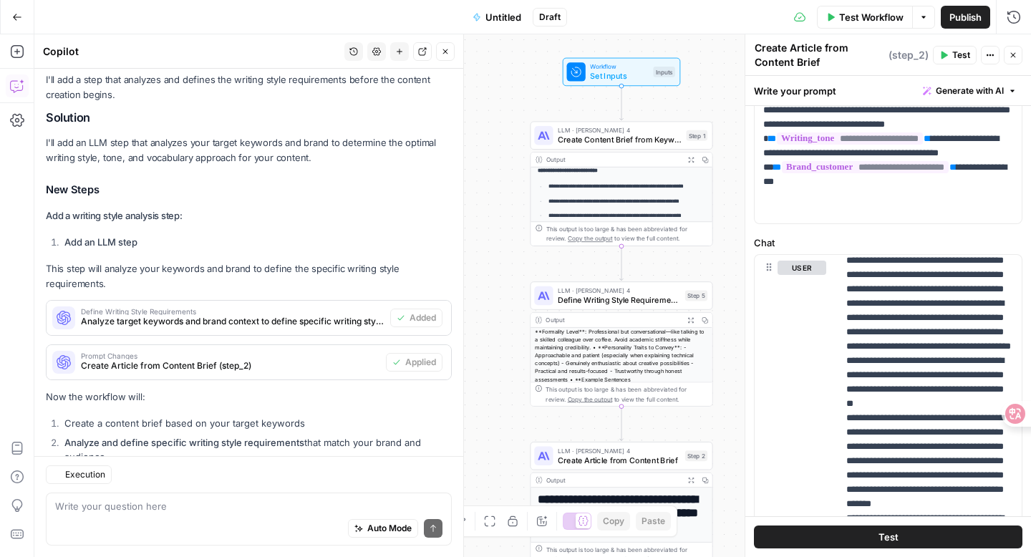
scroll to position [3359, 0]
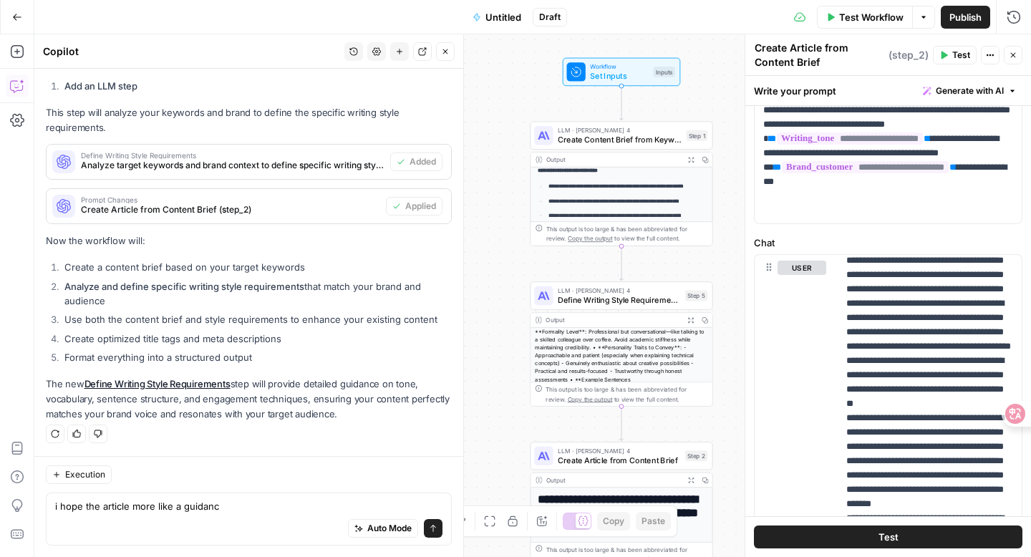
type textarea "i hope the article more like a guidance"
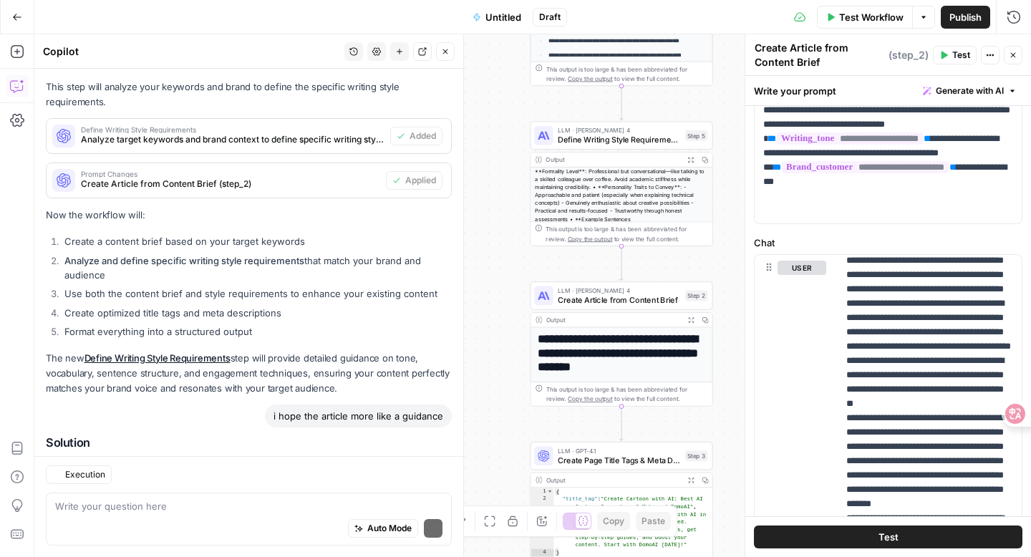
scroll to position [3567, 0]
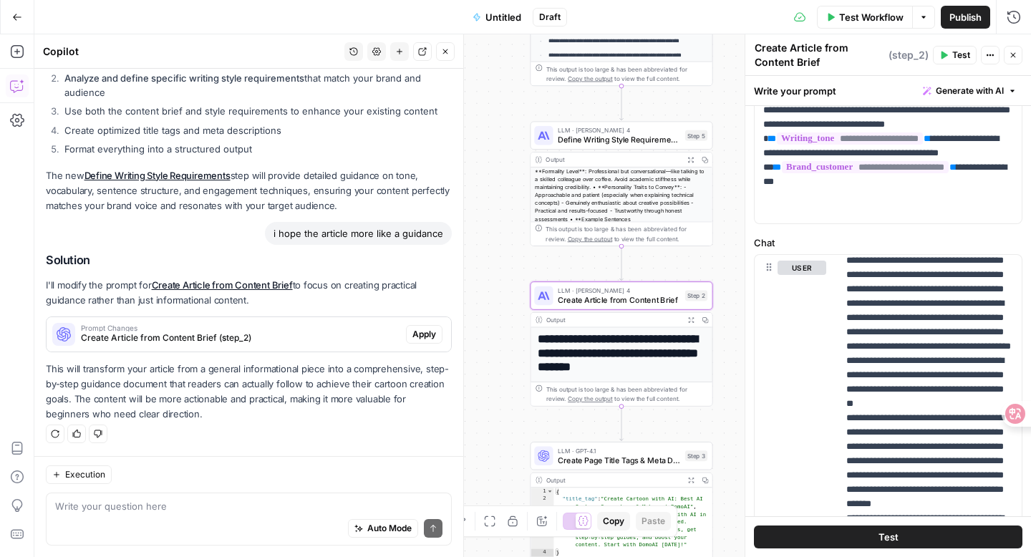
click at [417, 333] on span "Apply" at bounding box center [424, 334] width 24 height 13
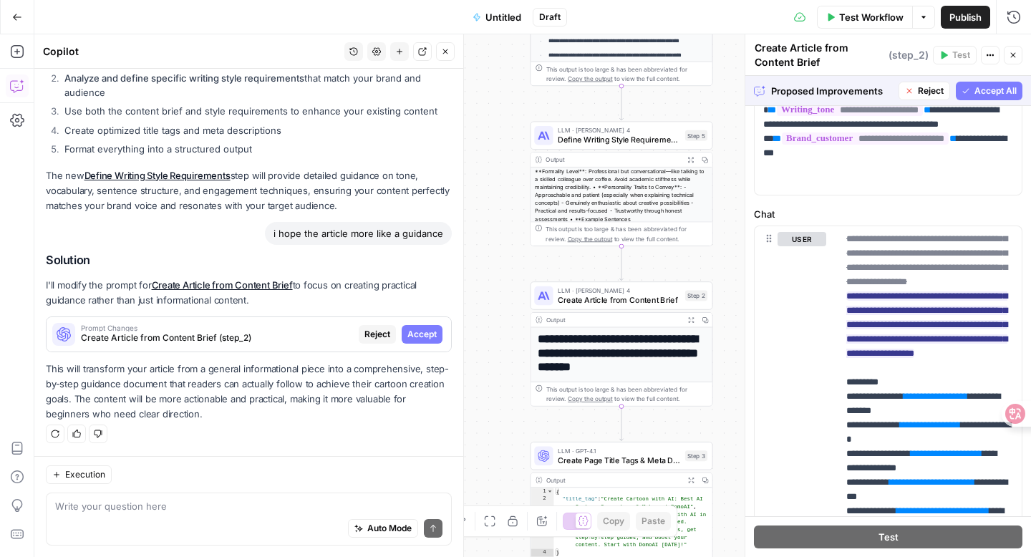
scroll to position [150, 0]
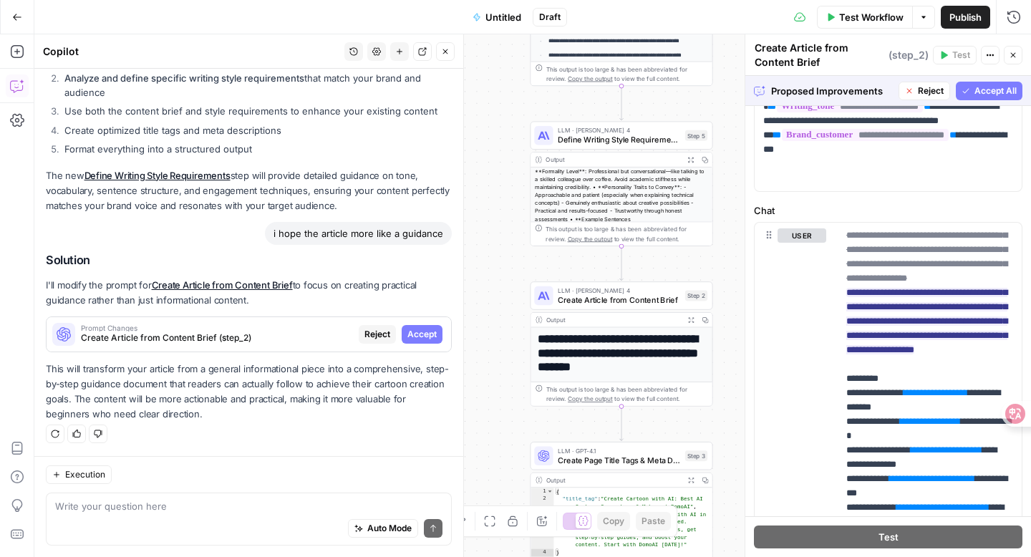
click at [804, 94] on span "Accept All" at bounding box center [995, 90] width 42 height 13
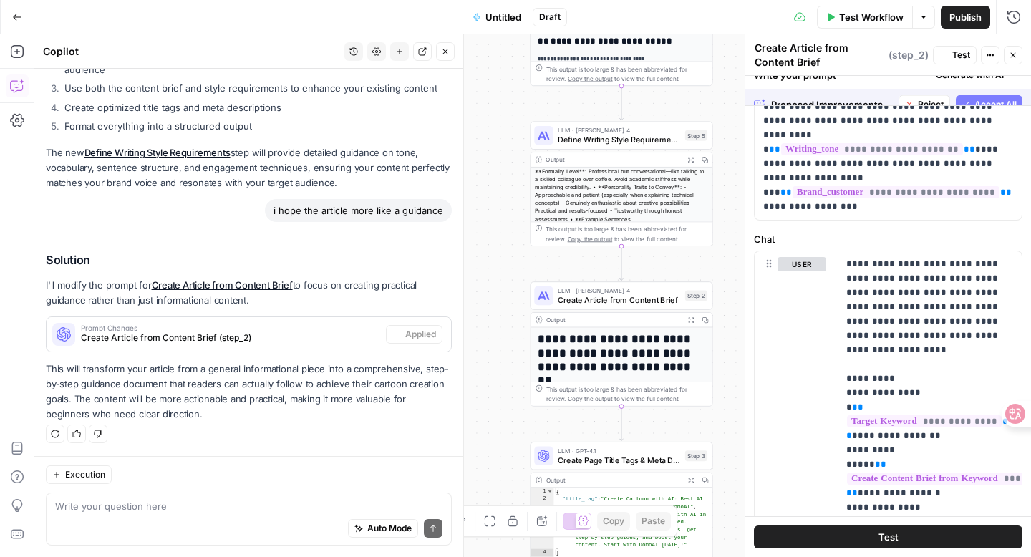
scroll to position [0, 0]
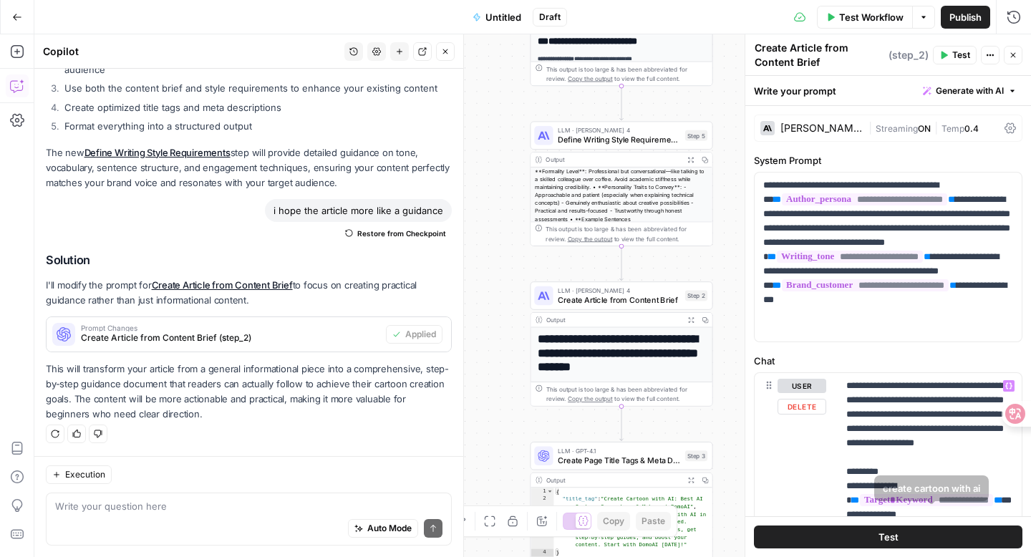
click at [804, 503] on button "Test" at bounding box center [888, 536] width 268 height 23
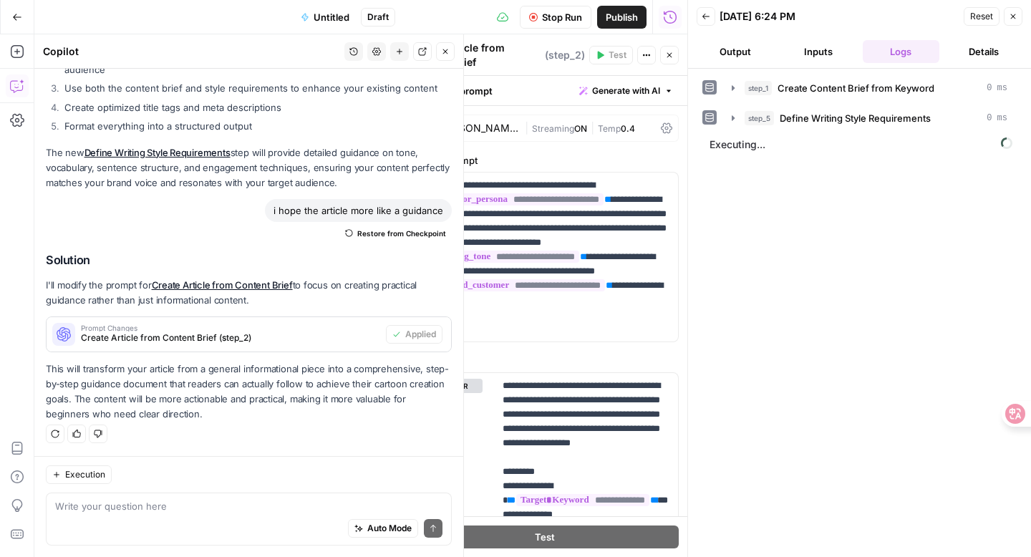
click at [804, 132] on div "step_1 Create Content Brief from Keyword 0 ms step_5 Define Writing Style Requi…" at bounding box center [859, 313] width 314 height 474
click at [704, 26] on div "Back 09/18/25 at 6:24 PM Reset Close" at bounding box center [859, 16] width 326 height 21
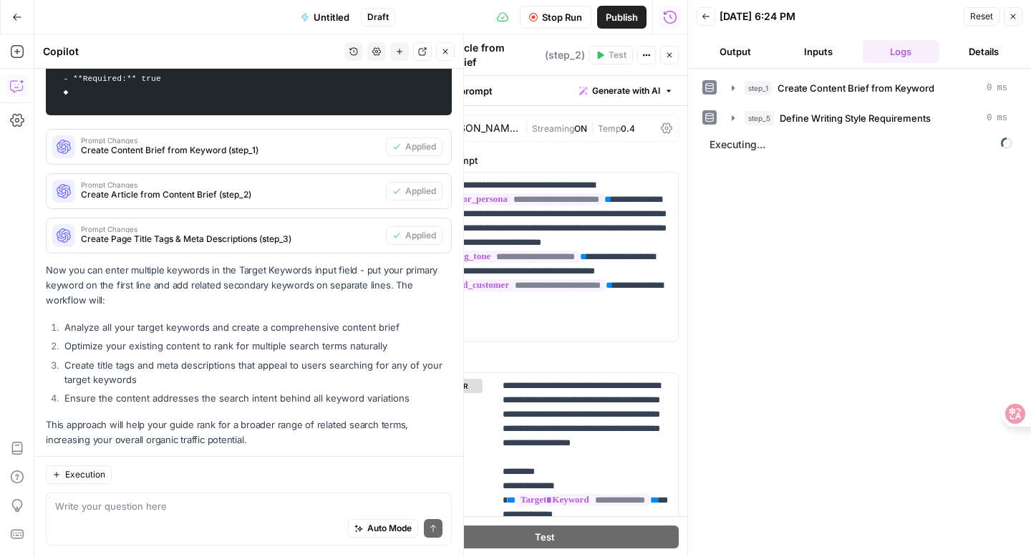
scroll to position [2385, 0]
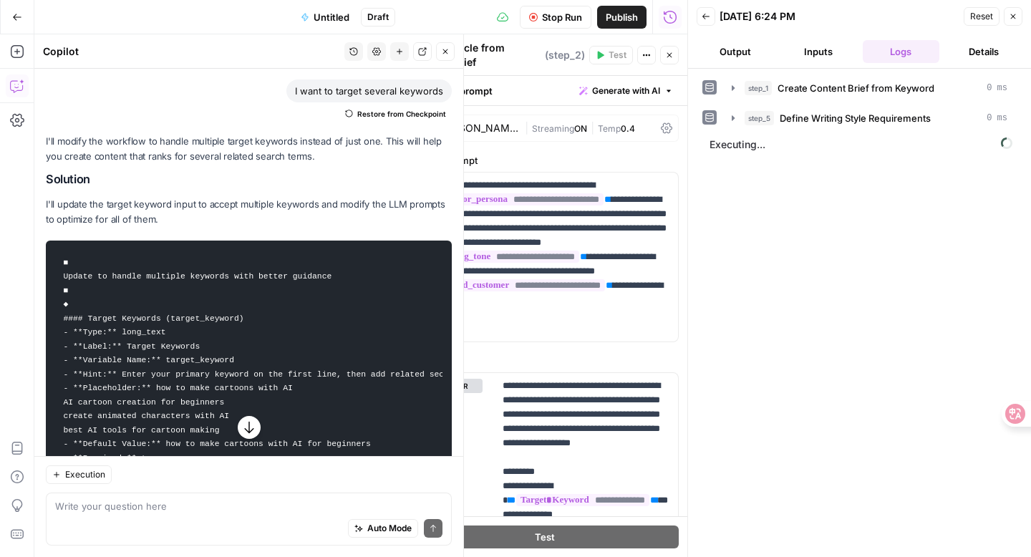
click at [445, 44] on button "Close" at bounding box center [445, 51] width 19 height 19
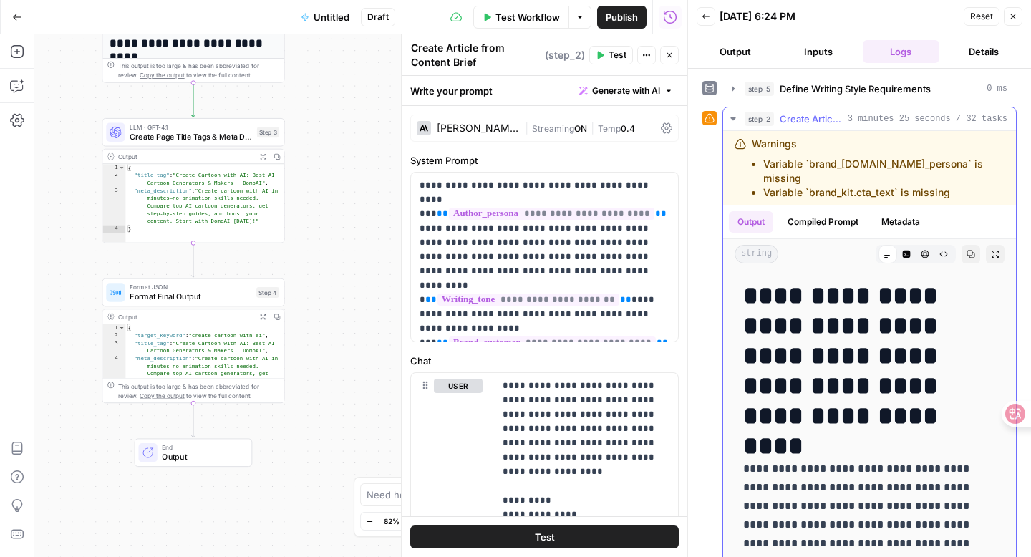
scroll to position [0, 0]
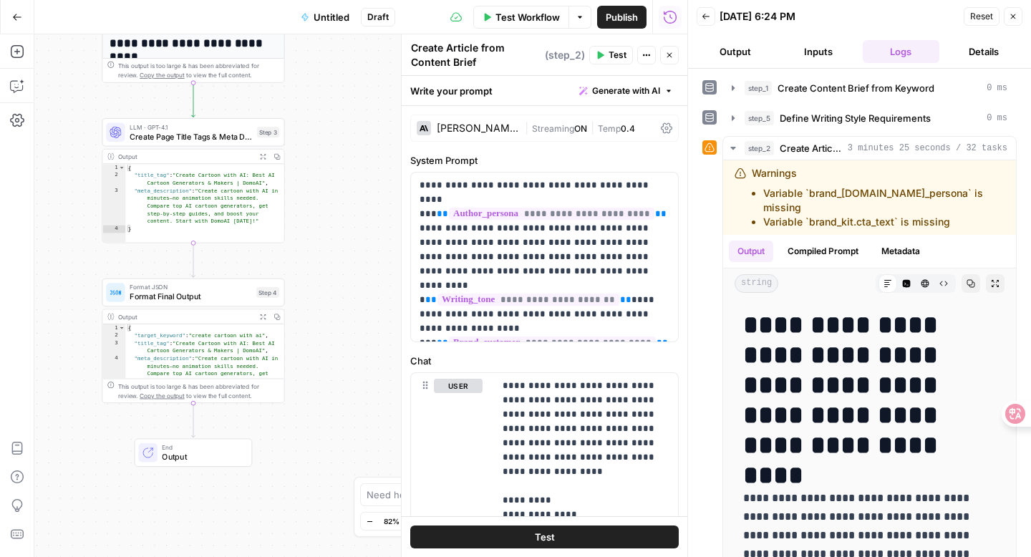
click at [527, 14] on span "Test Workflow" at bounding box center [527, 17] width 64 height 14
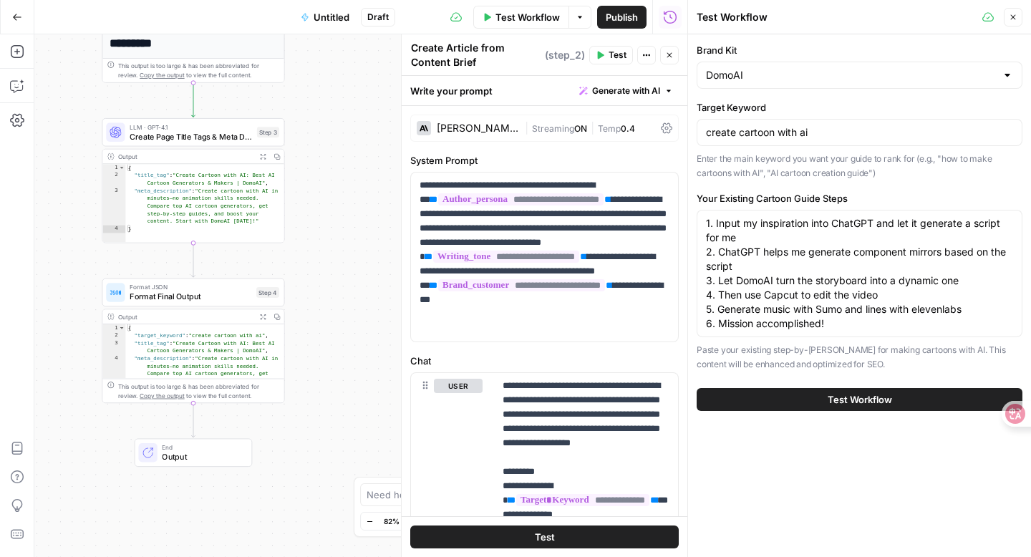
click at [804, 399] on span "Test Workflow" at bounding box center [859, 399] width 64 height 14
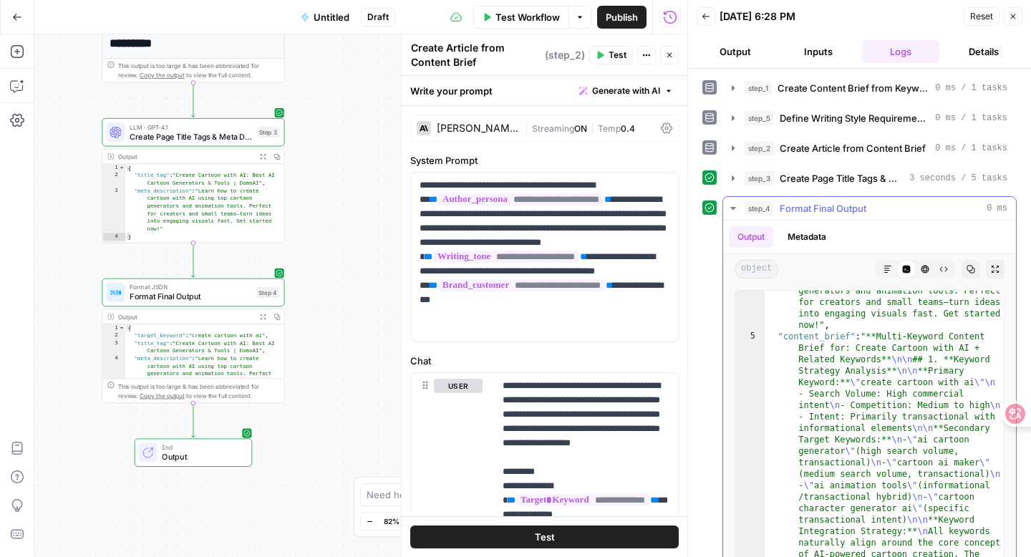
scroll to position [104, 0]
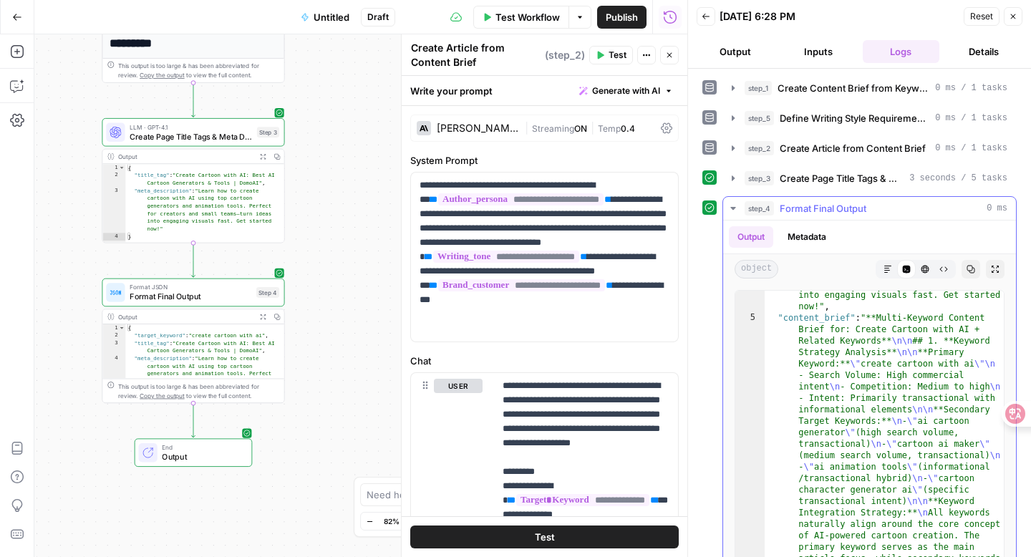
click at [804, 273] on button "Markdown" at bounding box center [887, 269] width 19 height 19
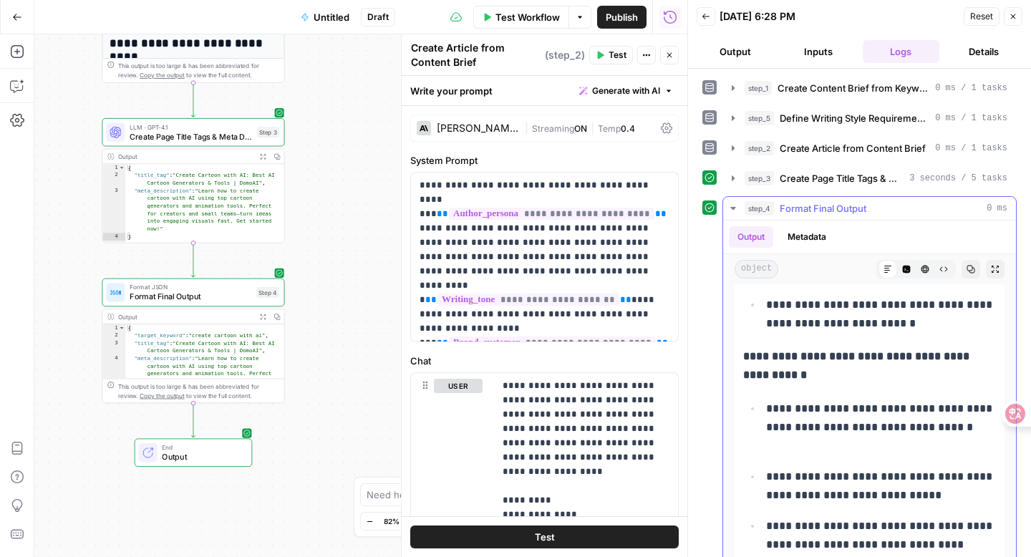
scroll to position [1490, 0]
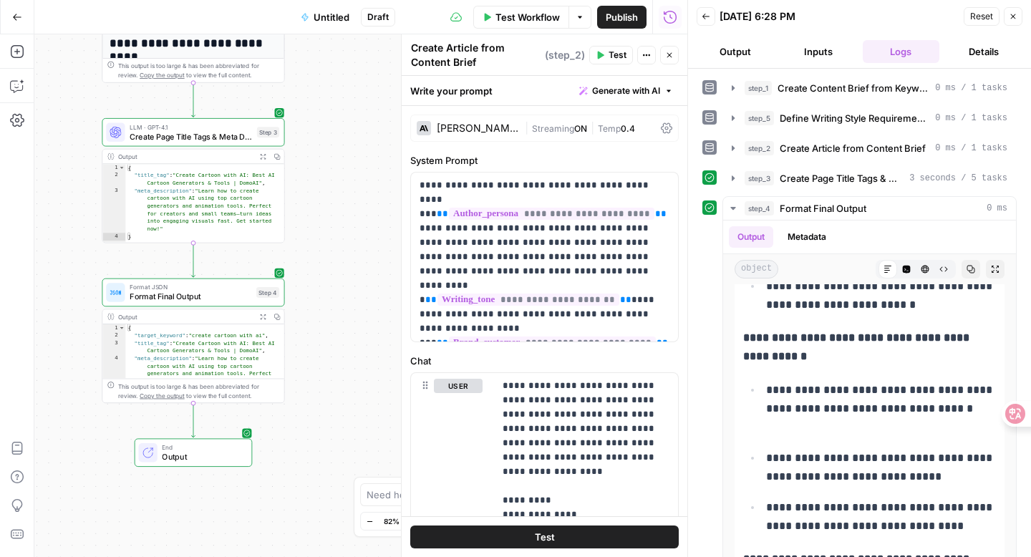
click at [235, 452] on span "Output" at bounding box center [202, 456] width 80 height 11
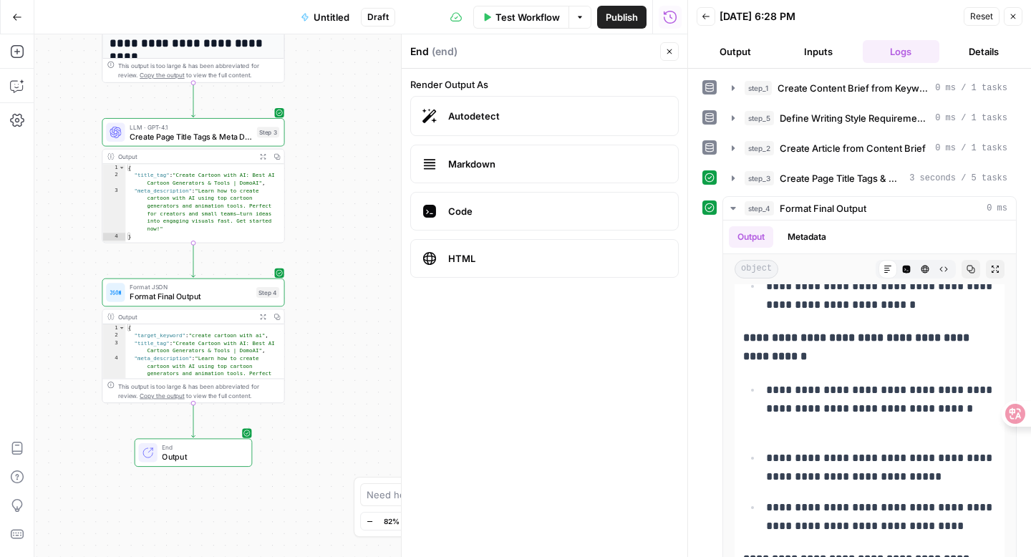
click at [213, 453] on span "Output" at bounding box center [202, 456] width 80 height 11
click at [804, 450] on p "**********" at bounding box center [881, 467] width 230 height 37
click at [744, 44] on button "Output" at bounding box center [734, 51] width 77 height 23
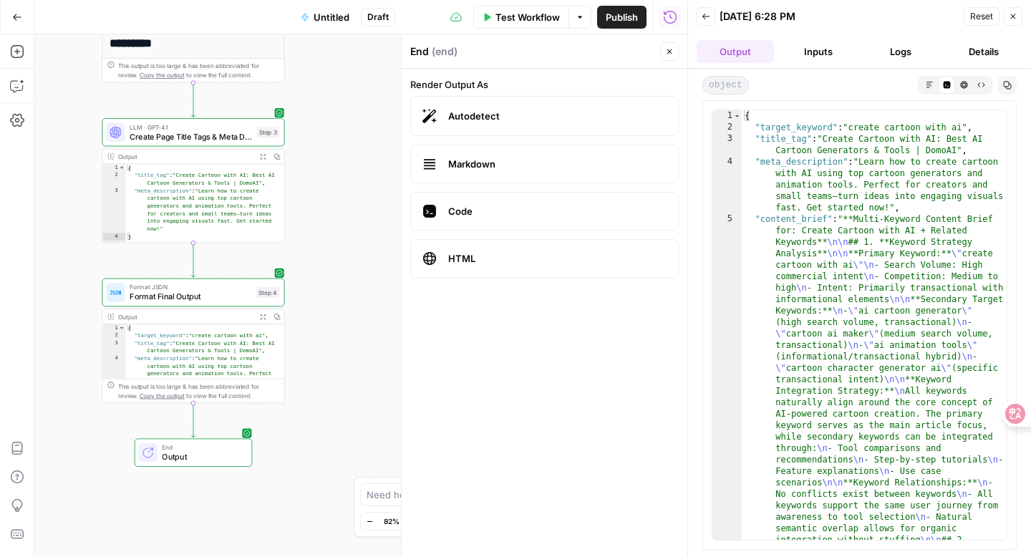
click at [804, 81] on icon "button" at bounding box center [929, 85] width 8 height 8
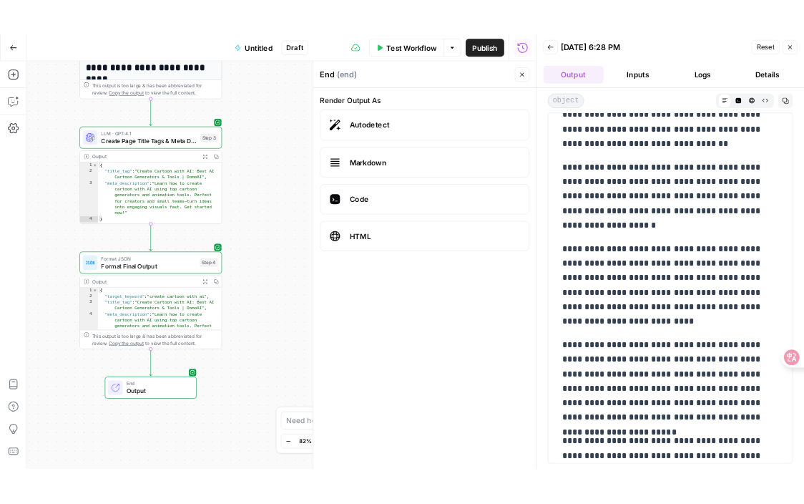
scroll to position [22511, 0]
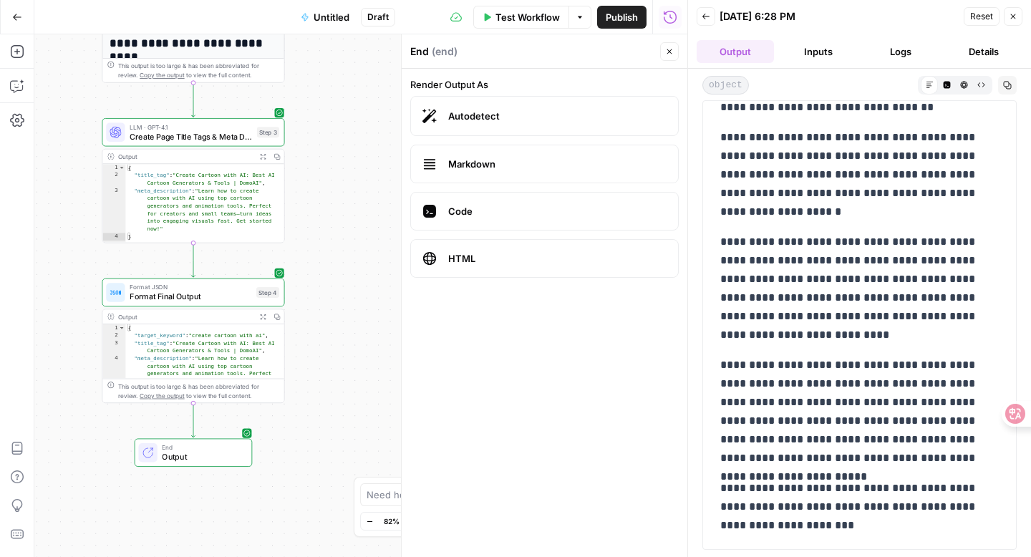
drag, startPoint x: 720, startPoint y: 116, endPoint x: 827, endPoint y: 552, distance: 449.6
click at [804, 503] on div "**********" at bounding box center [859, 313] width 343 height 488
copy div "**********"
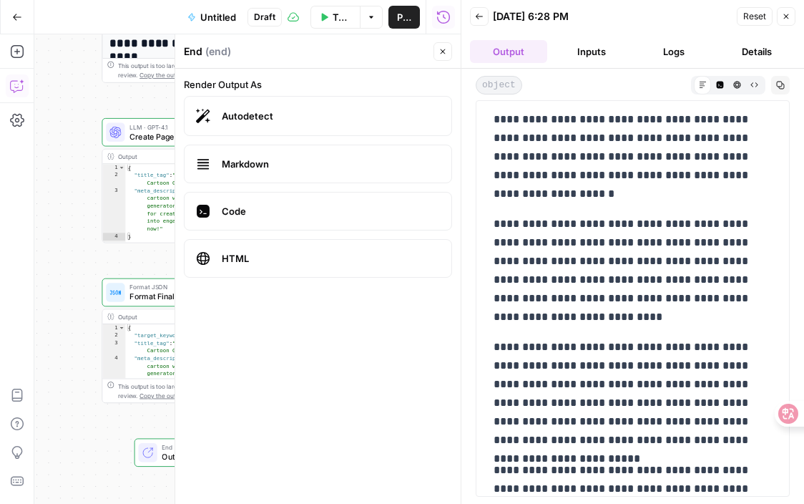
click at [17, 78] on button "Copilot" at bounding box center [17, 85] width 23 height 23
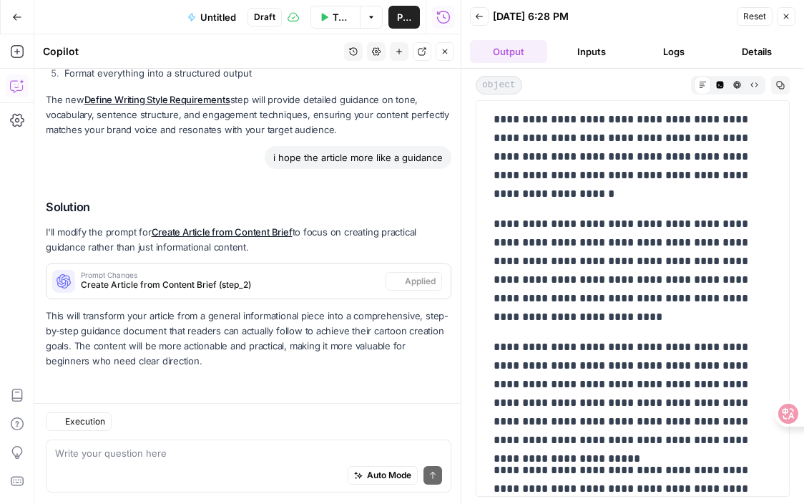
type textarea "There's no need to insert too many brand advertisements. Just insert them at th…"
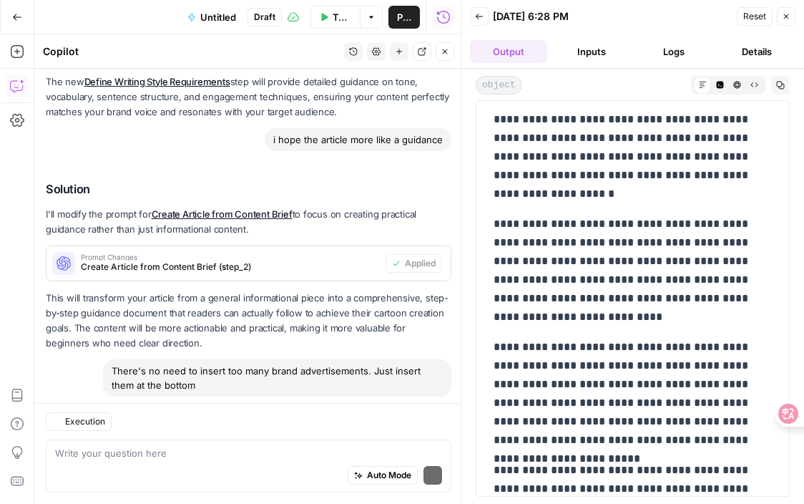
scroll to position [3866, 0]
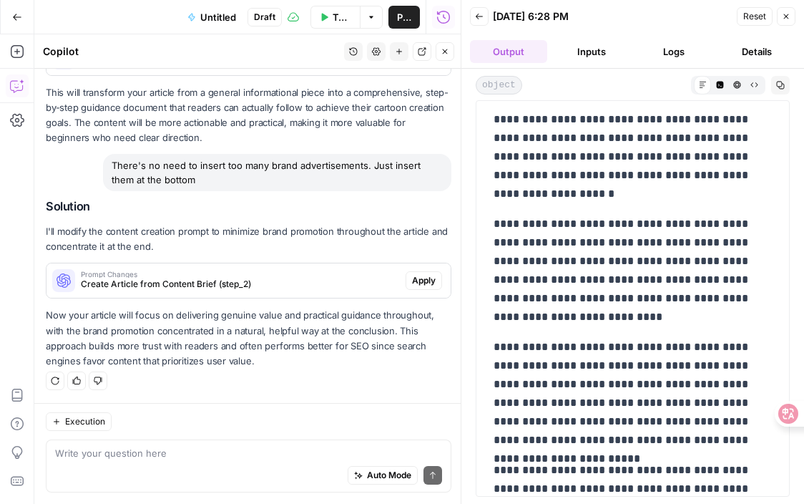
click at [425, 282] on span "Apply" at bounding box center [424, 280] width 24 height 13
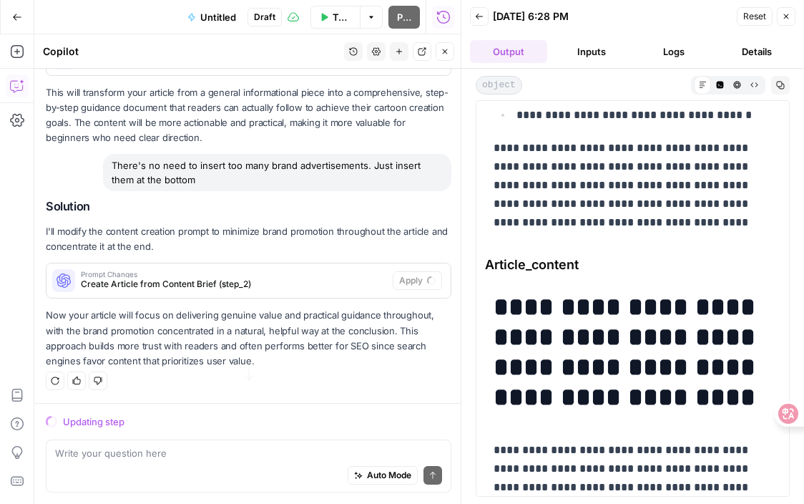
scroll to position [3729, 0]
click at [416, 285] on span "Accept" at bounding box center [421, 280] width 29 height 13
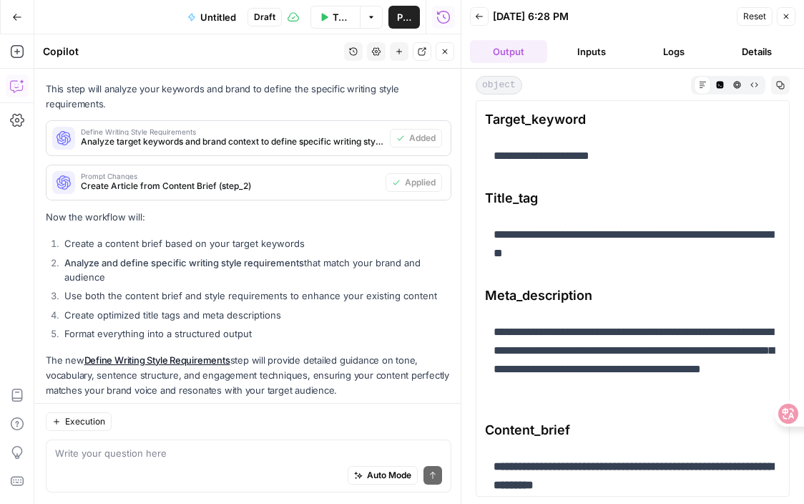
scroll to position [3359, 0]
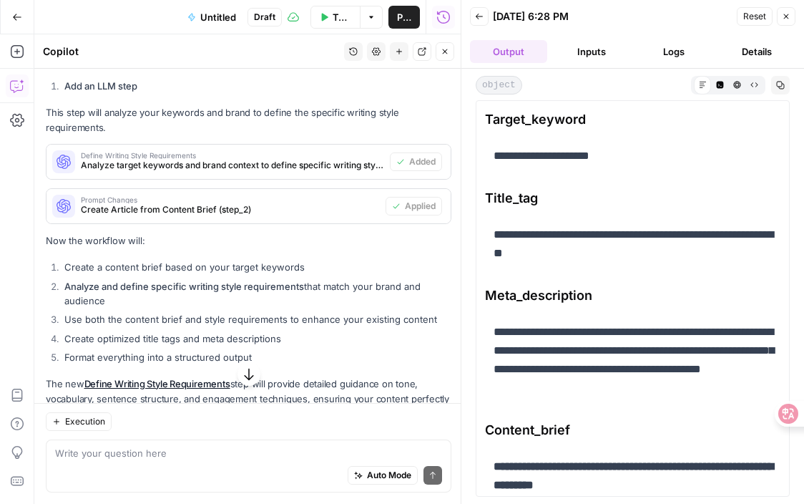
click at [334, 17] on span "Test Workflow" at bounding box center [342, 17] width 19 height 14
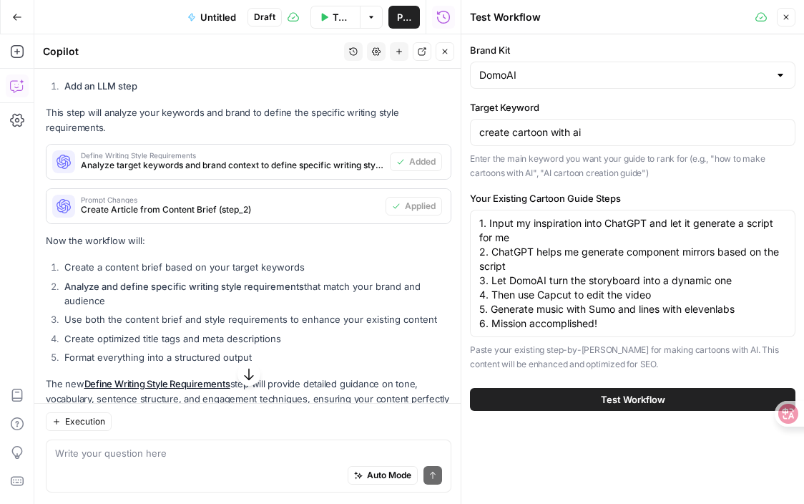
click at [592, 394] on button "Test Workflow" at bounding box center [633, 399] width 326 height 23
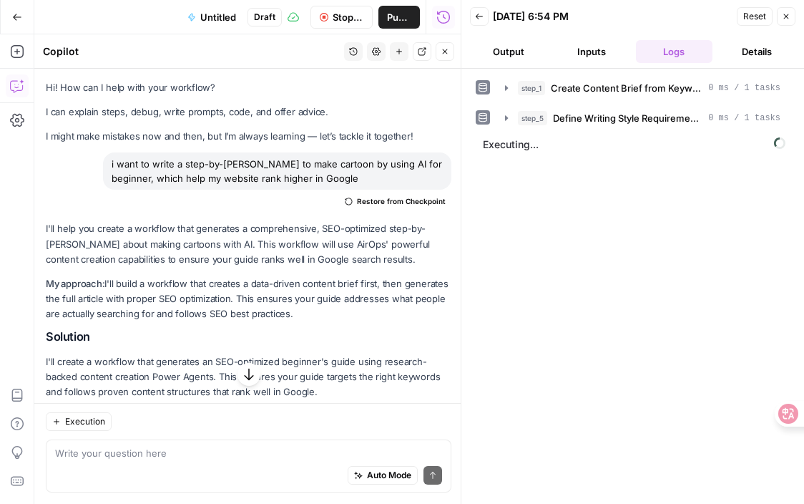
scroll to position [3359, 0]
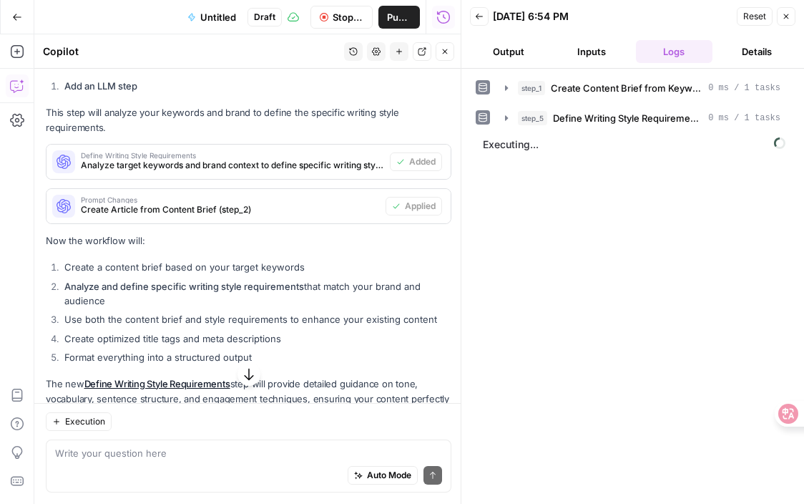
click at [769, 359] on div "step_1 Create Content Brief from Keyword 0 ms / 1 tasks step_5 Define Writing S…" at bounding box center [633, 286] width 314 height 421
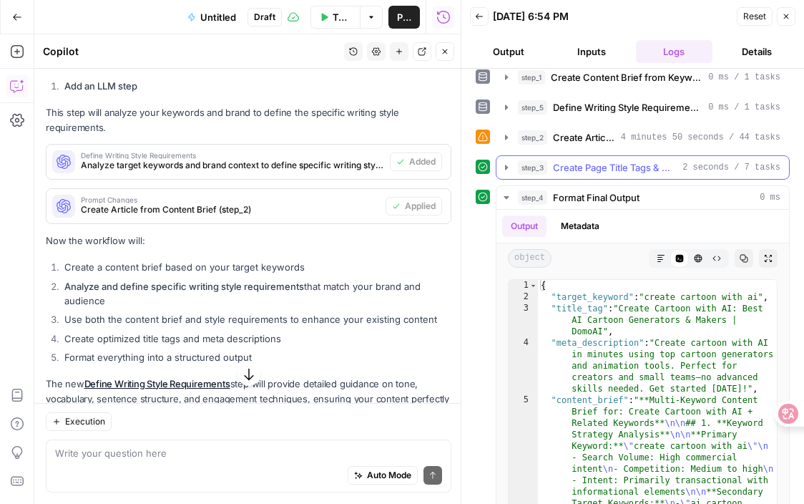
scroll to position [14, 0]
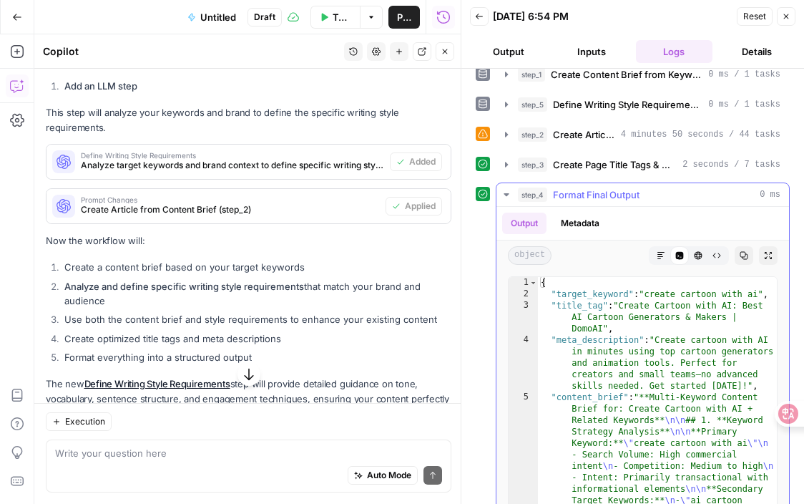
click at [744, 258] on icon "button" at bounding box center [744, 255] width 9 height 9
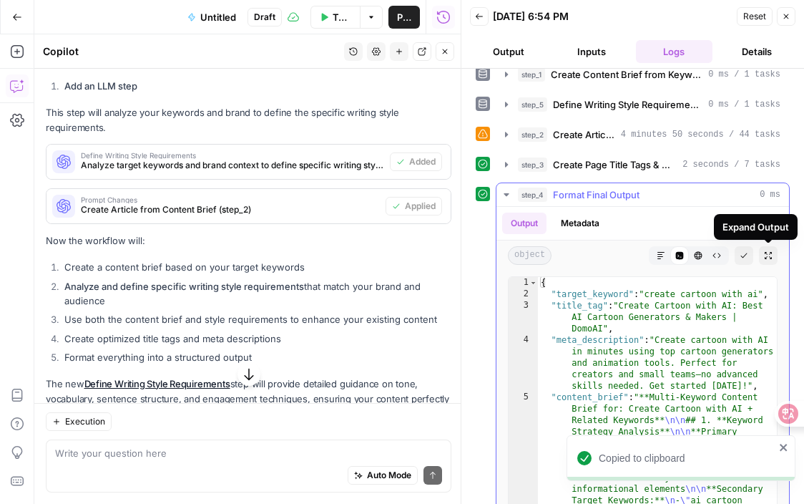
click at [663, 258] on icon "button" at bounding box center [661, 255] width 9 height 9
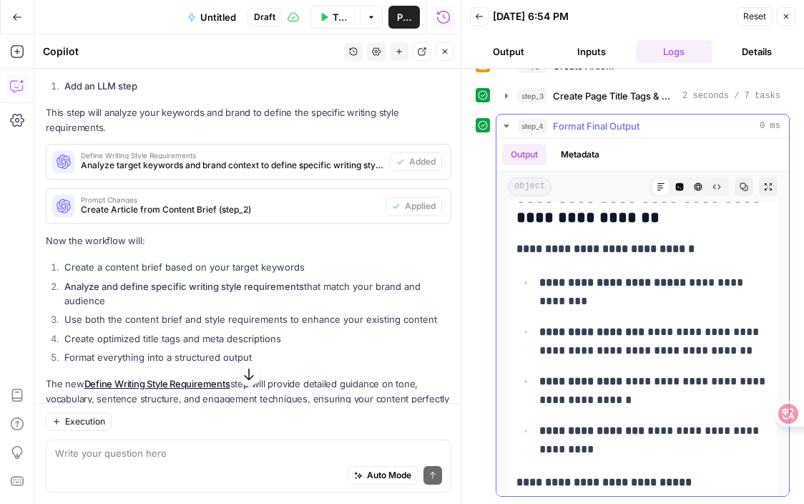
scroll to position [16182, 0]
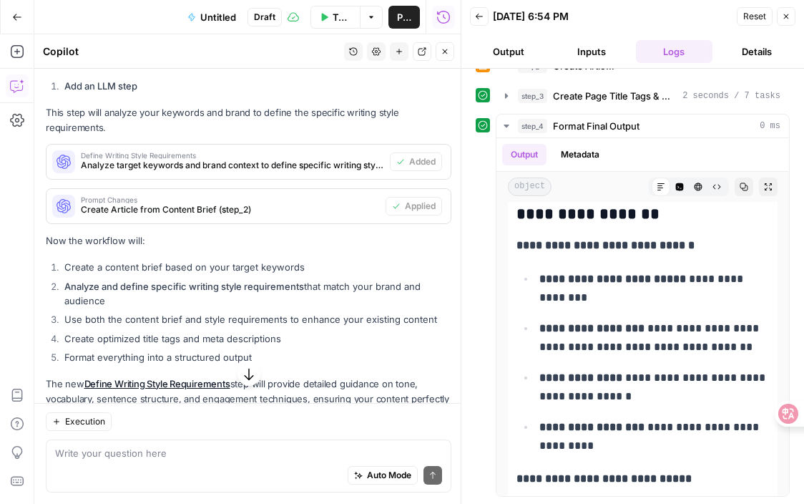
click at [20, 17] on icon "button" at bounding box center [17, 17] width 10 height 10
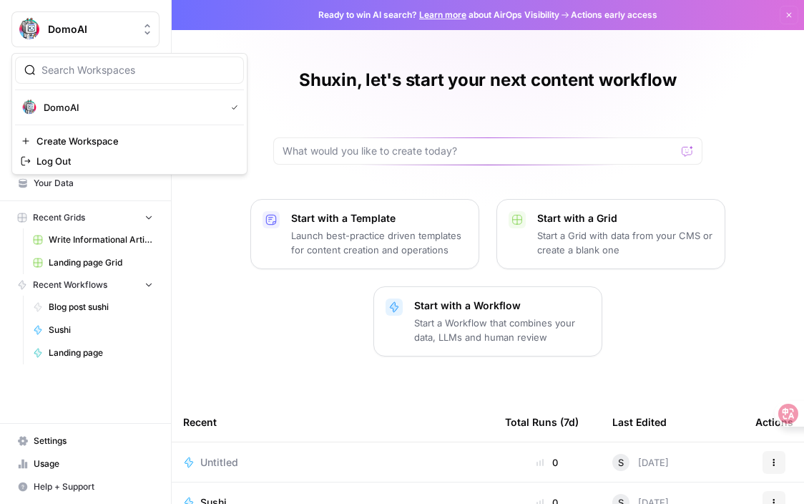
click at [82, 31] on span "DomoAI" at bounding box center [91, 29] width 87 height 14
click at [62, 109] on span "DomoAI" at bounding box center [132, 107] width 176 height 14
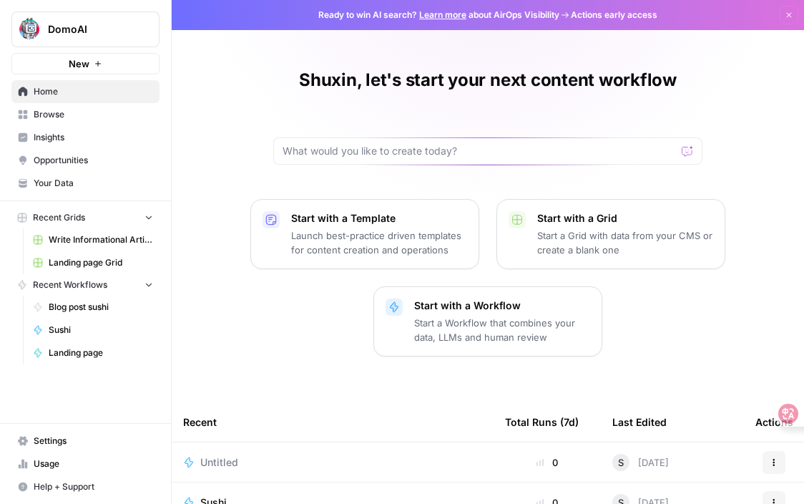
scroll to position [242, 0]
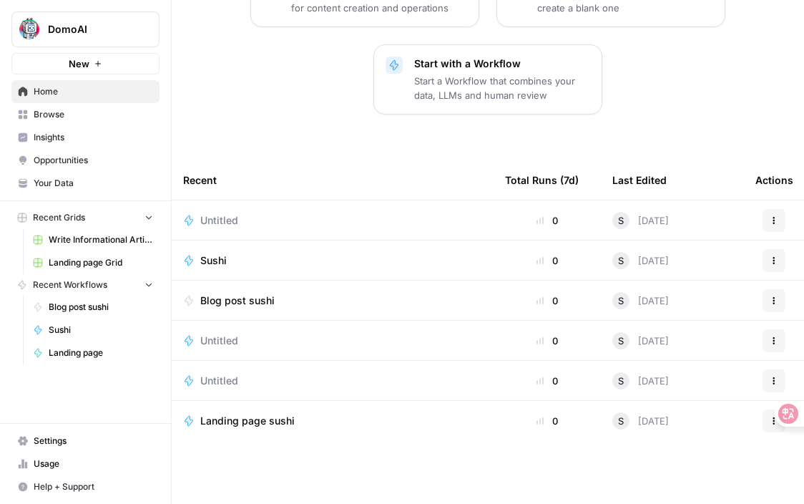
click at [147, 283] on icon "button" at bounding box center [149, 284] width 10 height 10
click at [147, 283] on icon "button" at bounding box center [149, 285] width 10 height 10
click at [123, 117] on span "Browse" at bounding box center [94, 114] width 120 height 13
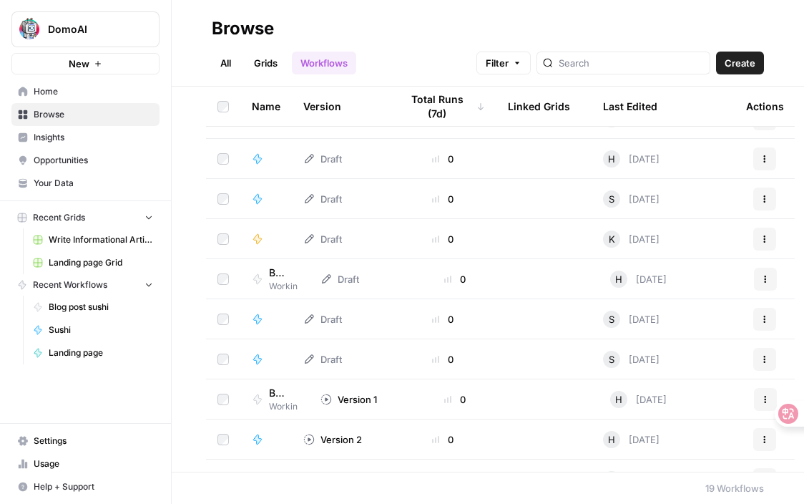
scroll to position [417, 0]
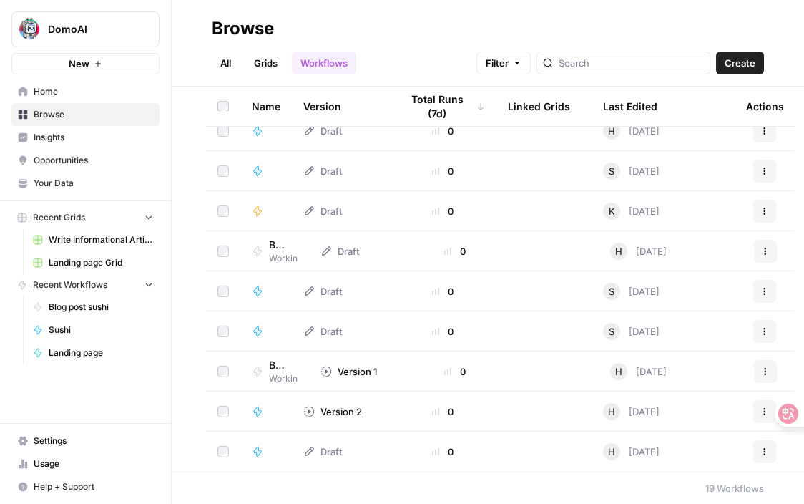
click at [301, 374] on td "Blog post V1 - JP test Workin" at bounding box center [274, 370] width 69 height 39
click at [294, 372] on span "Workin" at bounding box center [283, 378] width 29 height 13
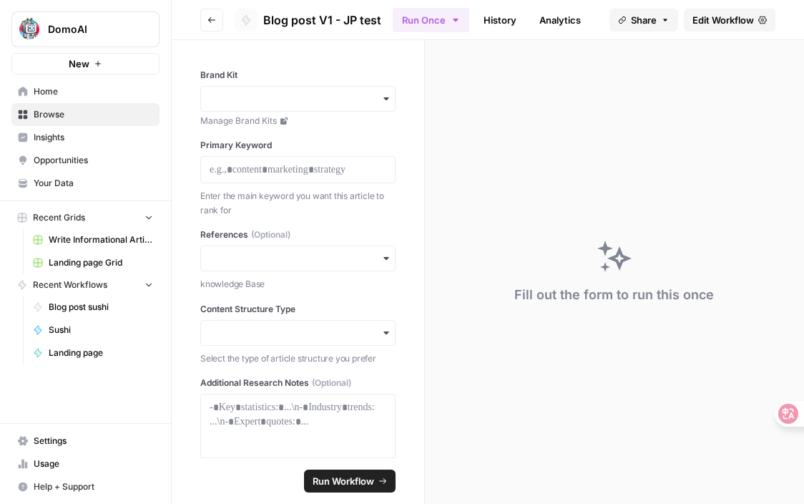
click at [211, 19] on icon "button" at bounding box center [212, 20] width 9 height 9
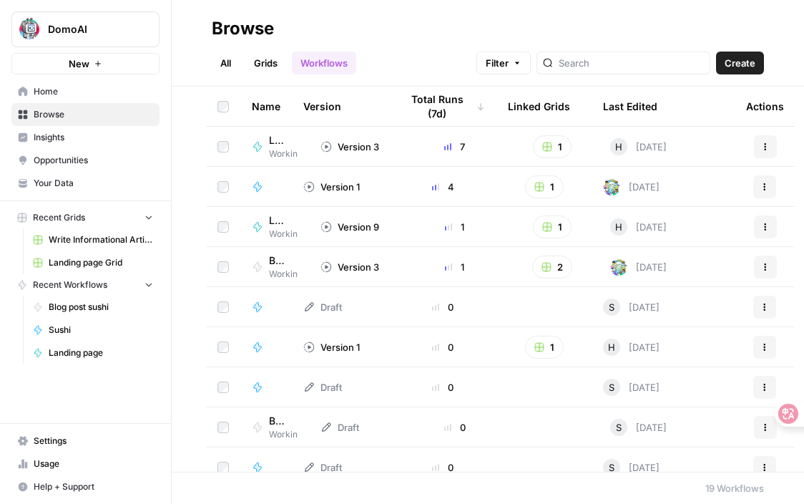
click at [291, 341] on td "Landing page content" at bounding box center [266, 346] width 52 height 39
click at [328, 351] on div "Version 1" at bounding box center [331, 347] width 57 height 14
click at [309, 341] on icon at bounding box center [308, 346] width 11 height 11
click at [264, 341] on div "Landing page content" at bounding box center [266, 347] width 29 height 14
click at [288, 271] on span "Workin" at bounding box center [283, 274] width 29 height 13
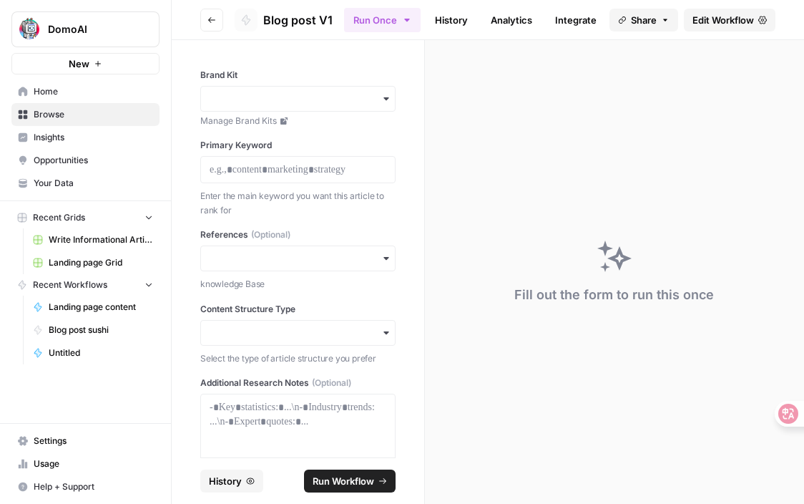
click at [213, 14] on button "Go back" at bounding box center [211, 20] width 23 height 23
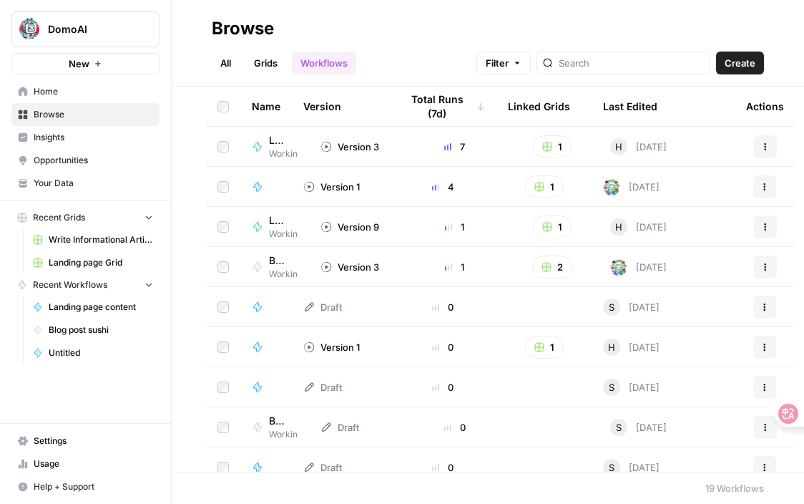
click at [295, 261] on div "Blog post V1" at bounding box center [283, 260] width 29 height 14
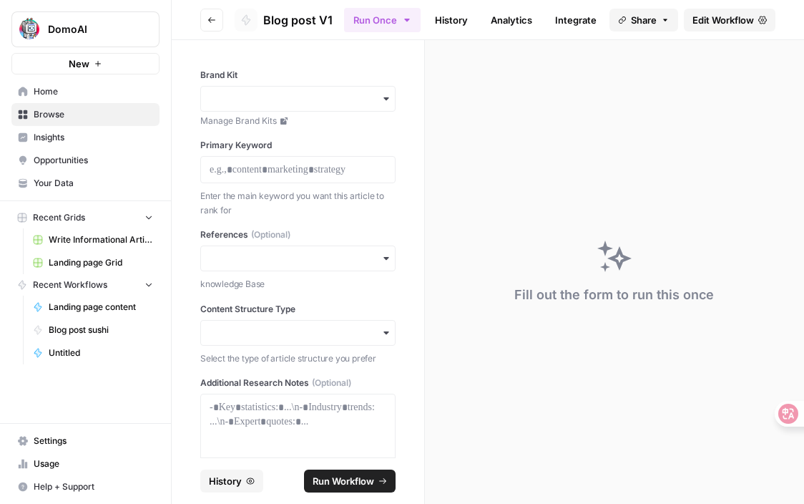
click at [217, 19] on button "Go back" at bounding box center [211, 20] width 23 height 23
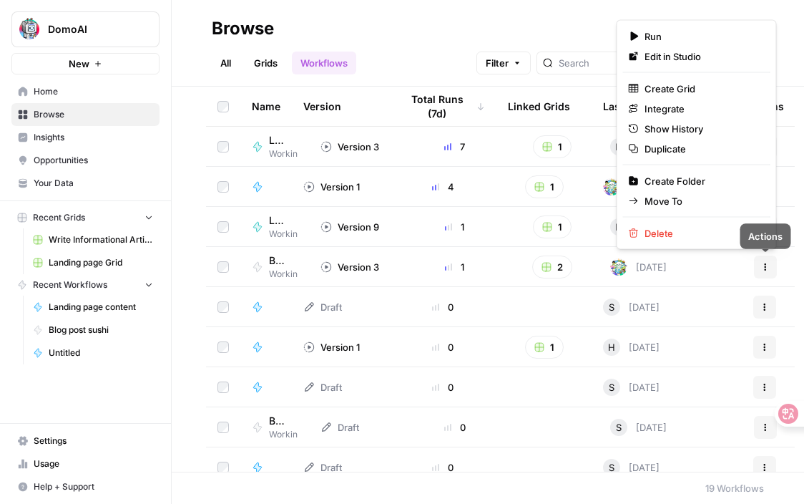
click at [763, 266] on icon "button" at bounding box center [765, 267] width 9 height 9
click at [666, 149] on span "Duplicate" at bounding box center [702, 149] width 115 height 14
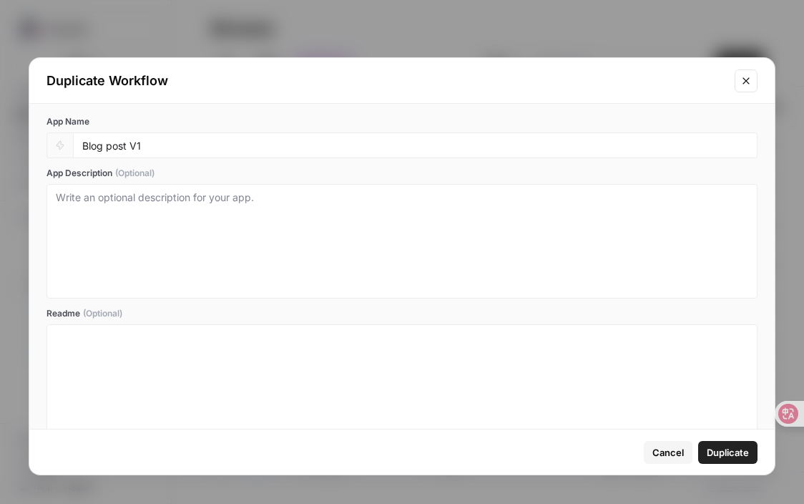
click at [188, 132] on div "App Name Blog post V1" at bounding box center [402, 136] width 711 height 43
click at [186, 150] on input "Blog post V1" at bounding box center [415, 145] width 666 height 13
type input "Blog post sushi"
click at [721, 456] on span "Duplicate" at bounding box center [728, 452] width 42 height 14
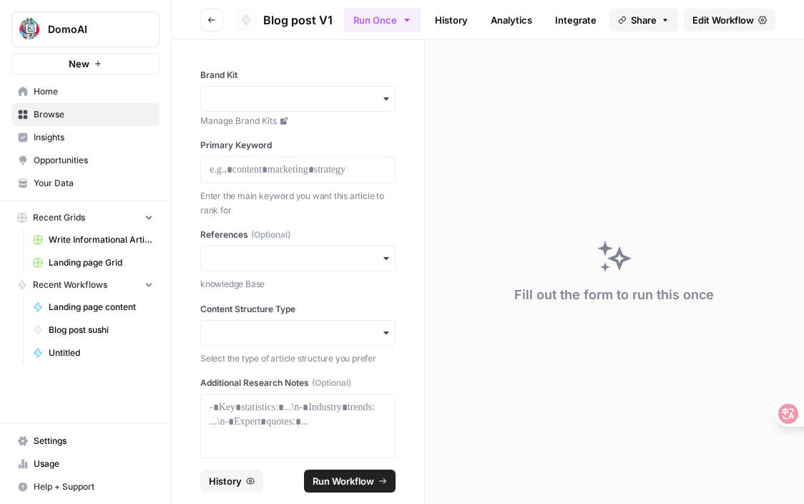
click at [475, 102] on div "Fill out the form to run this once" at bounding box center [614, 272] width 379 height 464
click at [336, 94] on input "Brand Kit" at bounding box center [298, 98] width 177 height 14
click at [316, 140] on div "DomoAI" at bounding box center [298, 136] width 194 height 27
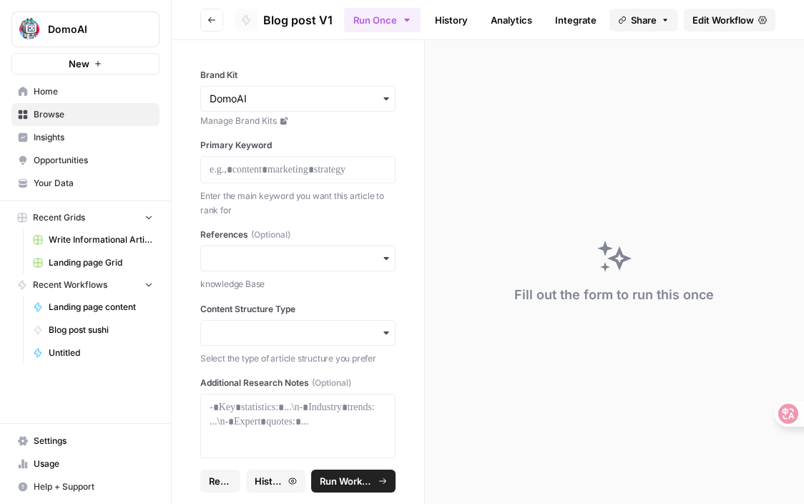
click at [287, 179] on div at bounding box center [297, 169] width 195 height 27
click at [287, 164] on p at bounding box center [298, 169] width 177 height 14
click at [386, 261] on icon "button" at bounding box center [386, 258] width 11 height 11
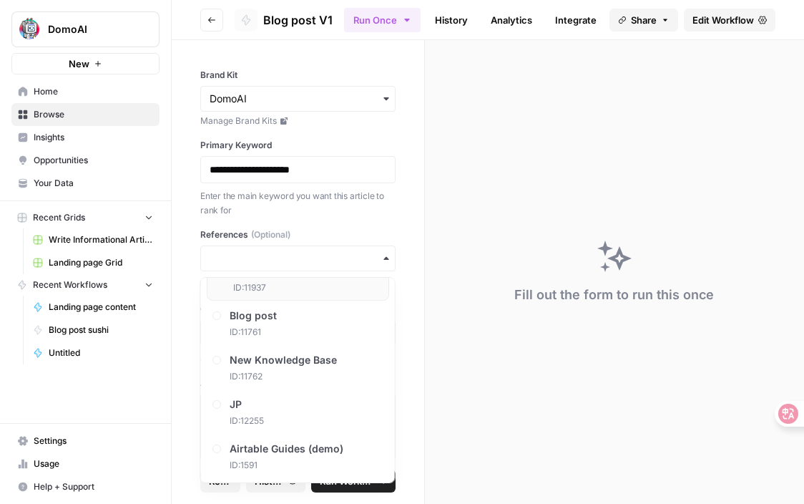
scroll to position [73, 0]
click at [327, 341] on div "Blog post ID: 11761" at bounding box center [298, 321] width 182 height 43
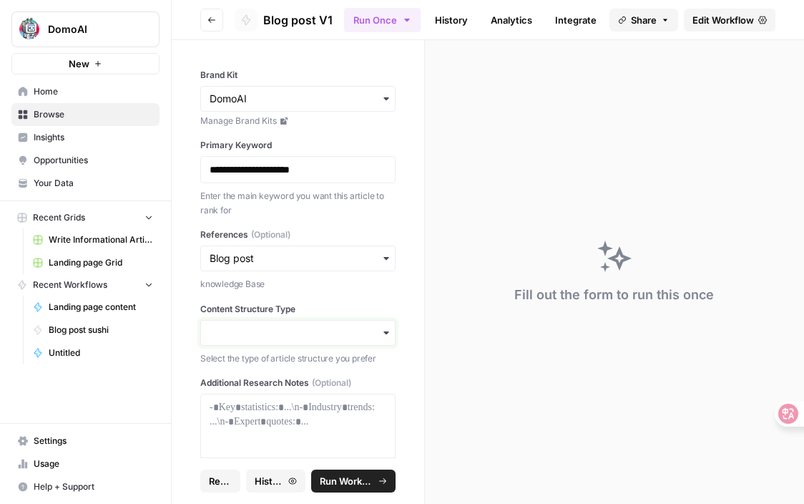
click at [326, 335] on input "Content Structure Type" at bounding box center [298, 333] width 177 height 14
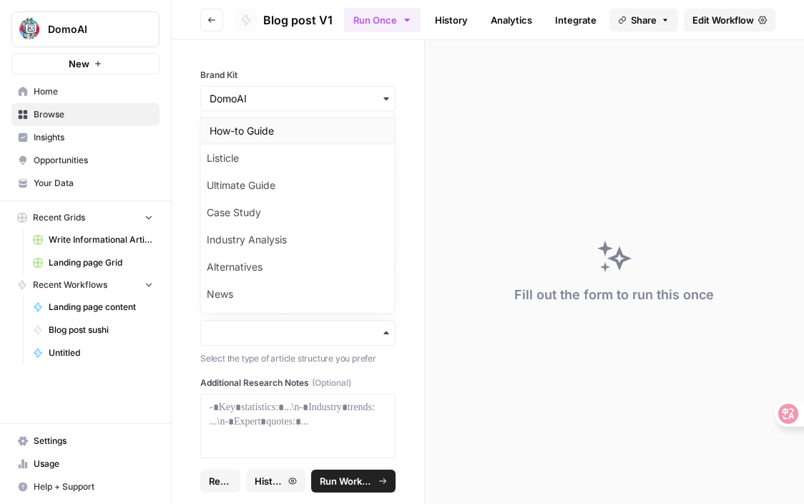
click at [287, 125] on div "How-to Guide" at bounding box center [298, 130] width 194 height 27
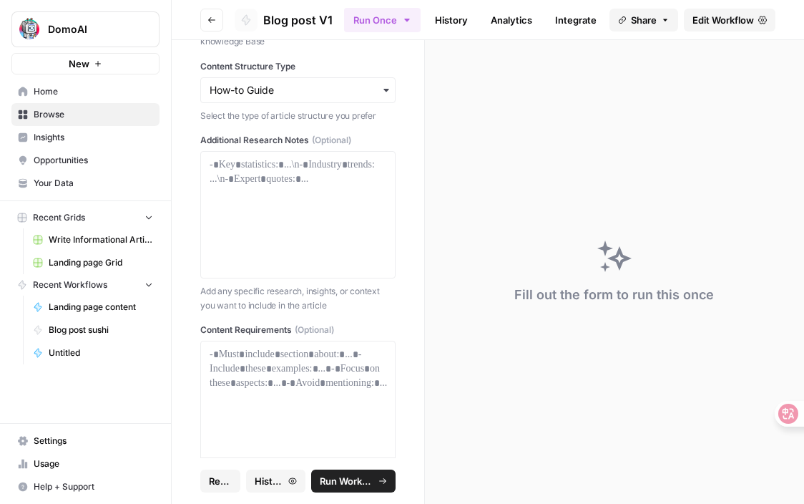
scroll to position [240, 0]
click at [286, 213] on div at bounding box center [298, 217] width 177 height 115
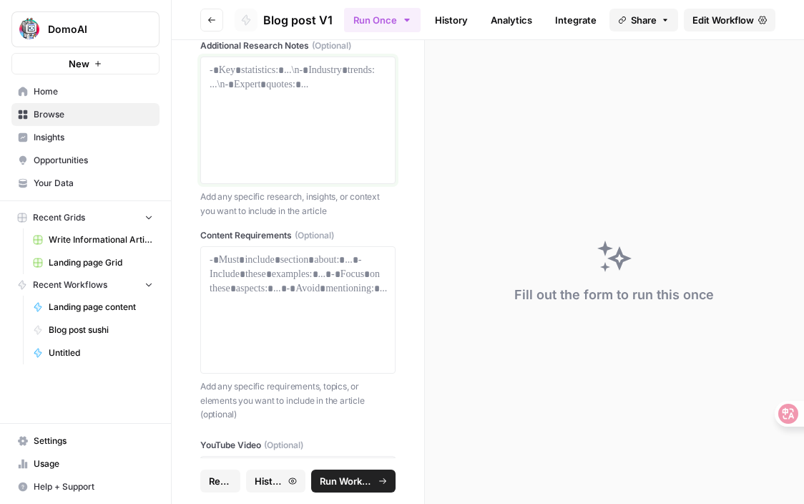
scroll to position [391, 0]
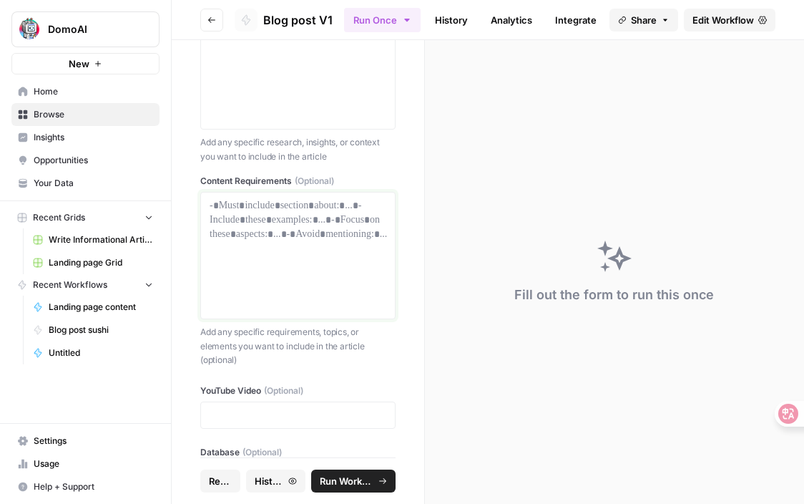
click at [289, 225] on div at bounding box center [298, 255] width 177 height 115
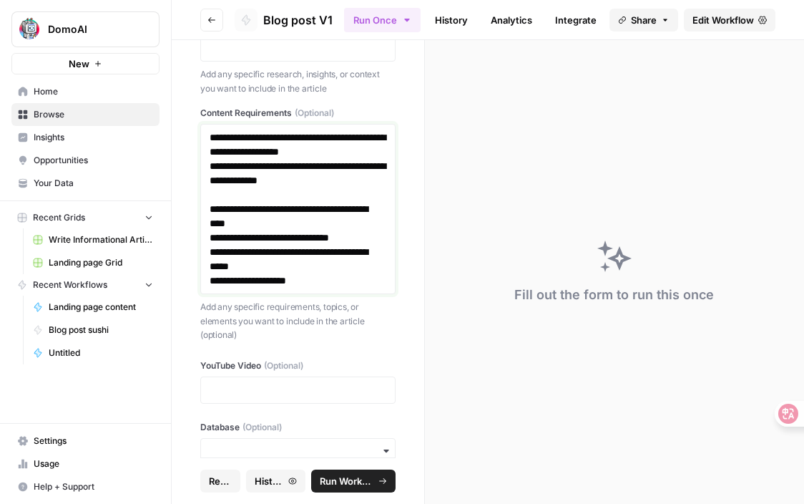
scroll to position [482, 0]
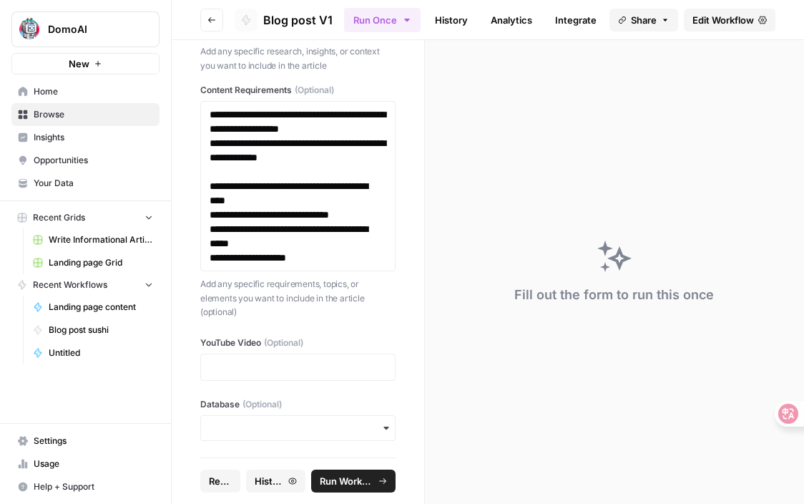
click at [332, 483] on span "Run Workflow" at bounding box center [347, 481] width 54 height 14
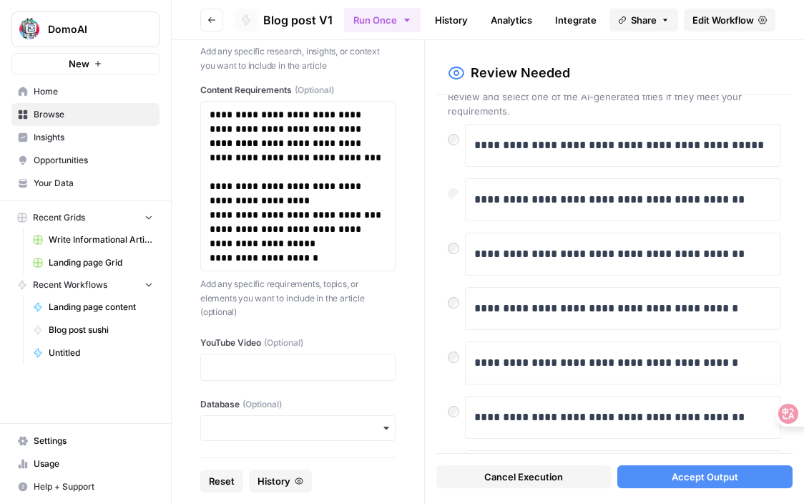
scroll to position [43, 0]
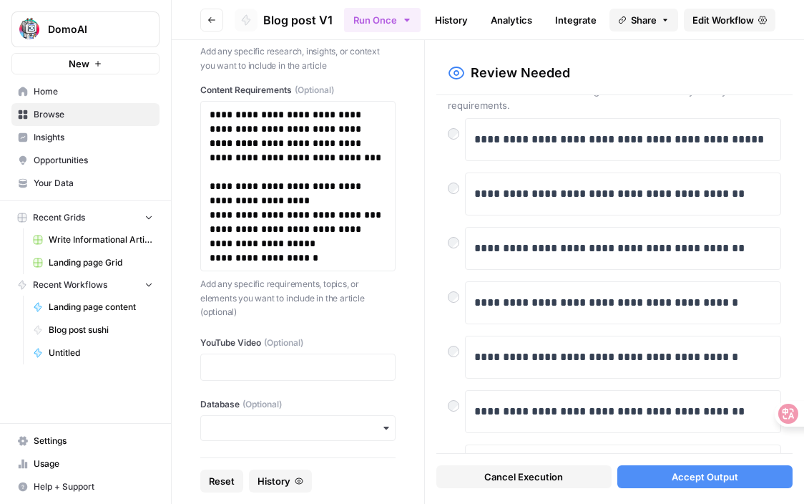
click at [681, 469] on span "Accept Output" at bounding box center [705, 476] width 67 height 14
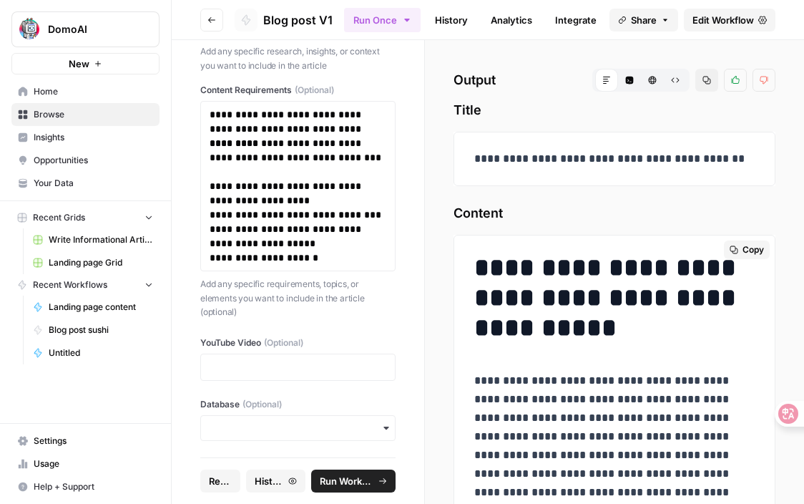
click at [750, 250] on span "Copy" at bounding box center [753, 249] width 21 height 13
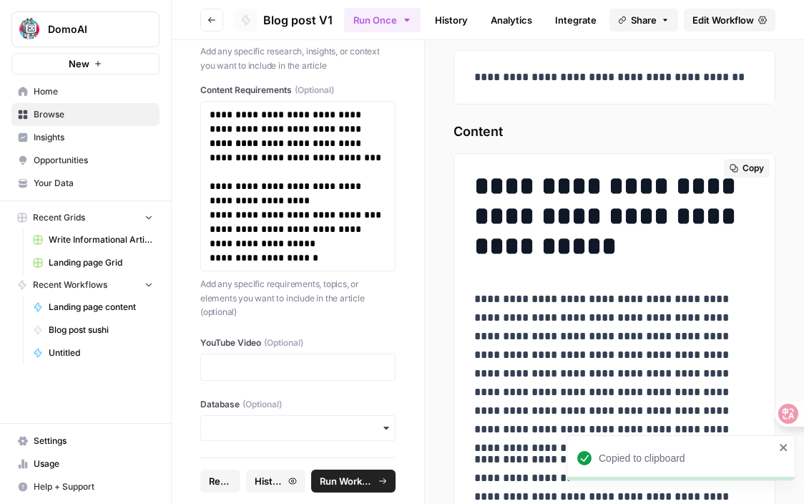
scroll to position [82, 0]
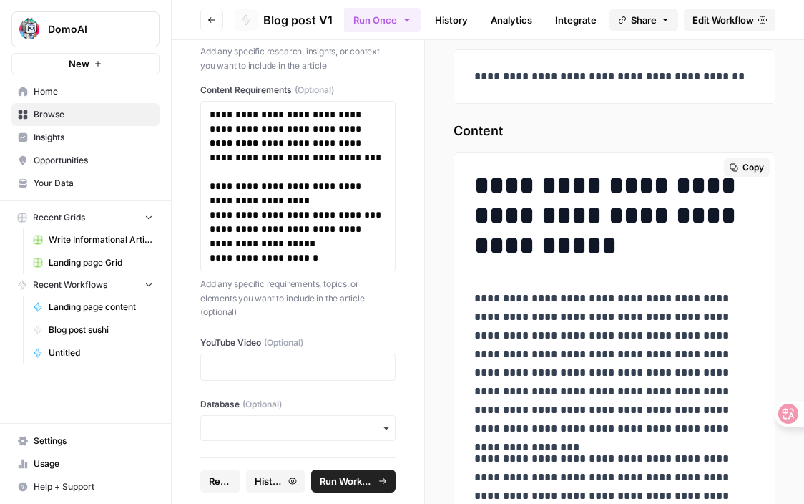
drag, startPoint x: 739, startPoint y: 170, endPoint x: 605, endPoint y: 241, distance: 152.4
click at [605, 241] on h1 "**********" at bounding box center [614, 215] width 281 height 90
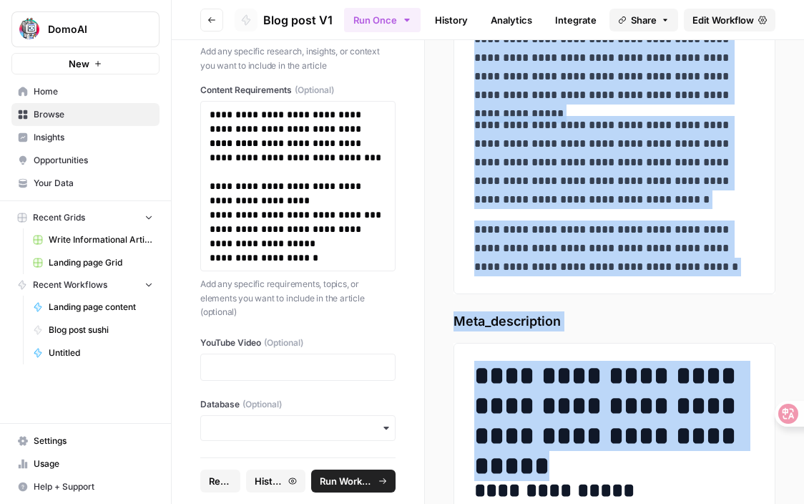
scroll to position [14602, 0]
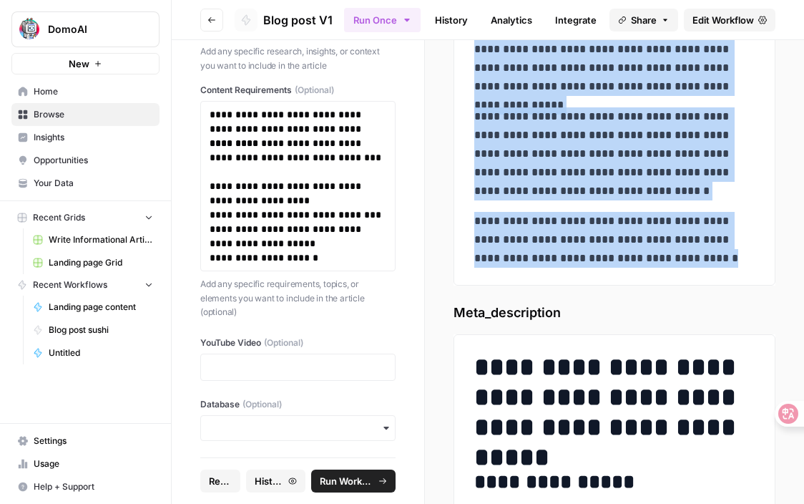
drag, startPoint x: 477, startPoint y: 180, endPoint x: 695, endPoint y: 272, distance: 236.7
copy div "**********"
